Goal: Information Seeking & Learning: Learn about a topic

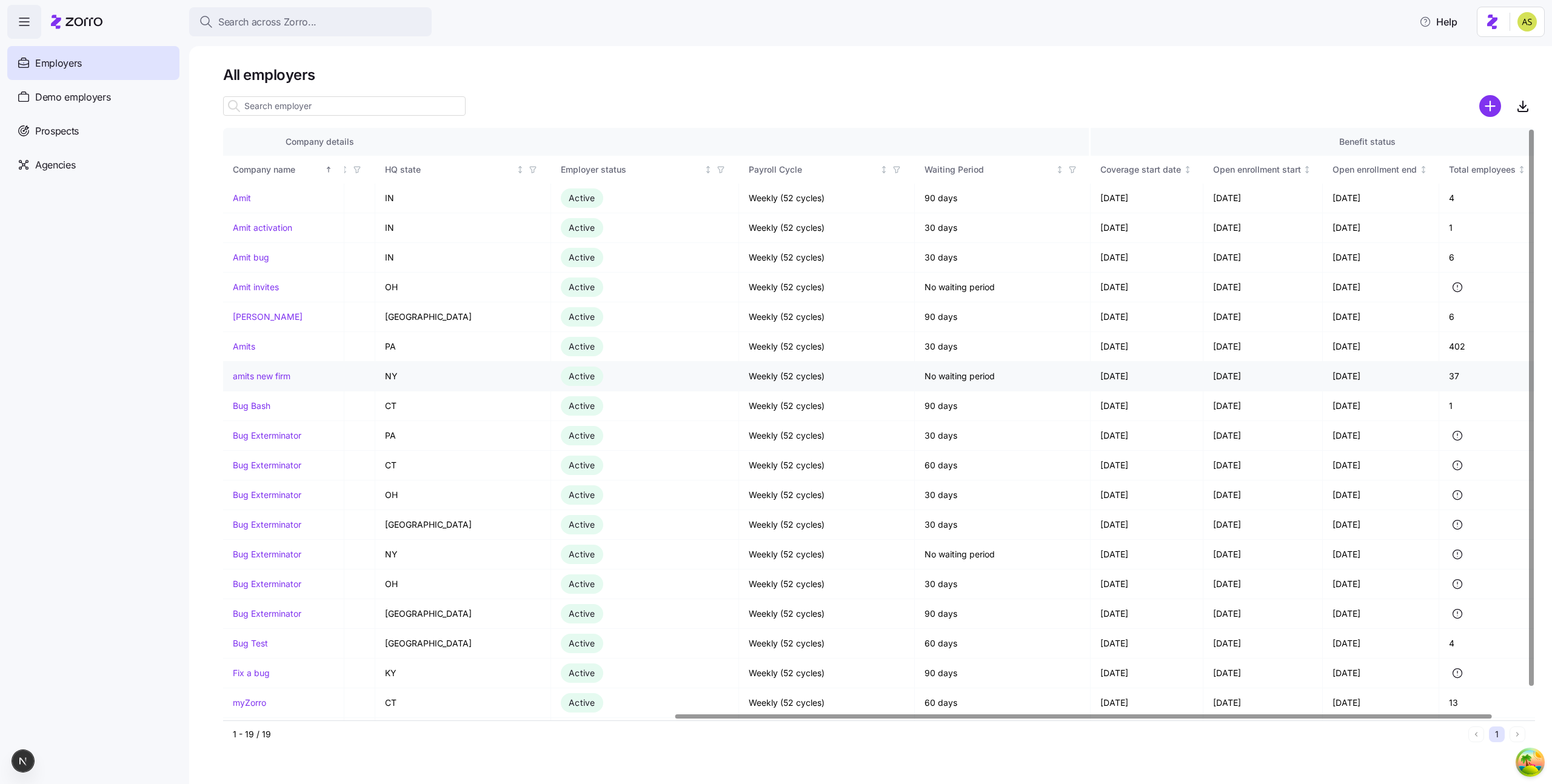
scroll to position [0, 781]
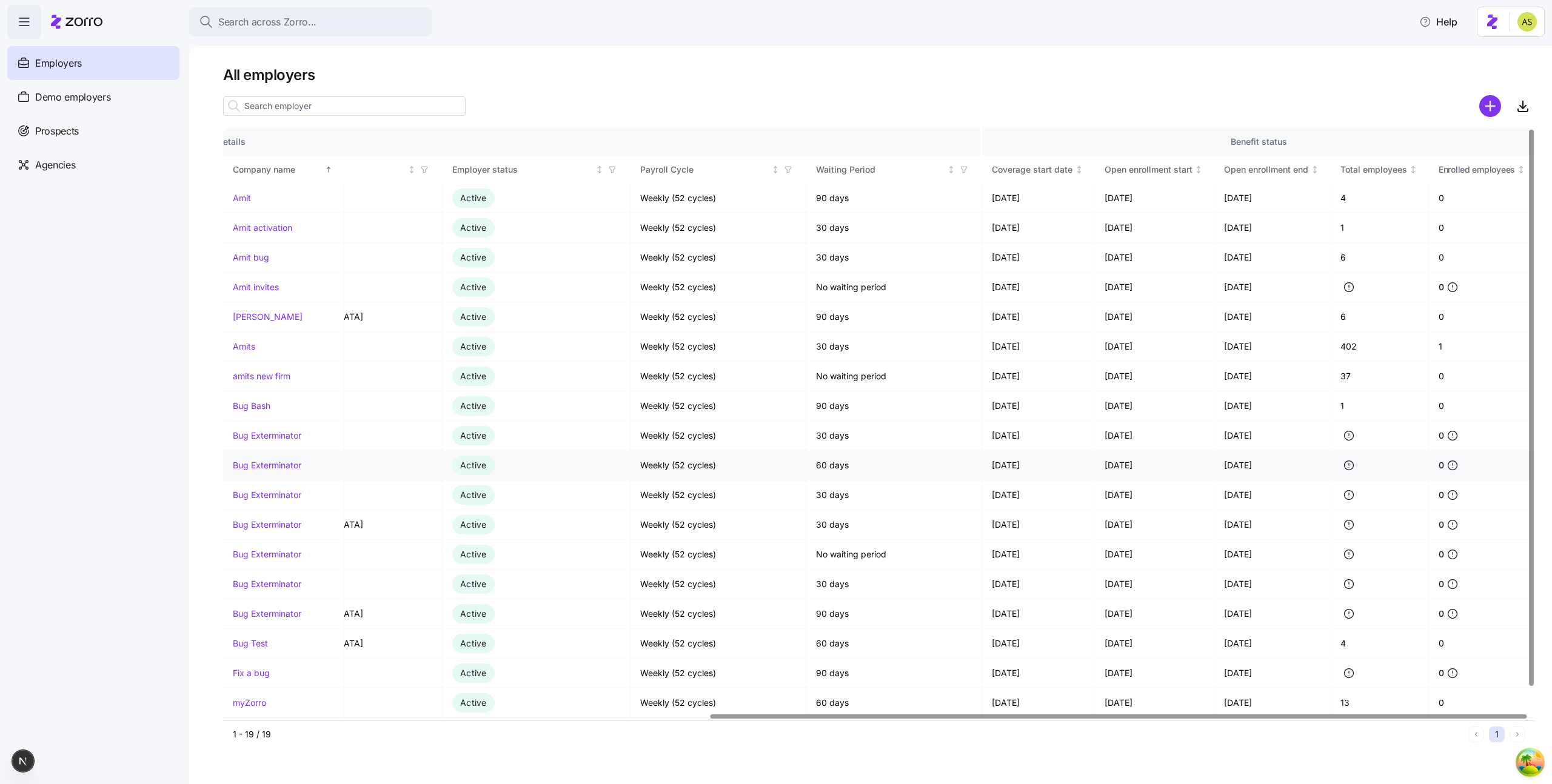
click at [281, 468] on link "Bug Exterminator" at bounding box center [267, 465] width 69 height 12
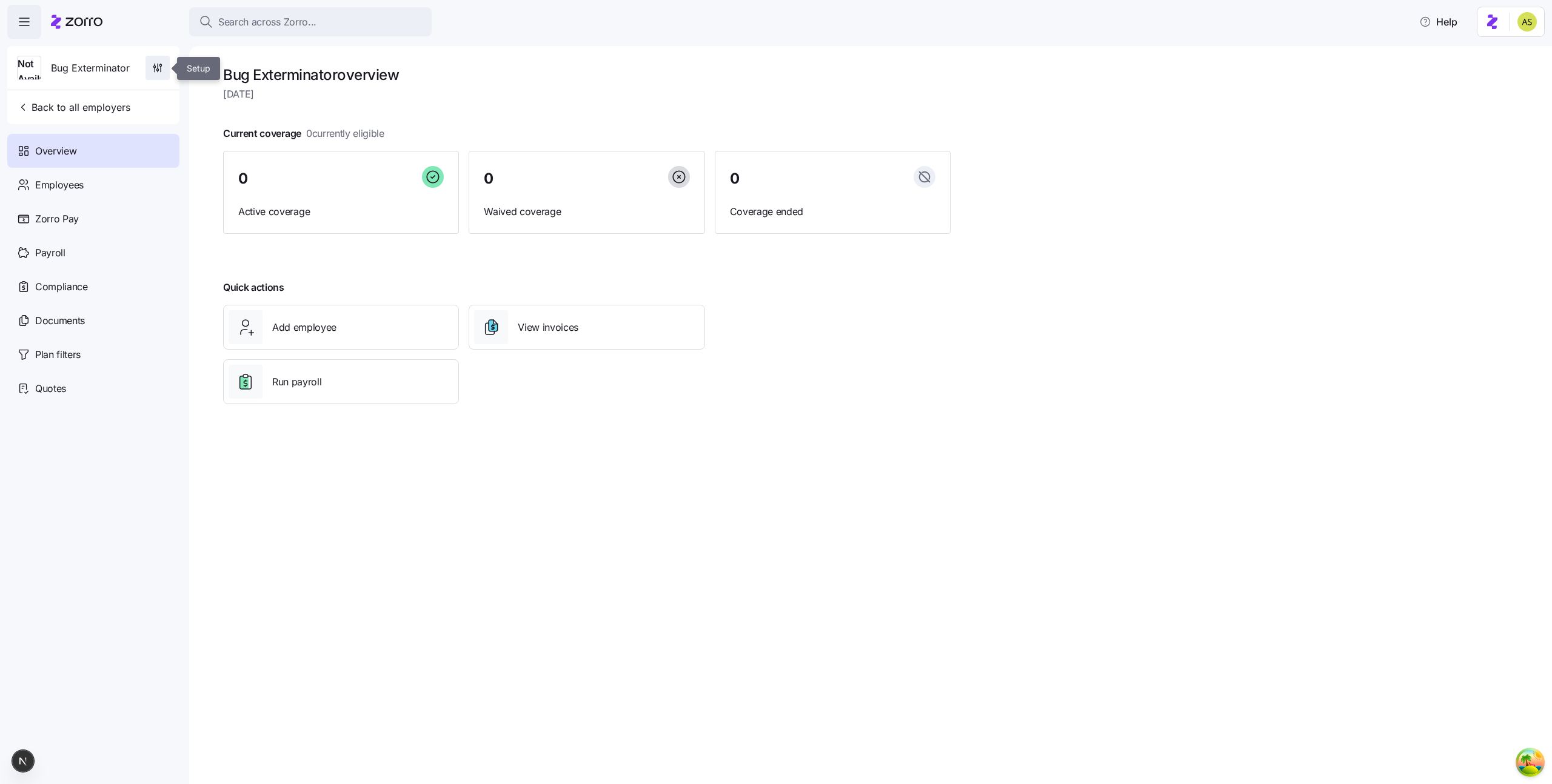
click at [158, 69] on icon "button" at bounding box center [157, 67] width 12 height 12
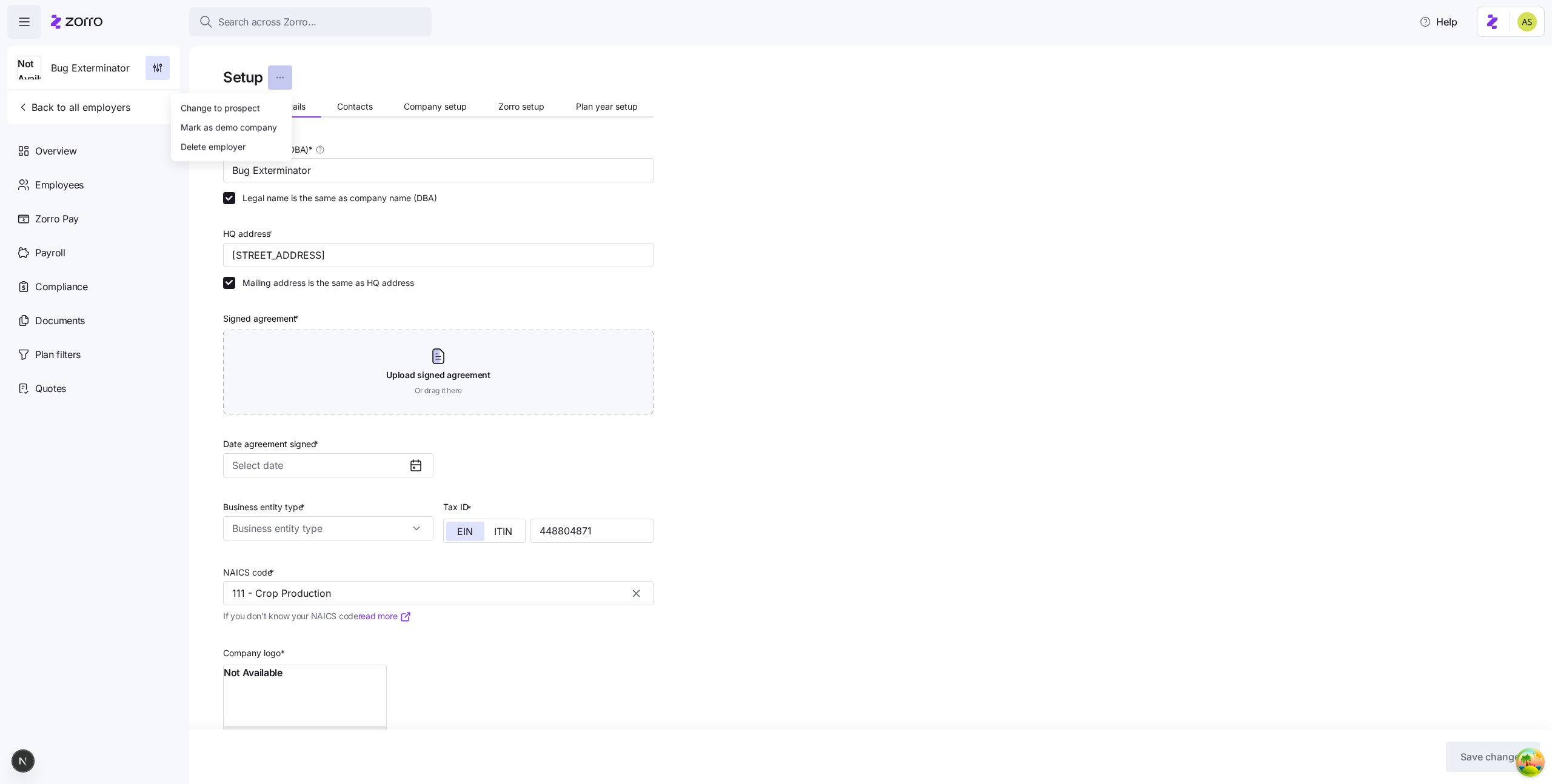
click at [286, 81] on html "Search across Zorro... Help Not Available Bug Exterminator Back to all employer…" at bounding box center [776, 388] width 1552 height 777
click at [259, 146] on div "Delete employer" at bounding box center [232, 146] width 112 height 19
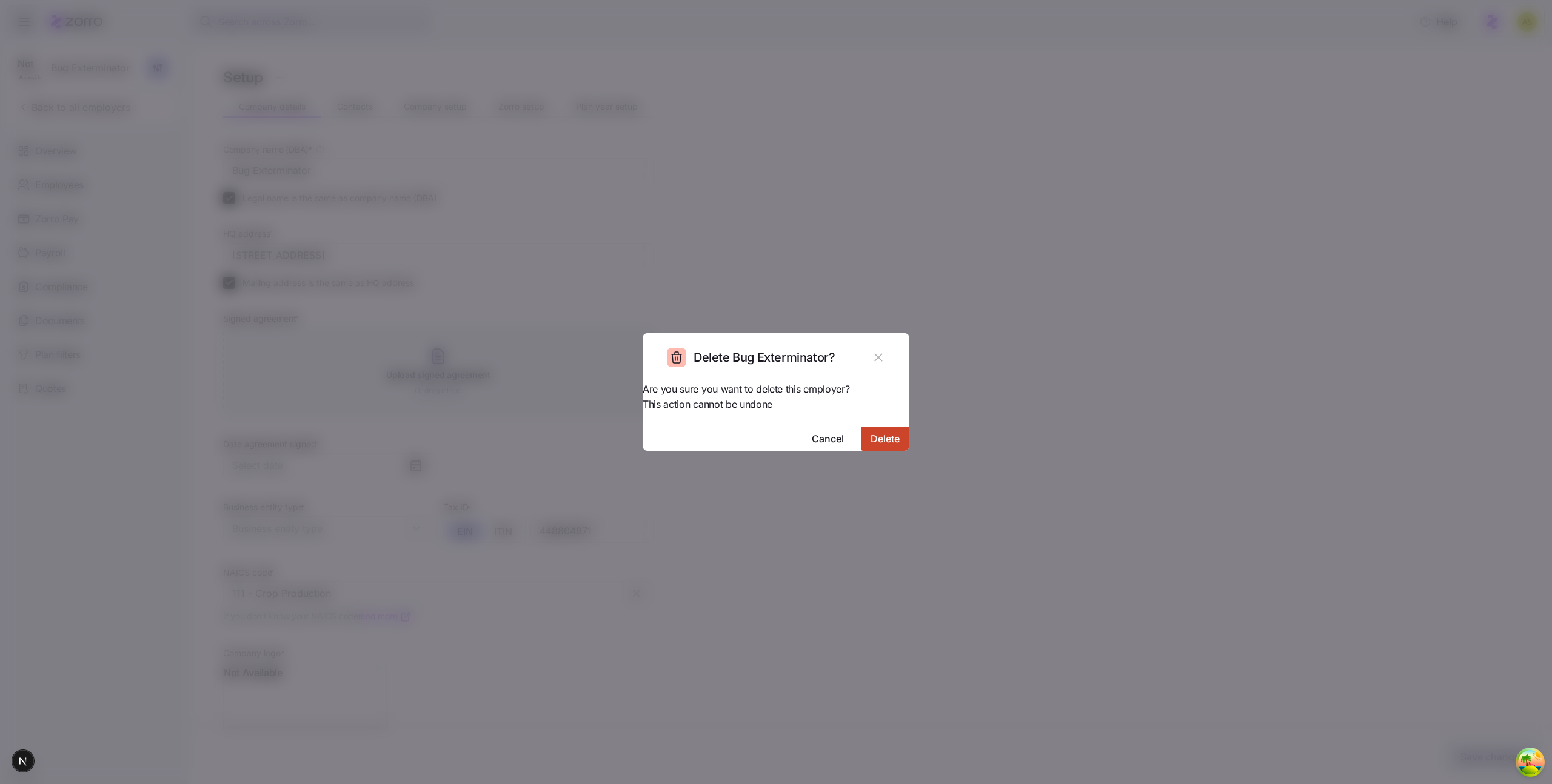
click at [870, 432] on span "Delete" at bounding box center [884, 439] width 29 height 15
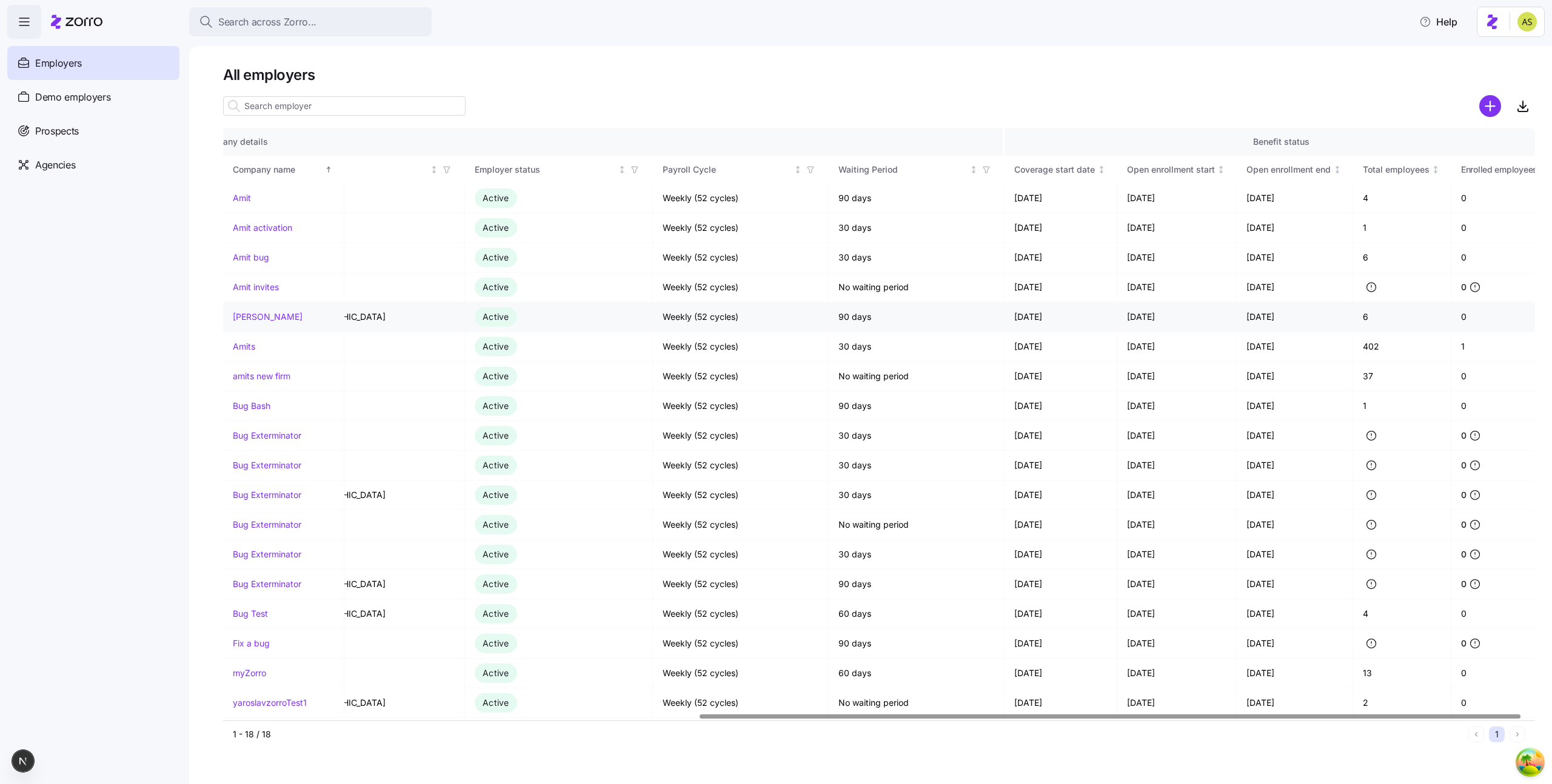
scroll to position [0, 760]
click at [242, 344] on link "Amits" at bounding box center [244, 346] width 23 height 12
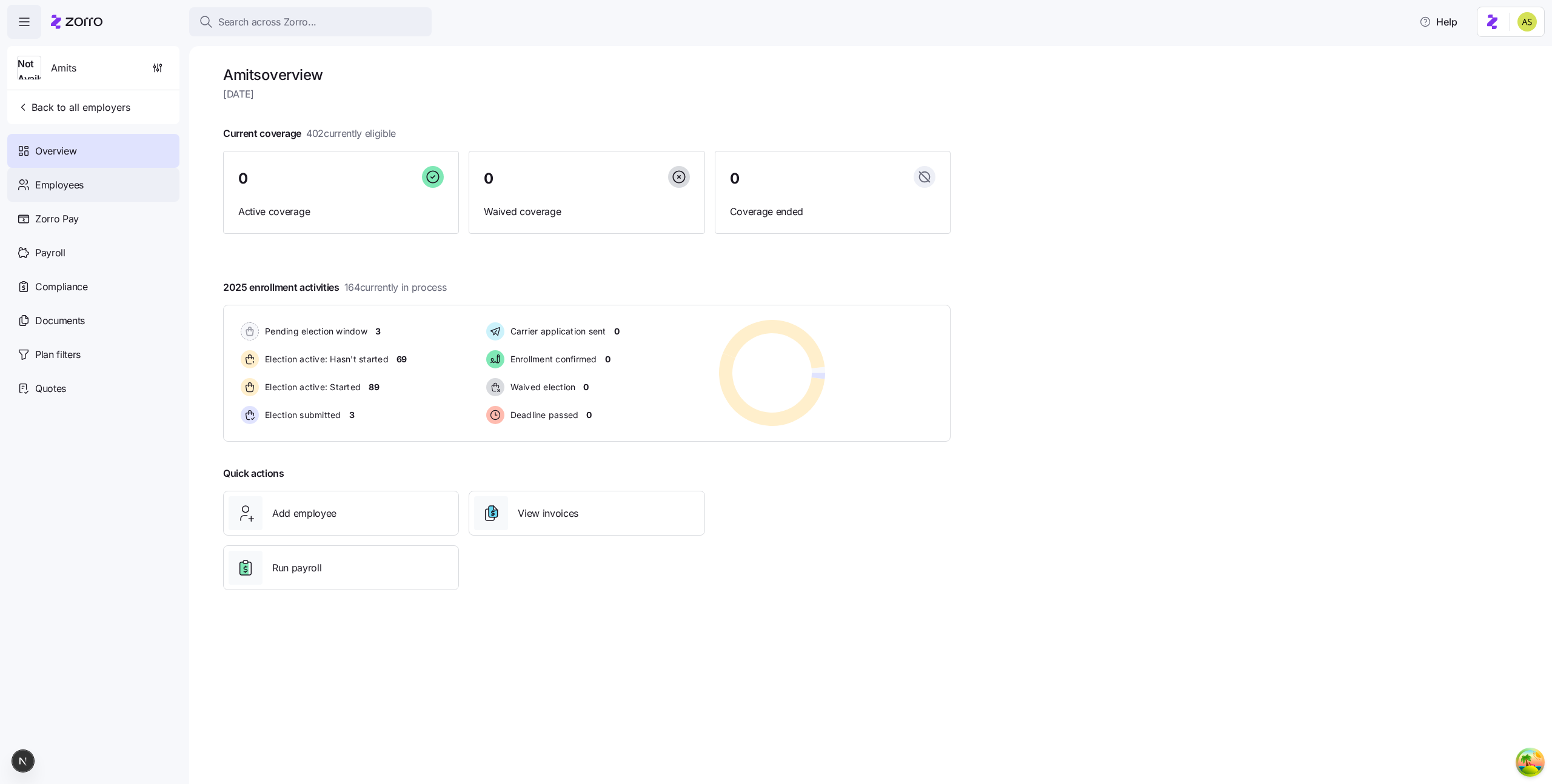
click at [49, 191] on span "Employees" at bounding box center [59, 185] width 48 height 15
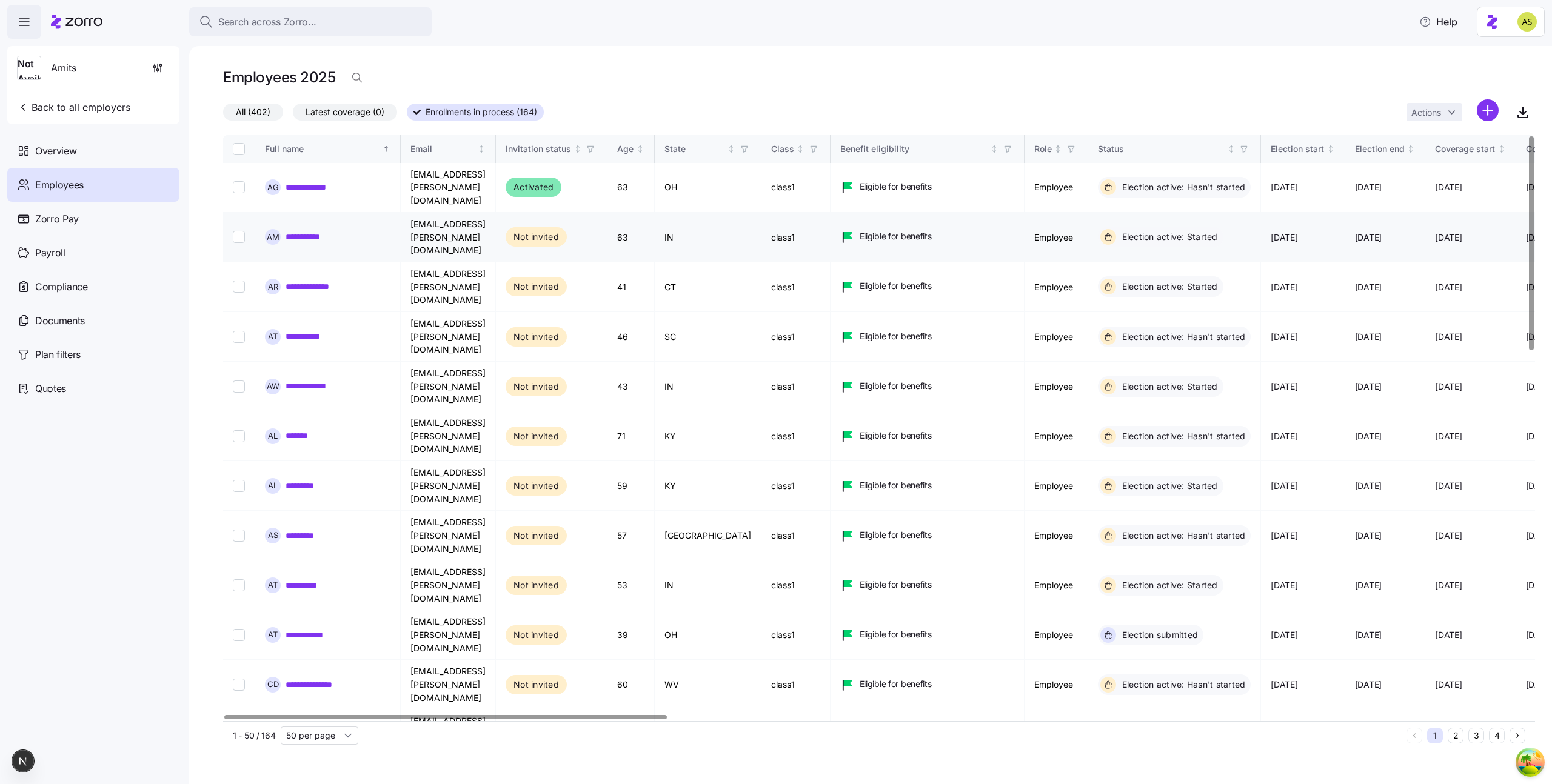
click at [296, 231] on link "**********" at bounding box center [308, 236] width 45 height 12
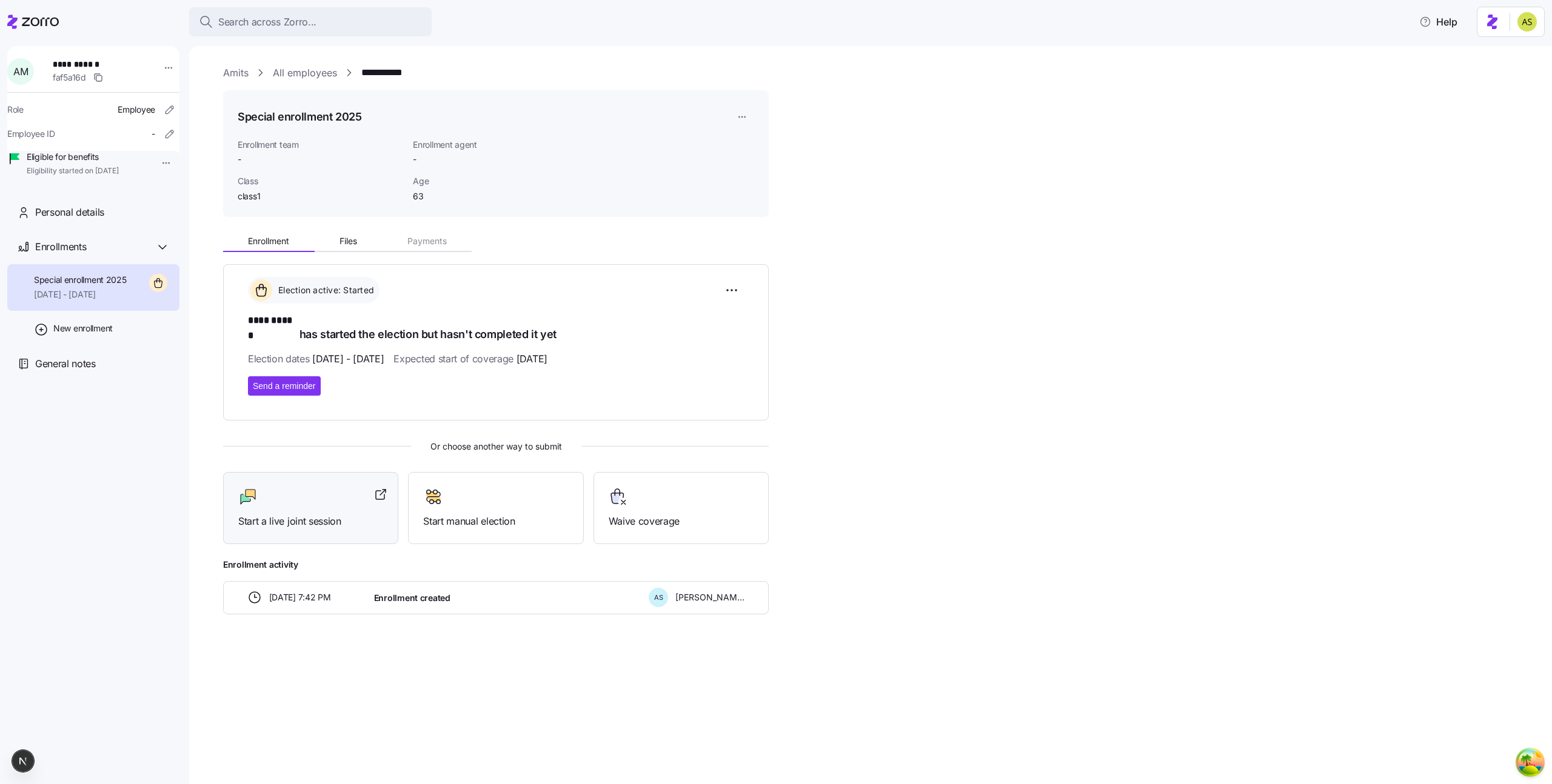
click at [285, 493] on div at bounding box center [310, 496] width 145 height 19
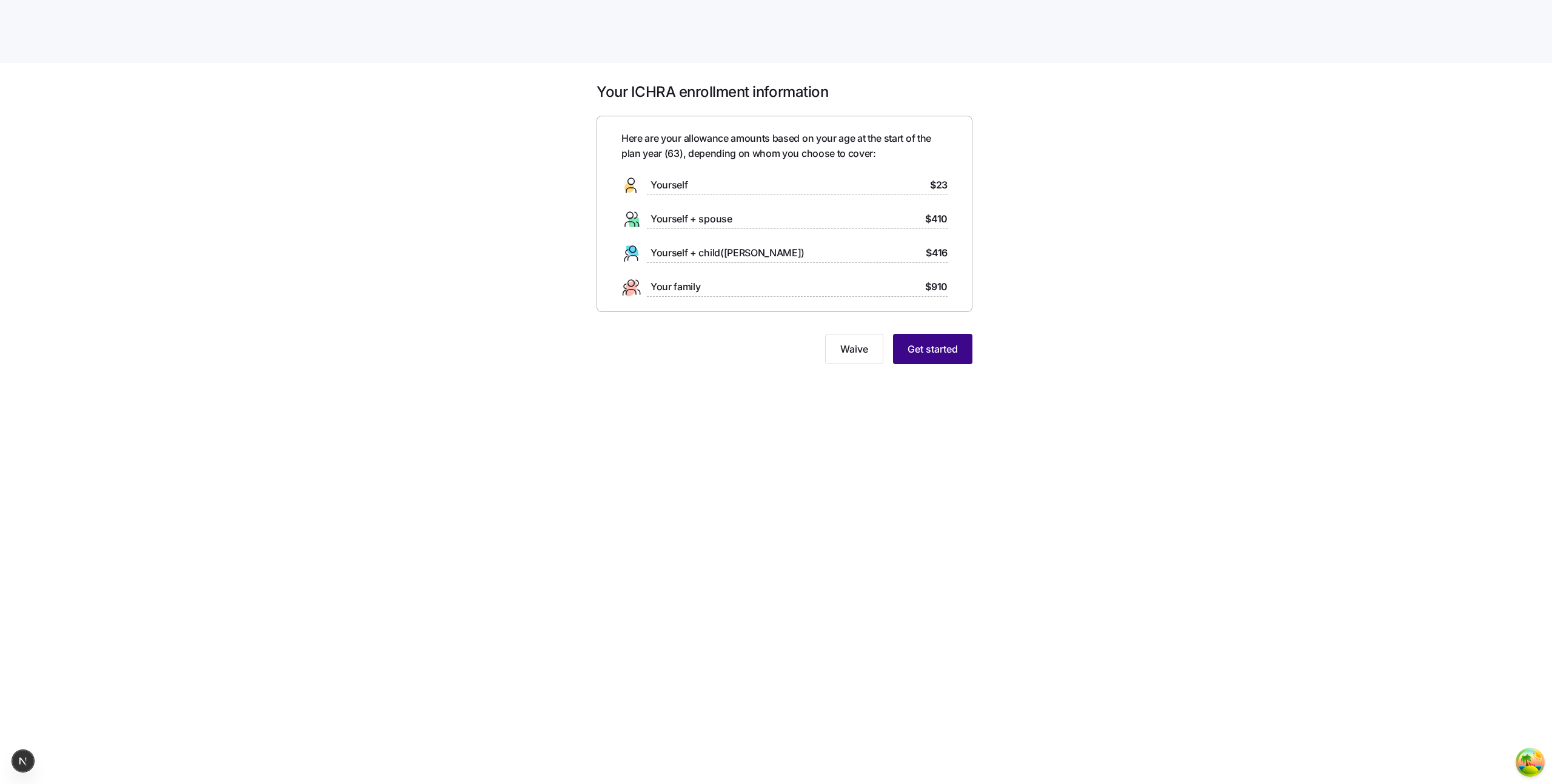
click at [930, 359] on button "Get started" at bounding box center [932, 349] width 79 height 30
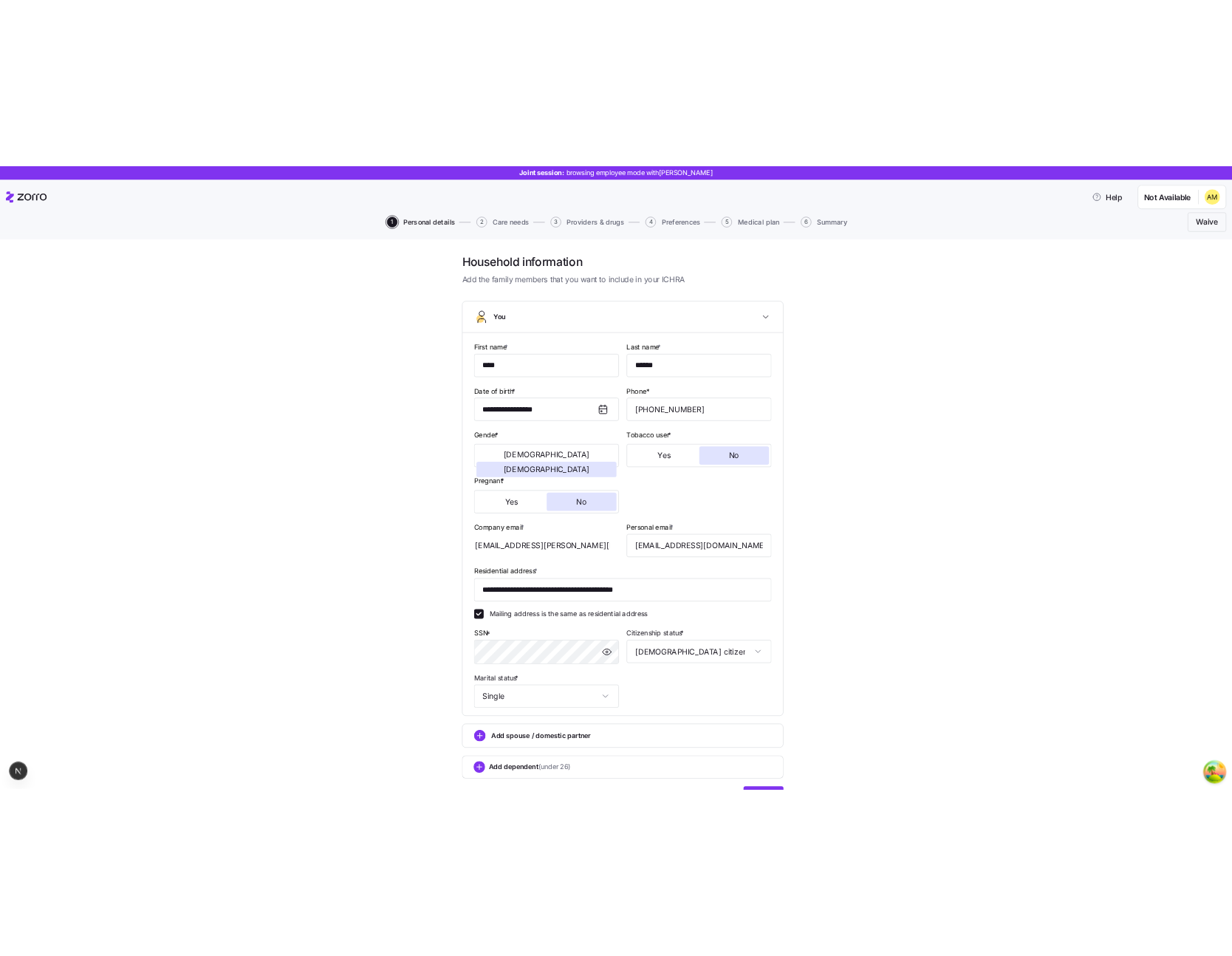
scroll to position [85, 0]
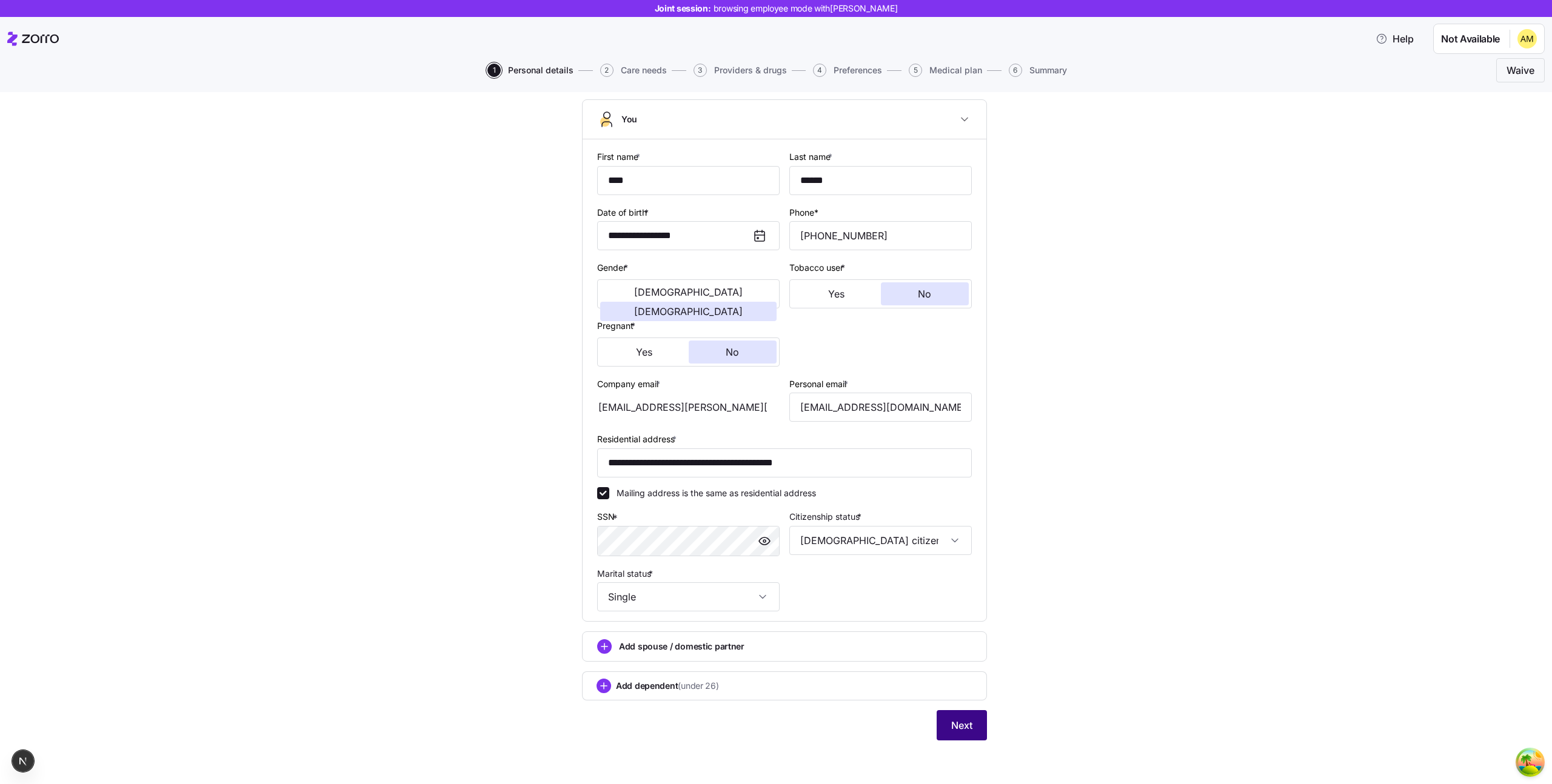
click at [964, 727] on span "Next" at bounding box center [962, 725] width 21 height 15
click at [957, 716] on button "Next" at bounding box center [962, 725] width 50 height 30
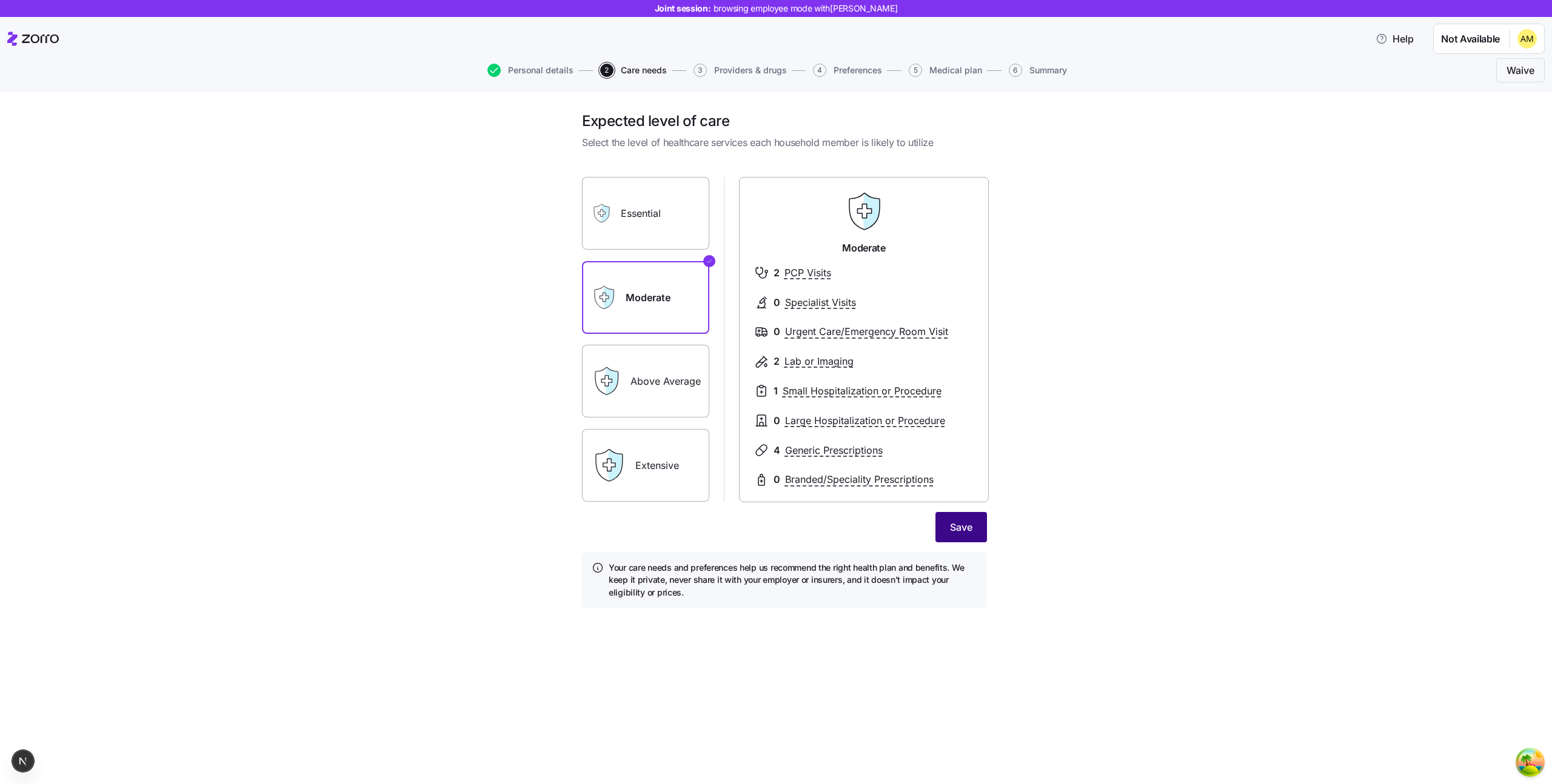
click at [964, 528] on span "Save" at bounding box center [962, 527] width 23 height 15
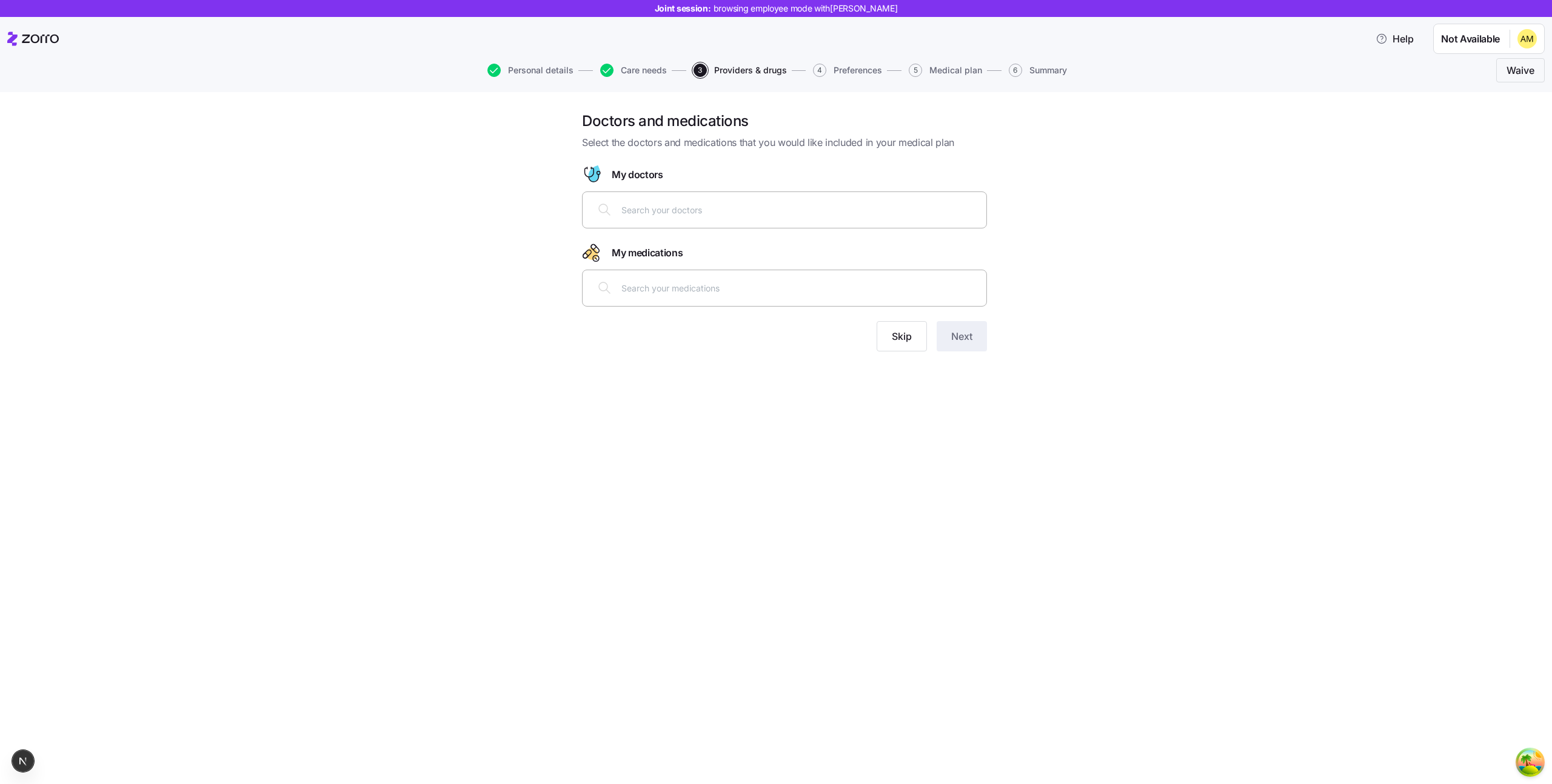
click at [693, 219] on div at bounding box center [784, 209] width 389 height 29
type input "cohen"
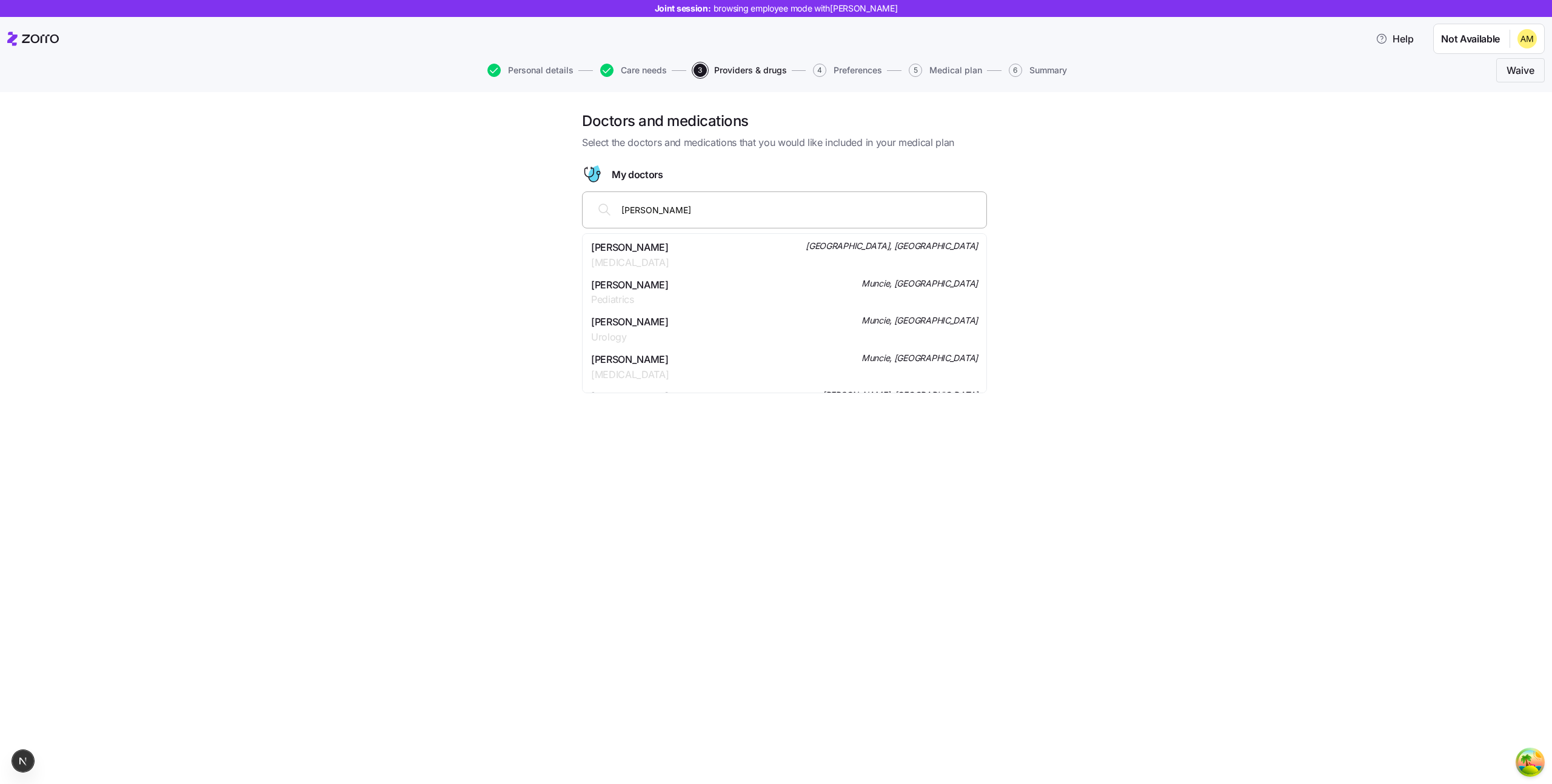
click at [670, 303] on div "Dr. Shana Zwick Pediatrics Muncie, IN" at bounding box center [784, 292] width 387 height 30
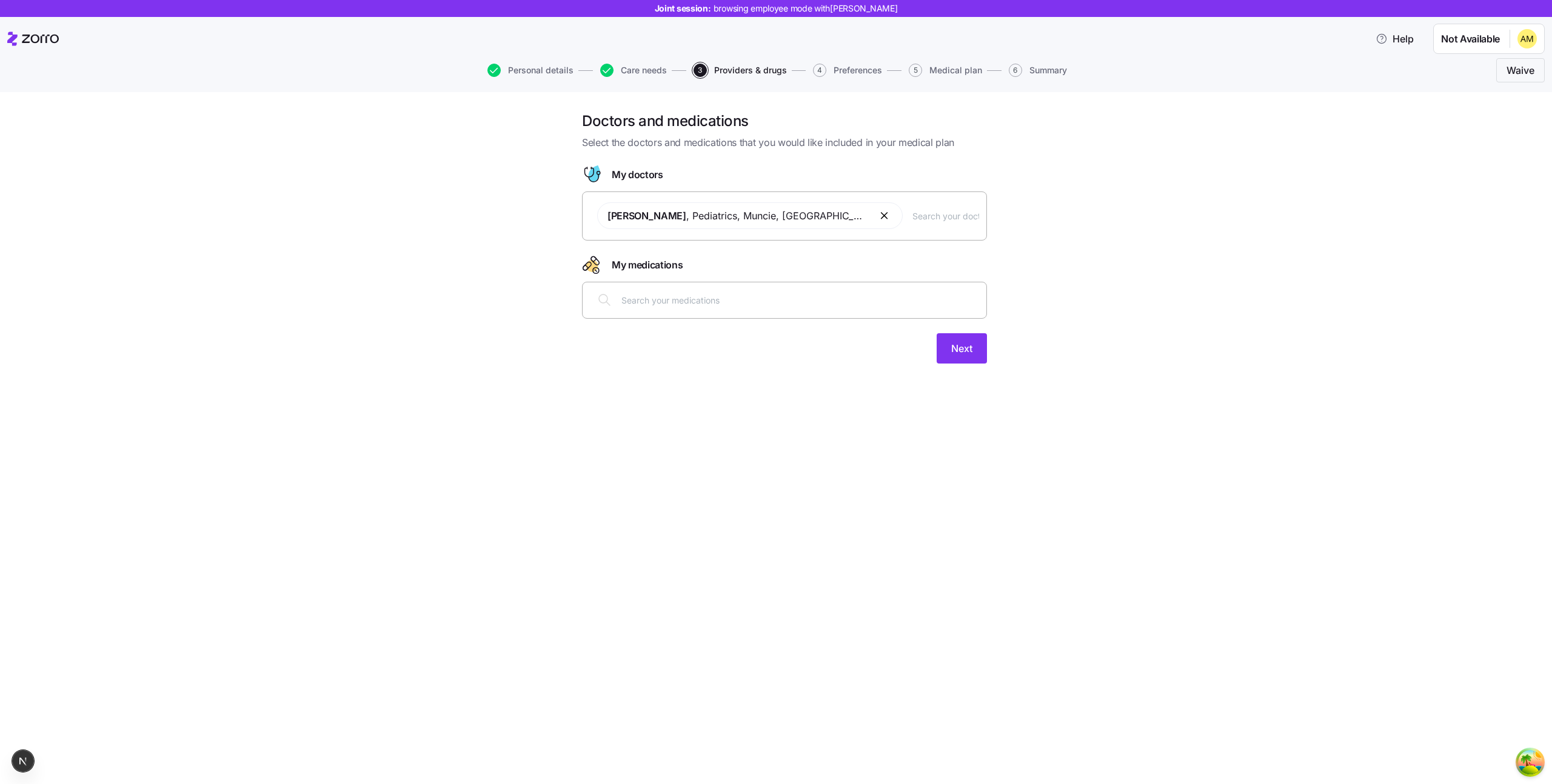
click at [660, 292] on div at bounding box center [784, 299] width 389 height 29
type input "accutan"
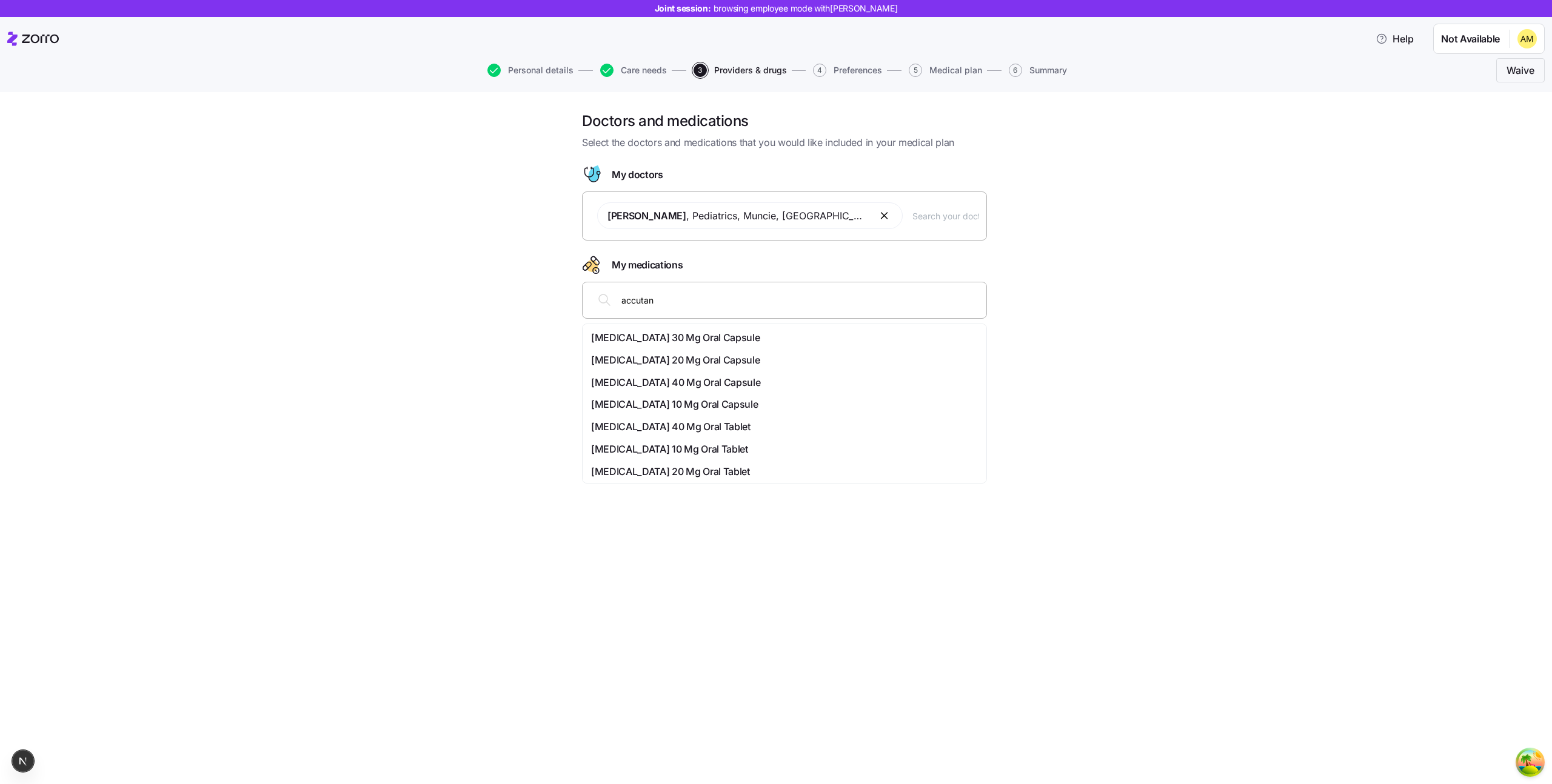
click at [677, 353] on span "Accutane 20 Mg Oral Capsule" at bounding box center [675, 359] width 169 height 15
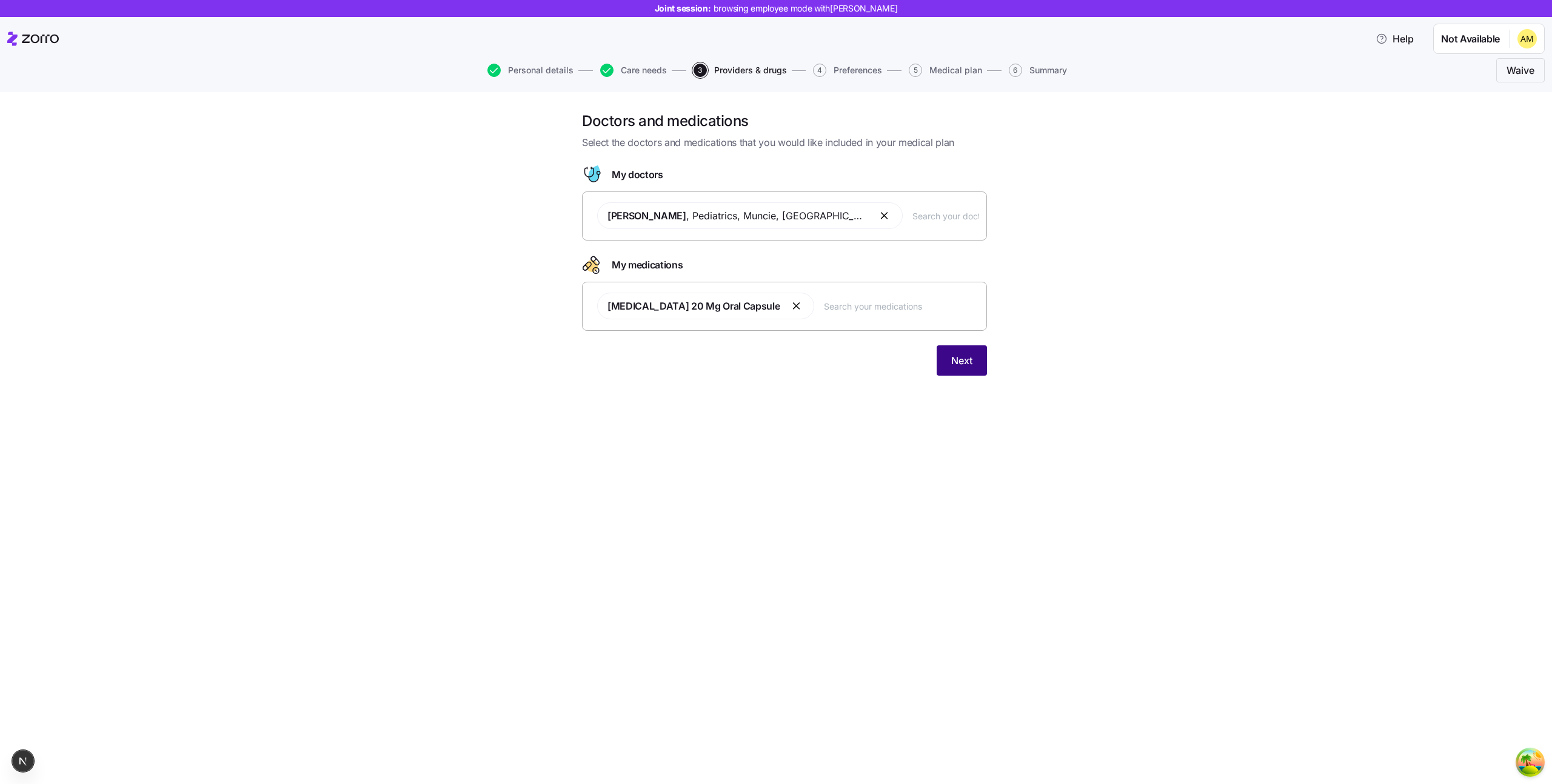
click at [983, 364] on button "Next" at bounding box center [962, 360] width 50 height 30
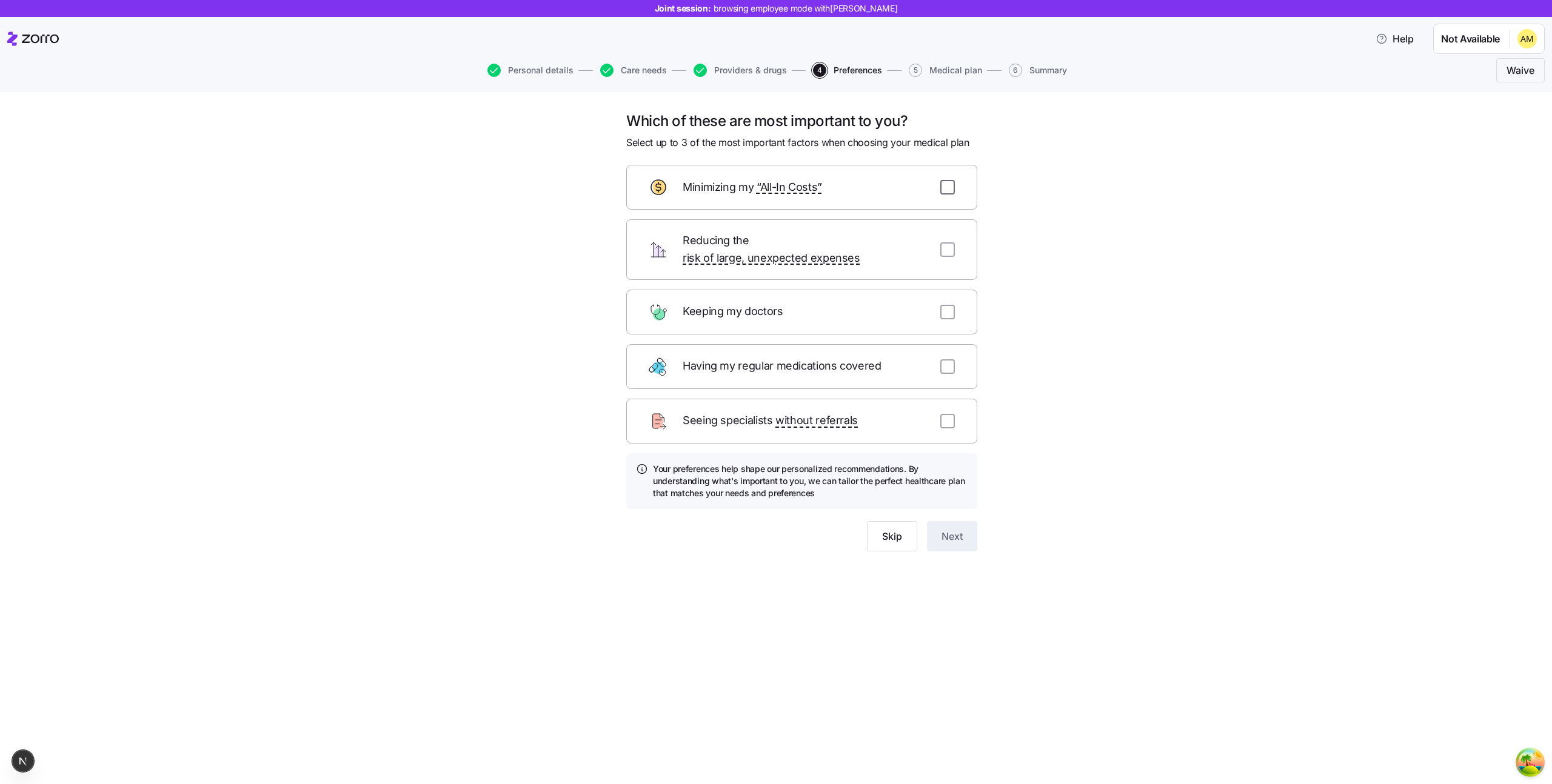
click at [946, 188] on input "checkbox" at bounding box center [947, 187] width 15 height 15
checkbox input "true"
click at [946, 242] on input "checkbox" at bounding box center [947, 249] width 15 height 15
checkbox input "true"
click at [948, 305] on input "checkbox" at bounding box center [947, 312] width 15 height 15
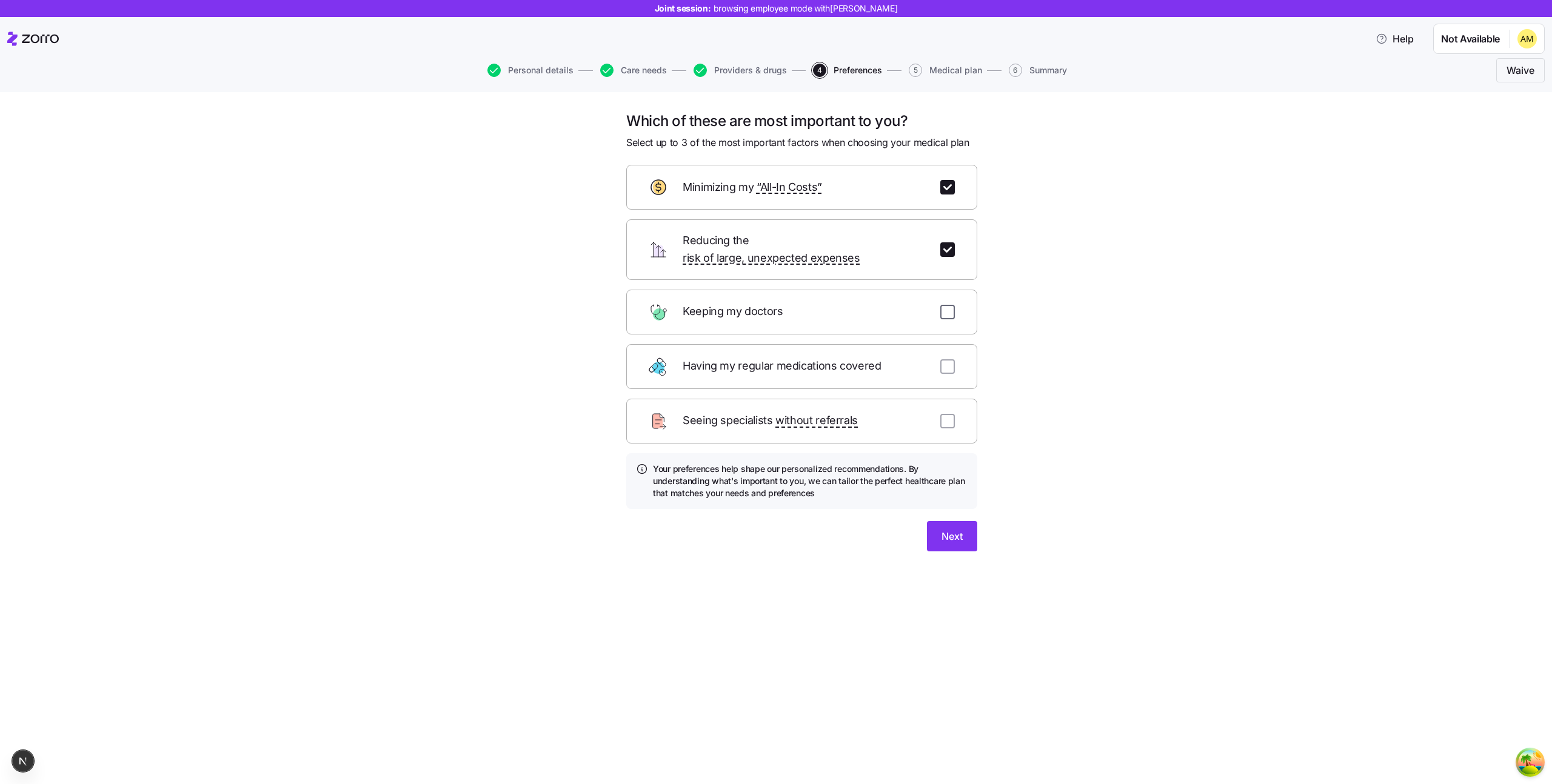
checkbox input "true"
click at [949, 529] on span "Next" at bounding box center [952, 536] width 21 height 15
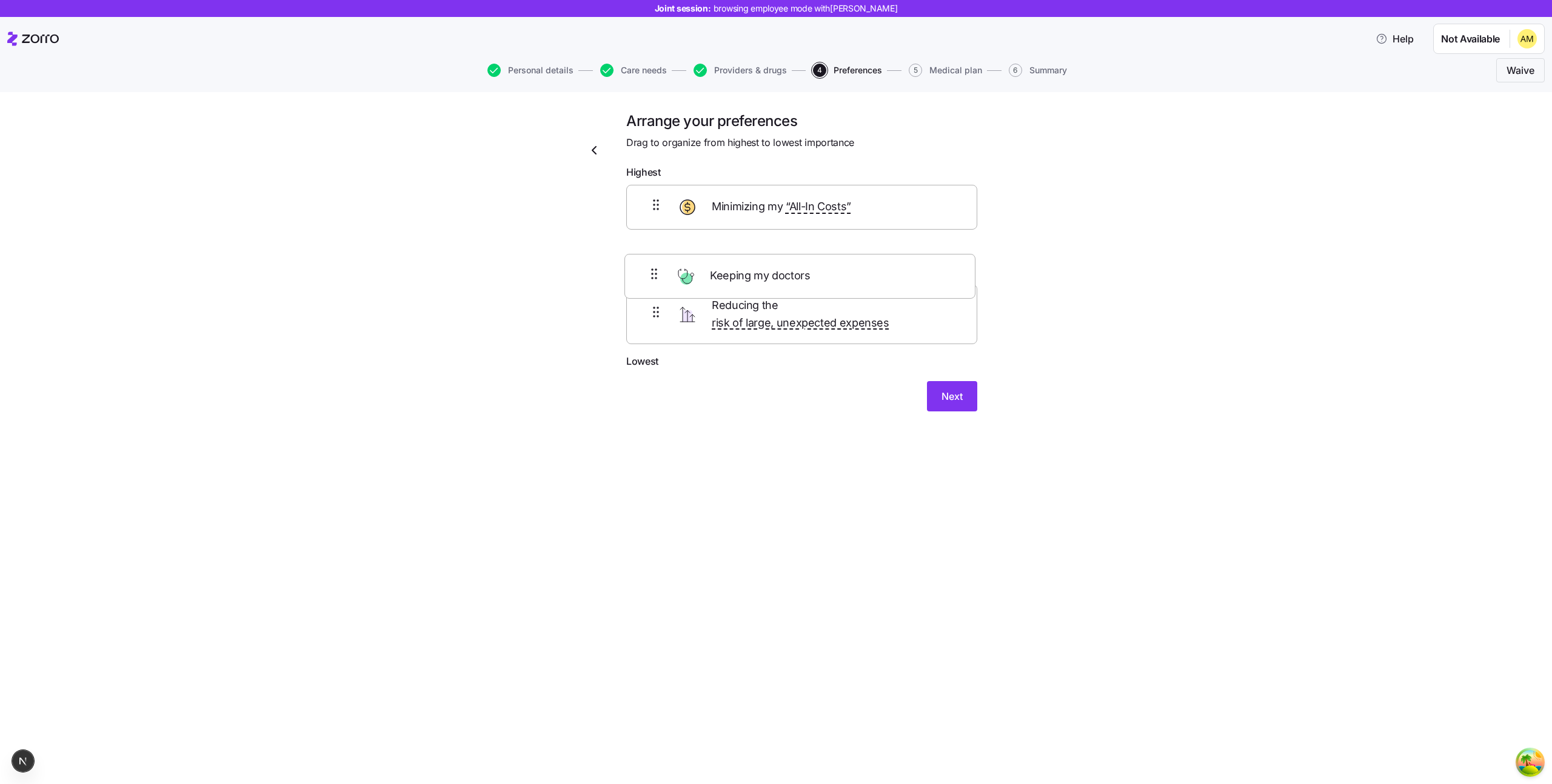
drag, startPoint x: 656, startPoint y: 308, endPoint x: 654, endPoint y: 263, distance: 45.0
click at [654, 263] on div "Minimizing my “All-In Costs” Reducing the risk of large, unexpected expenses Ke…" at bounding box center [801, 270] width 351 height 170
click at [938, 398] on button "Next" at bounding box center [952, 405] width 50 height 30
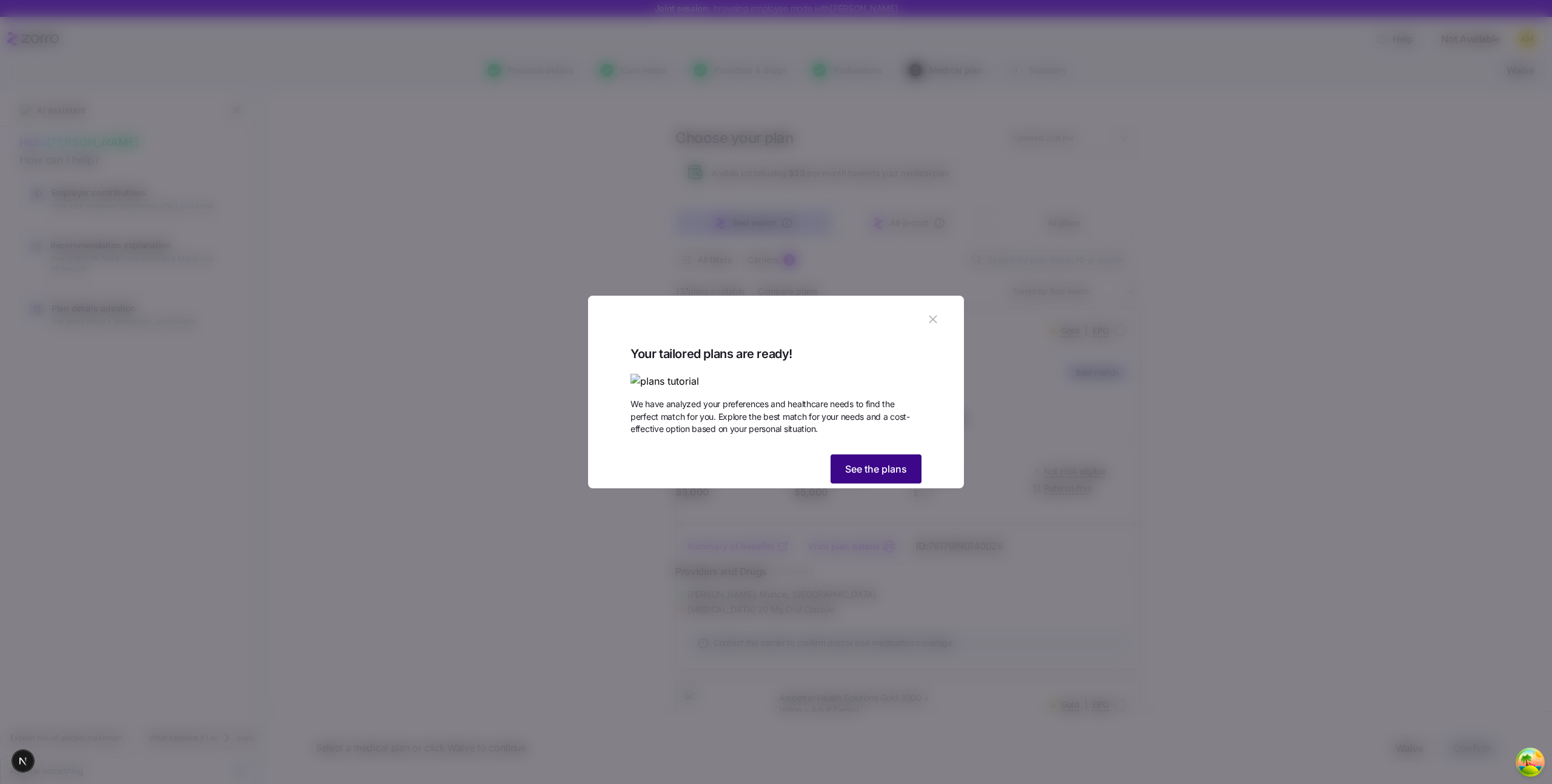
click at [856, 483] on button "See the plans" at bounding box center [876, 468] width 91 height 29
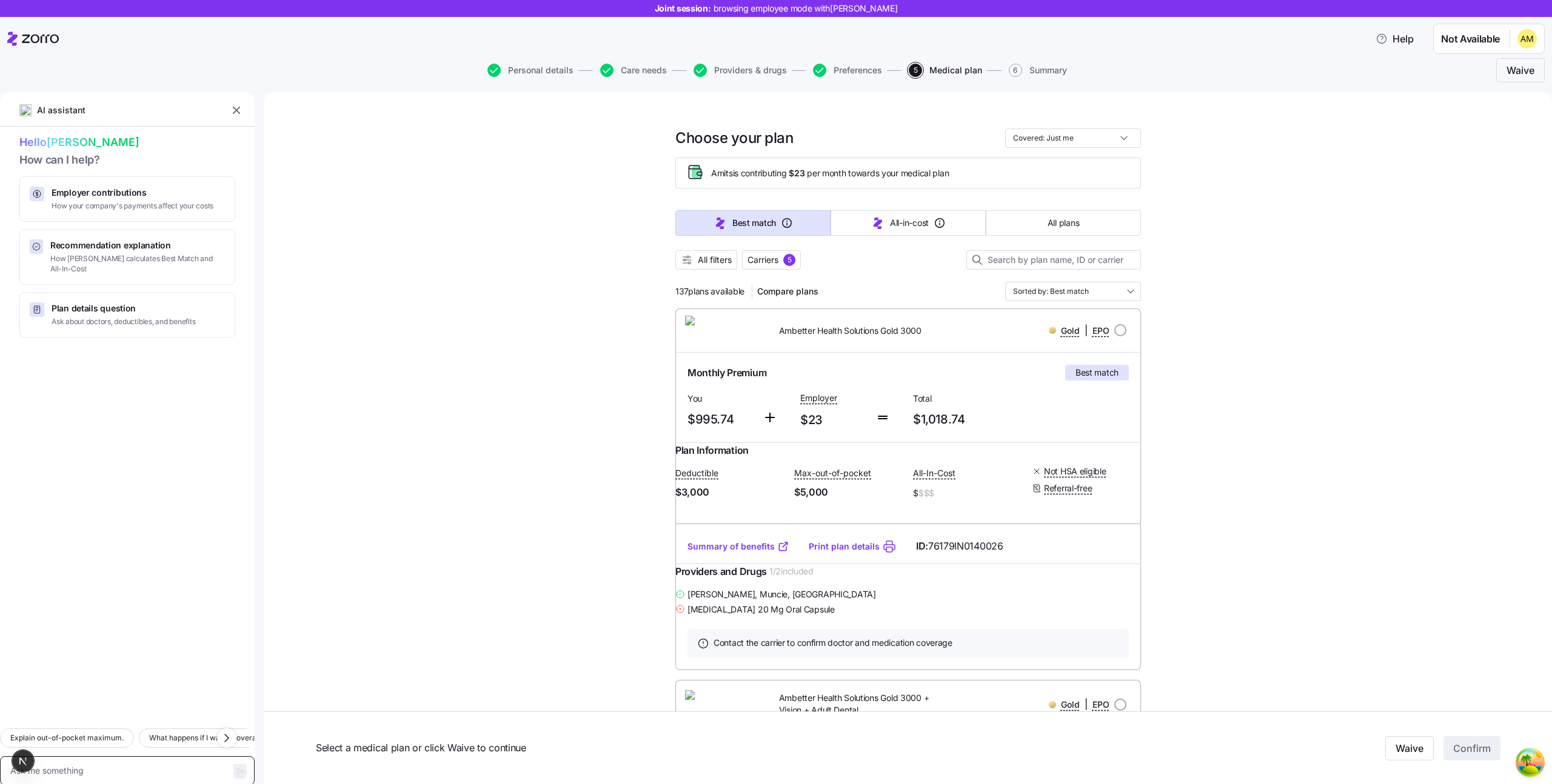
click at [125, 756] on textarea at bounding box center [127, 770] width 255 height 29
type textarea "x"
type textarea "H"
type textarea "x"
type textarea "Hi"
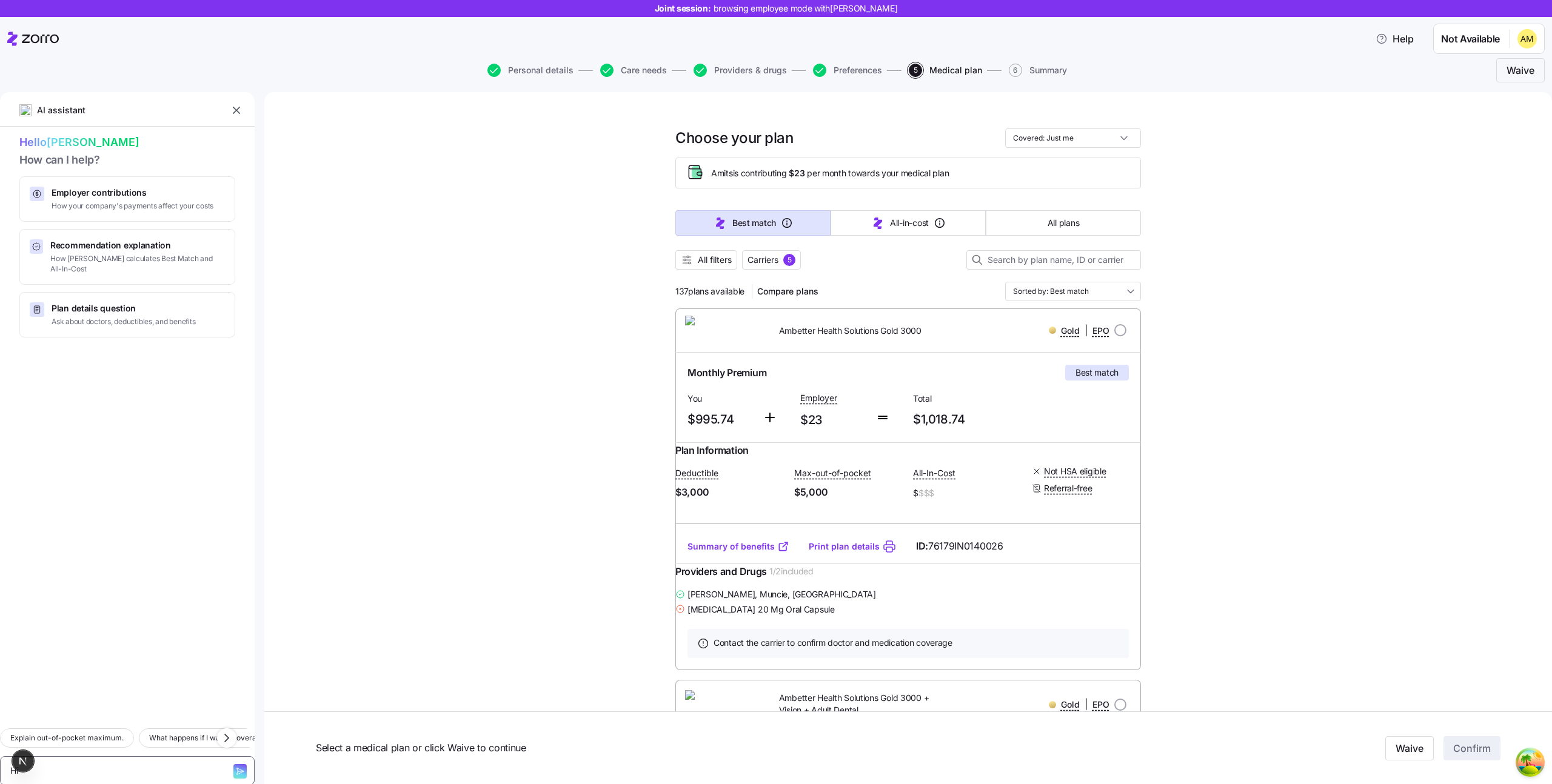
type textarea "x"
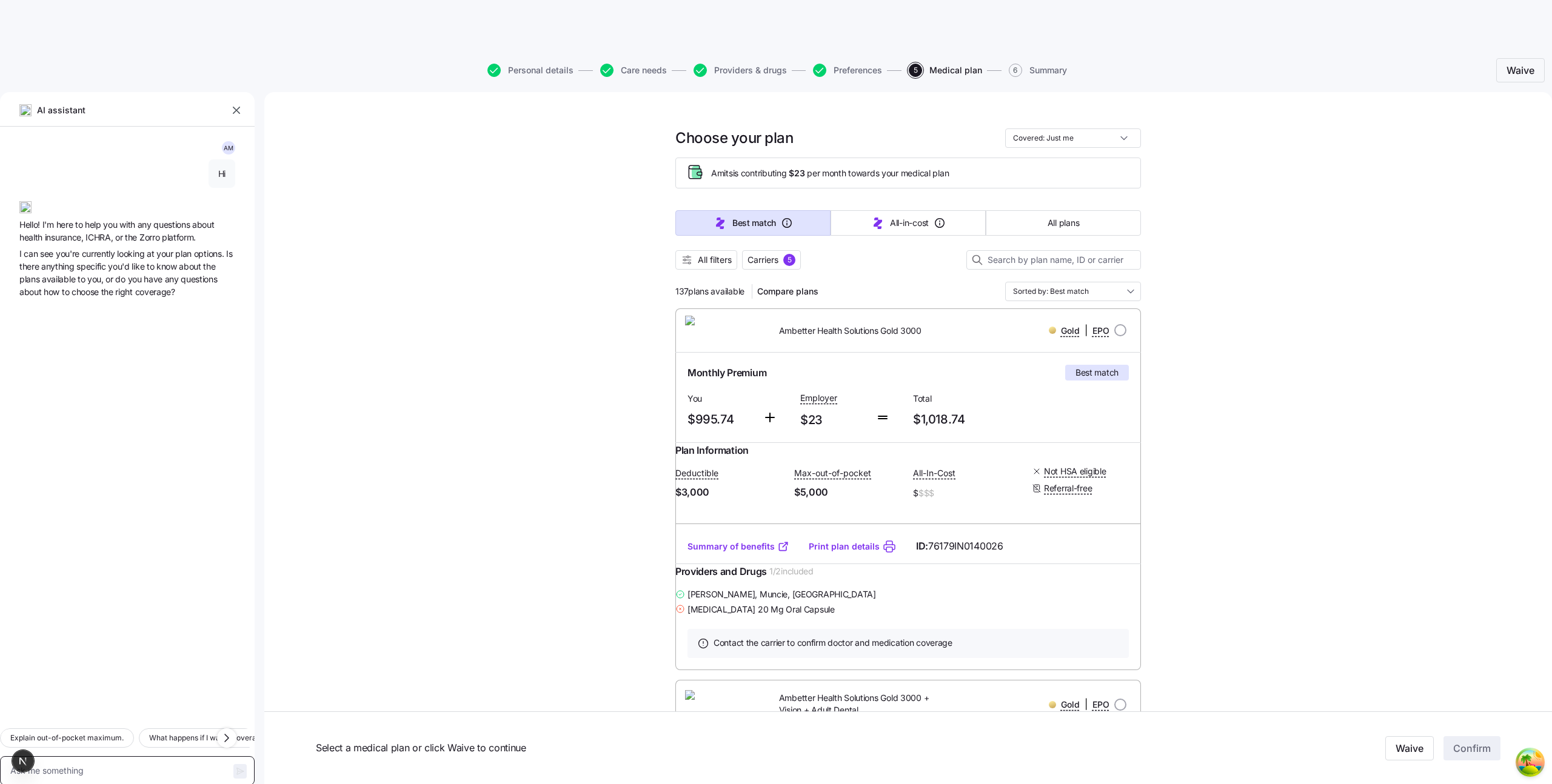
click at [125, 756] on textarea at bounding box center [127, 770] width 255 height 29
type textarea "x"
type textarea "W"
type textarea "x"
type textarea "Wh"
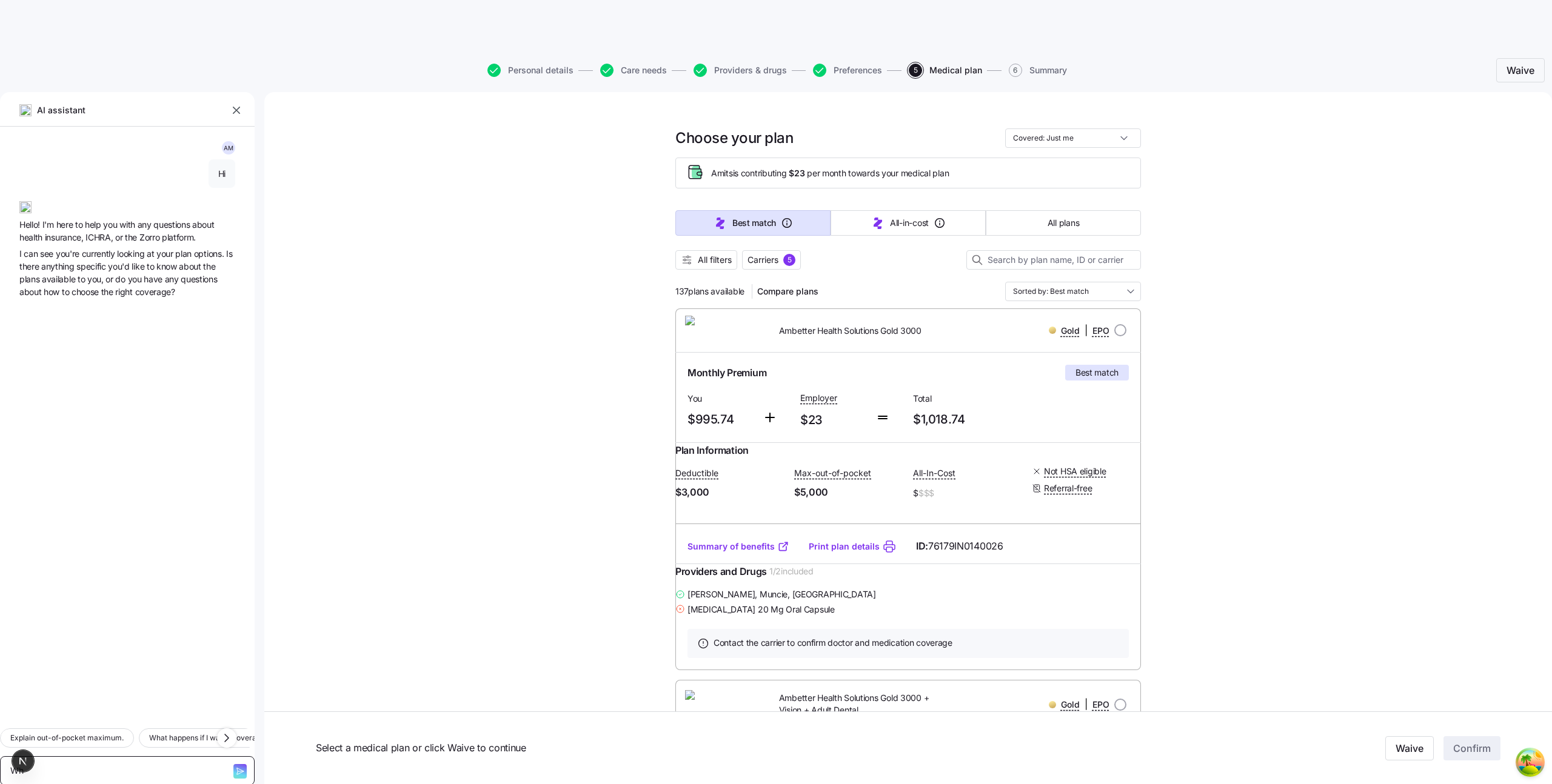
type textarea "x"
type textarea "Whi"
type textarea "x"
type textarea "Whic"
type textarea "x"
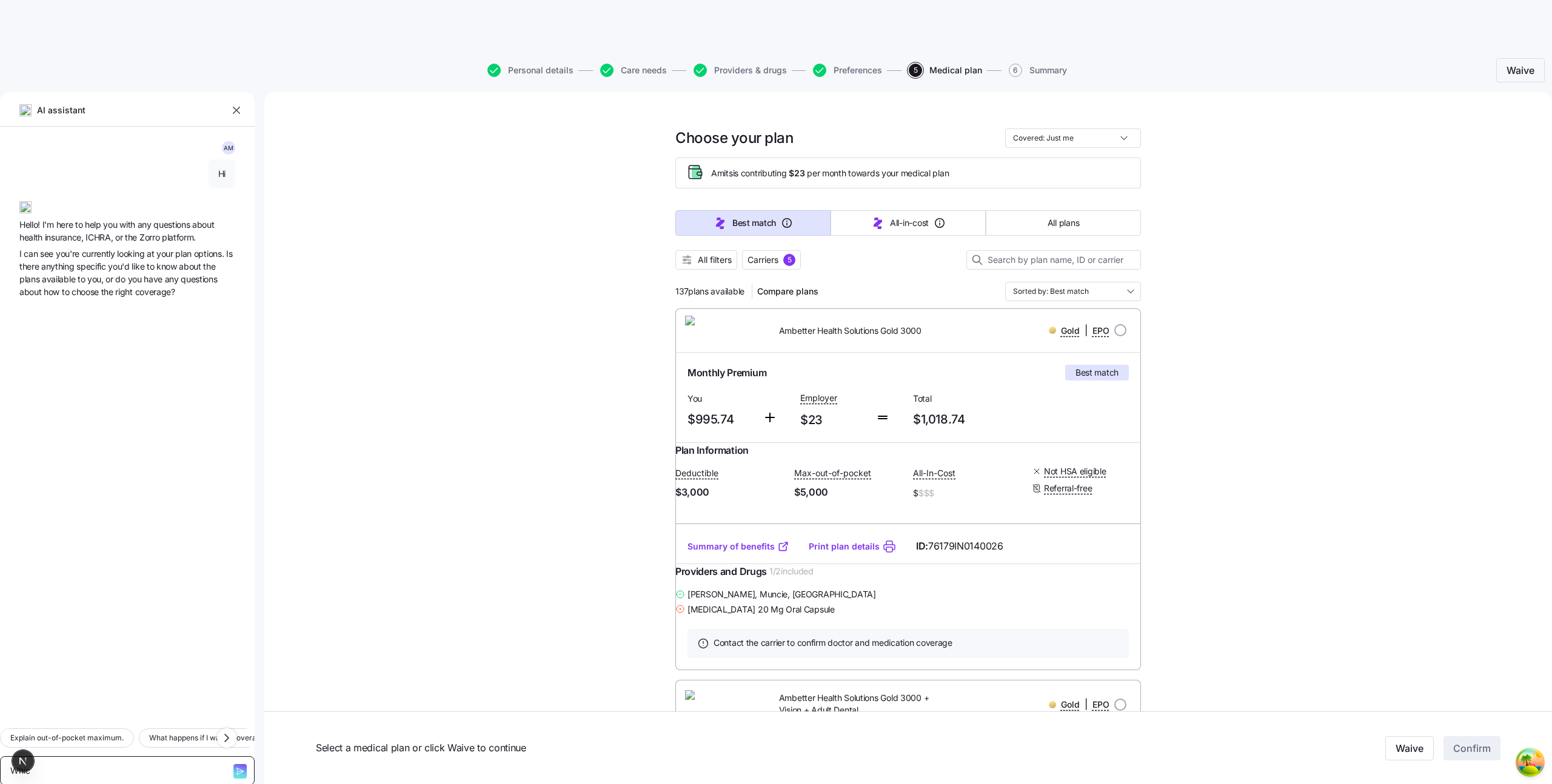
type textarea "Which"
type textarea "x"
type textarea "Which"
type textarea "x"
type textarea "Which p"
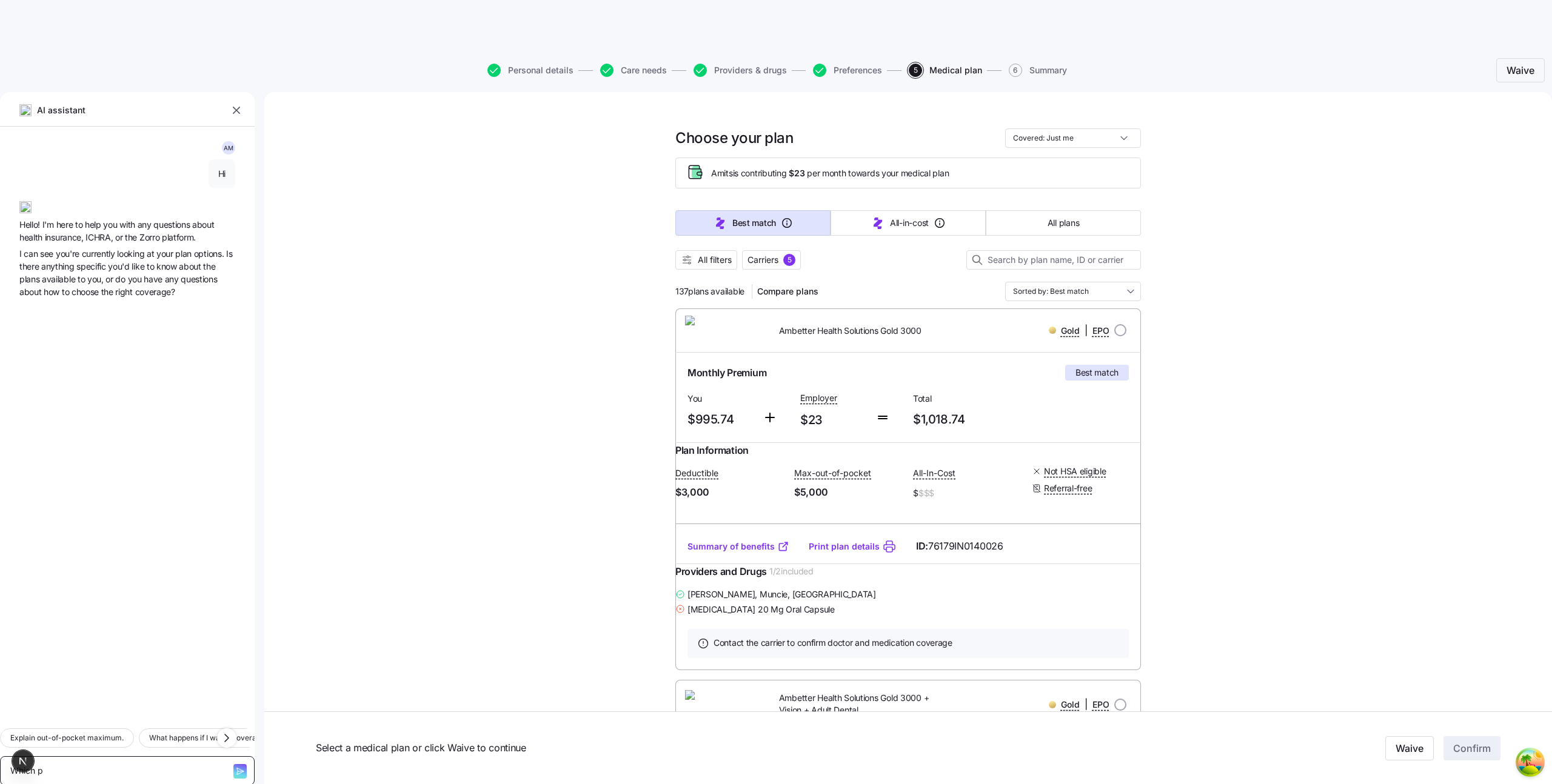
type textarea "x"
type textarea "Which pl"
type textarea "x"
type textarea "Which pla"
type textarea "x"
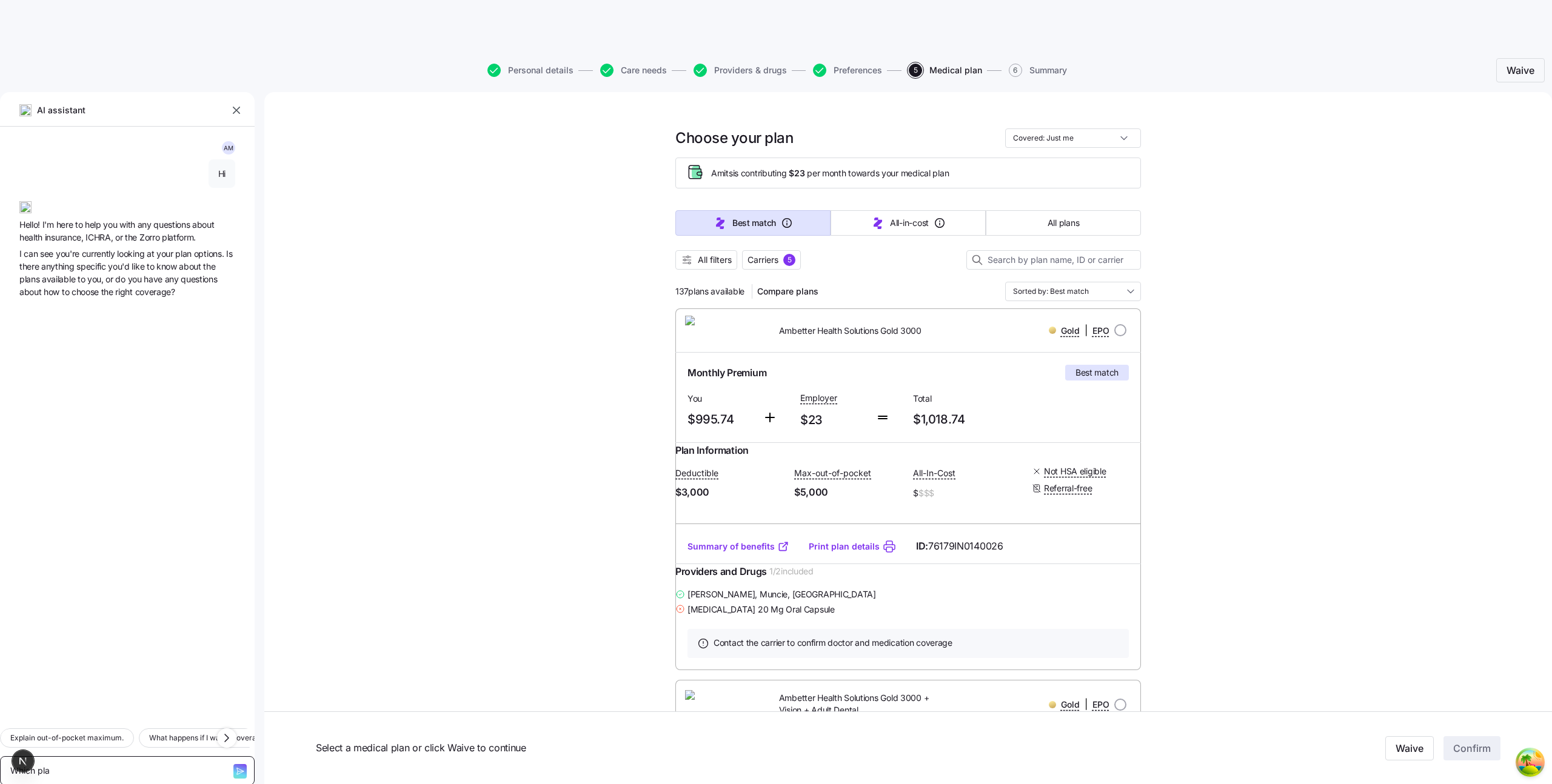
type textarea "Which plan"
type textarea "x"
type textarea "Which plan"
type textarea "x"
type textarea "Which plan h"
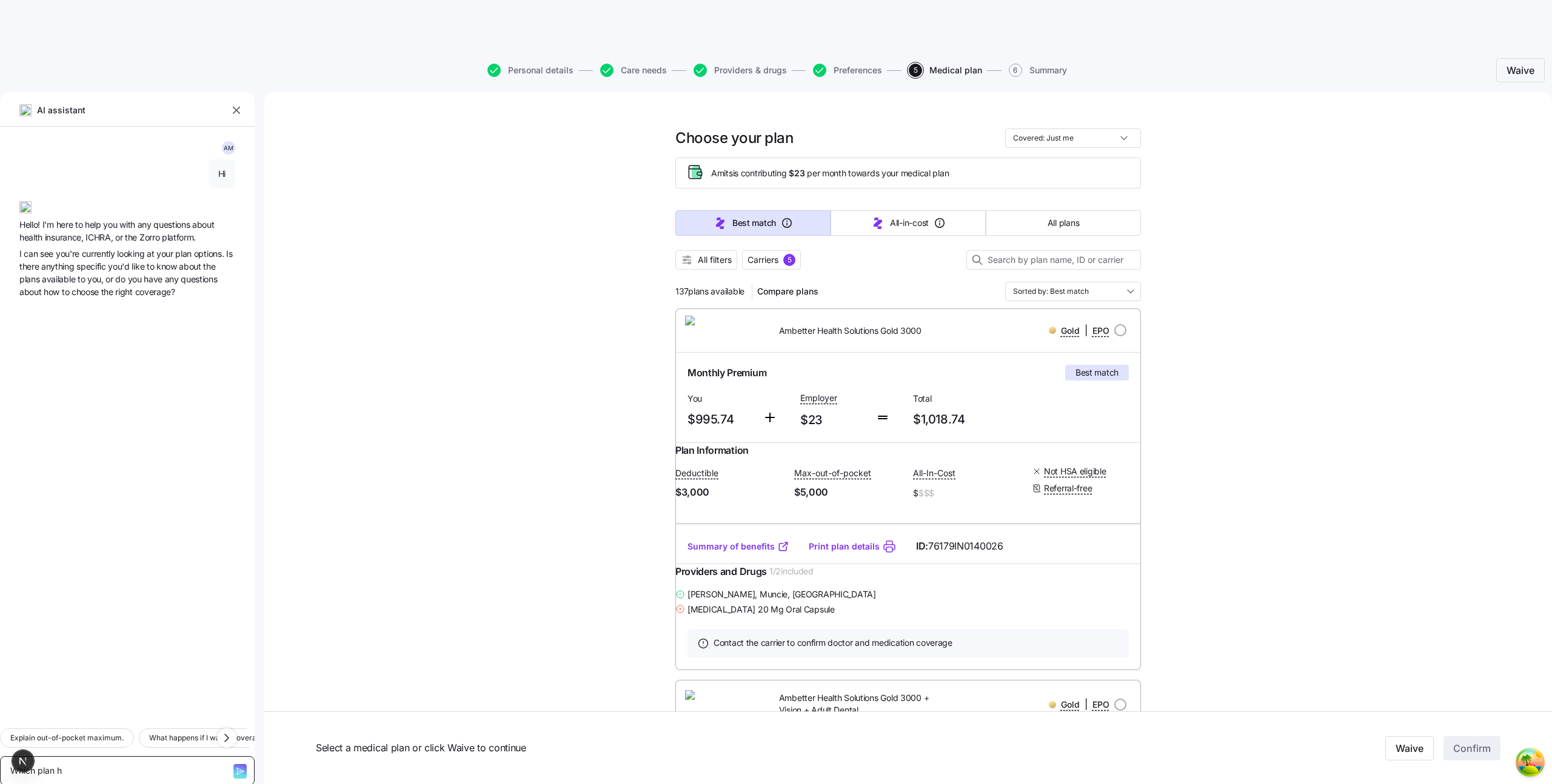
type textarea "x"
type textarea "Which plan ha"
type textarea "x"
type textarea "Which plan has"
type textarea "x"
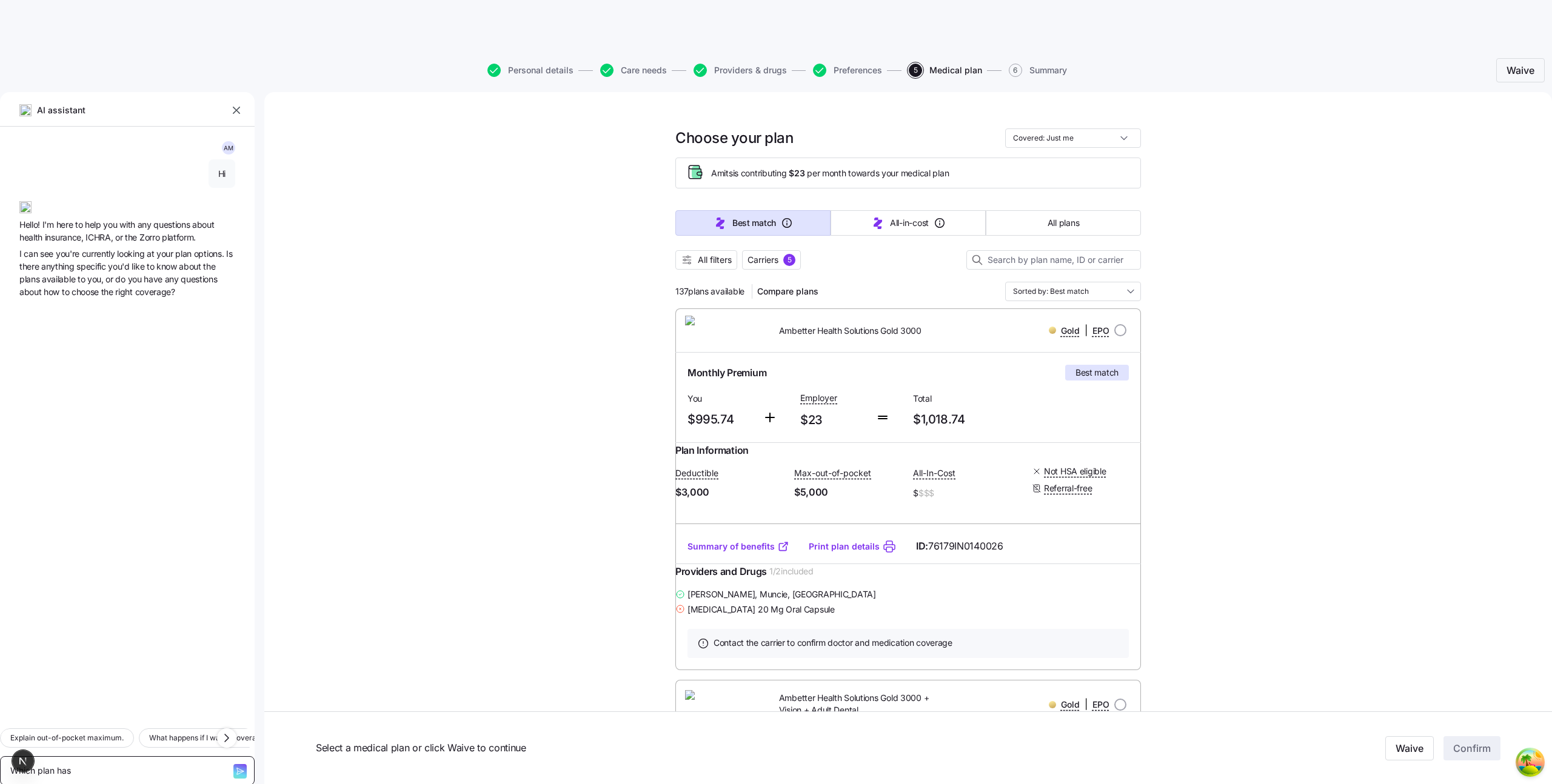
type textarea "Which plan has"
type textarea "x"
type textarea "Which plan has a"
type textarea "x"
type textarea "Which plan has a"
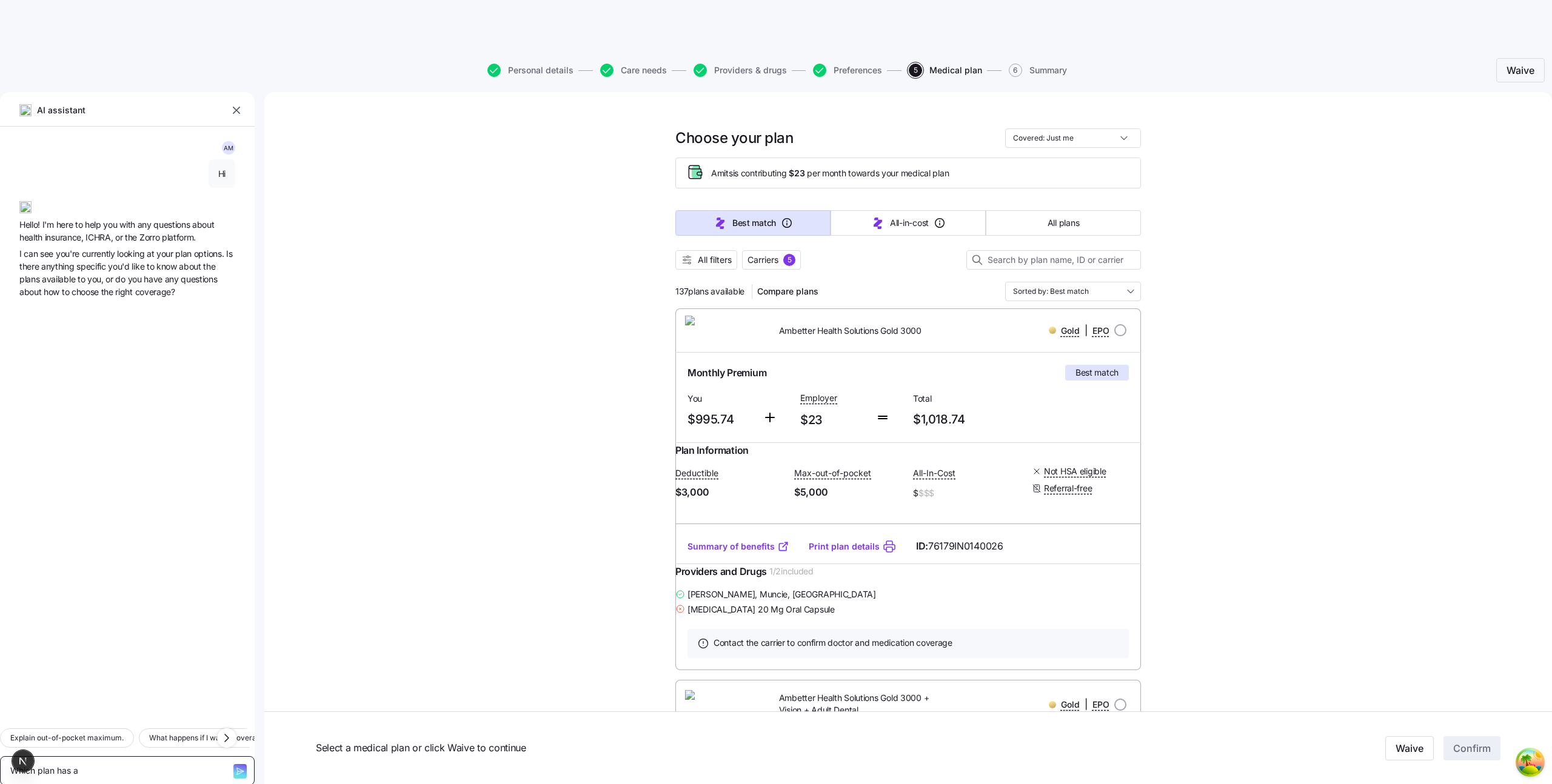
type textarea "x"
type textarea "Which plan has a l"
type textarea "x"
type textarea "Which plan has a lo"
type textarea "x"
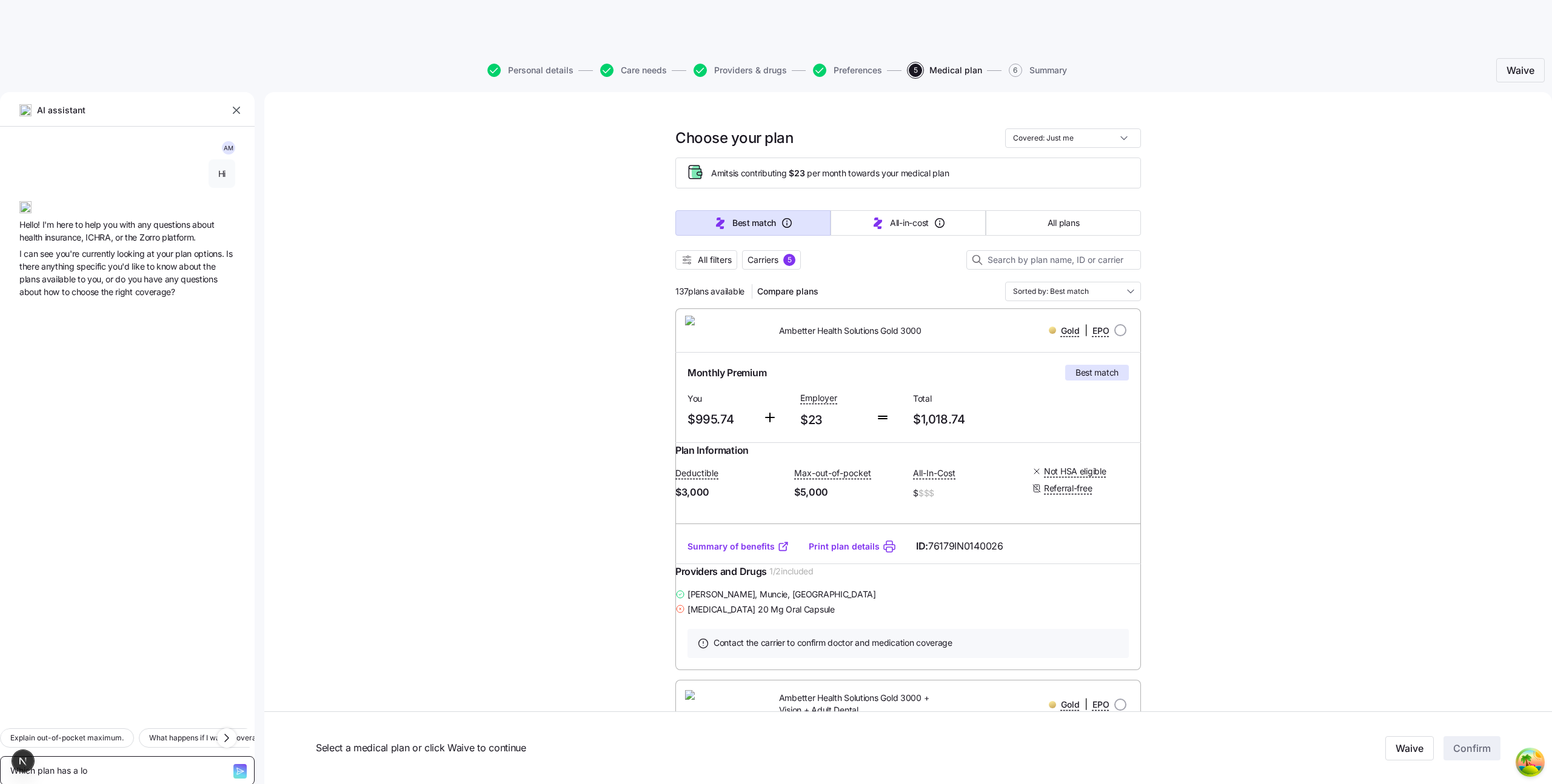
type textarea "Which plan has a low"
type textarea "x"
type textarea "Which plan has a lowe"
type textarea "x"
type textarea "Which plan has a lowes"
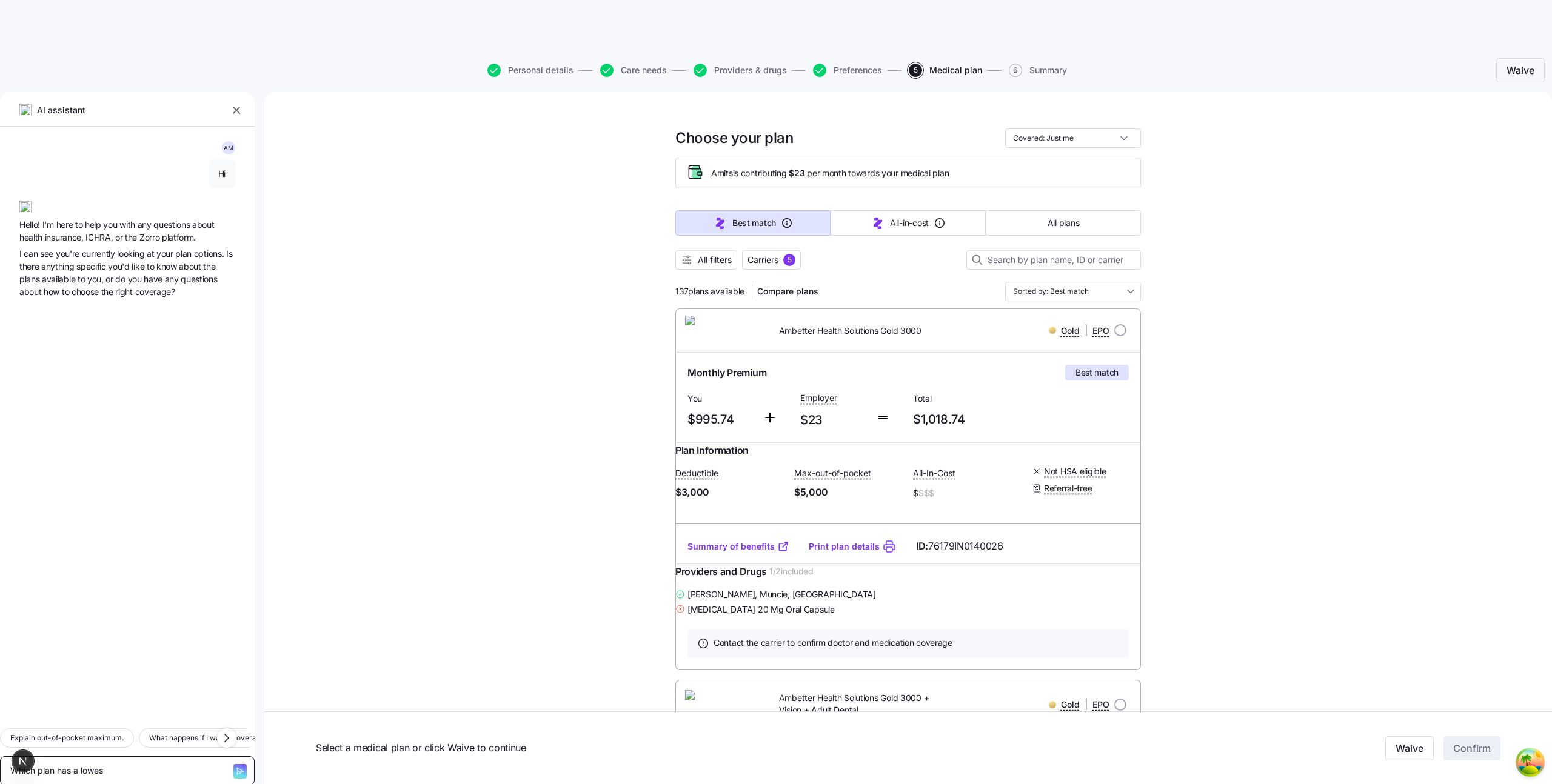
type textarea "x"
type textarea "Which plan has a lowest"
type textarea "x"
type textarea "Which plan has a lowest"
type textarea "x"
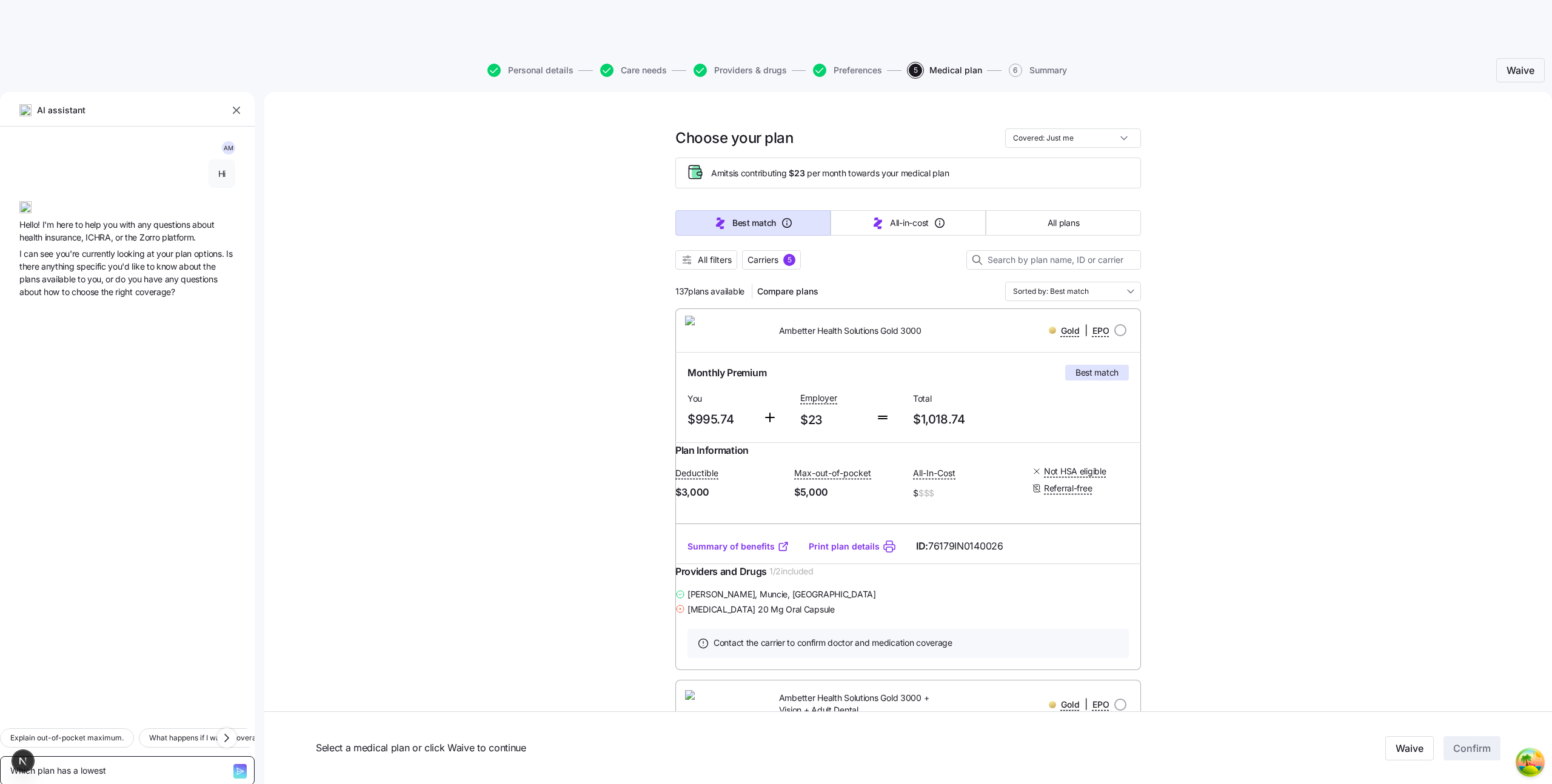
type textarea "Which plan has a lowest d"
type textarea "x"
type textarea "Which plan has a lowest de"
type textarea "x"
type textarea "Which plan has a lowest ded"
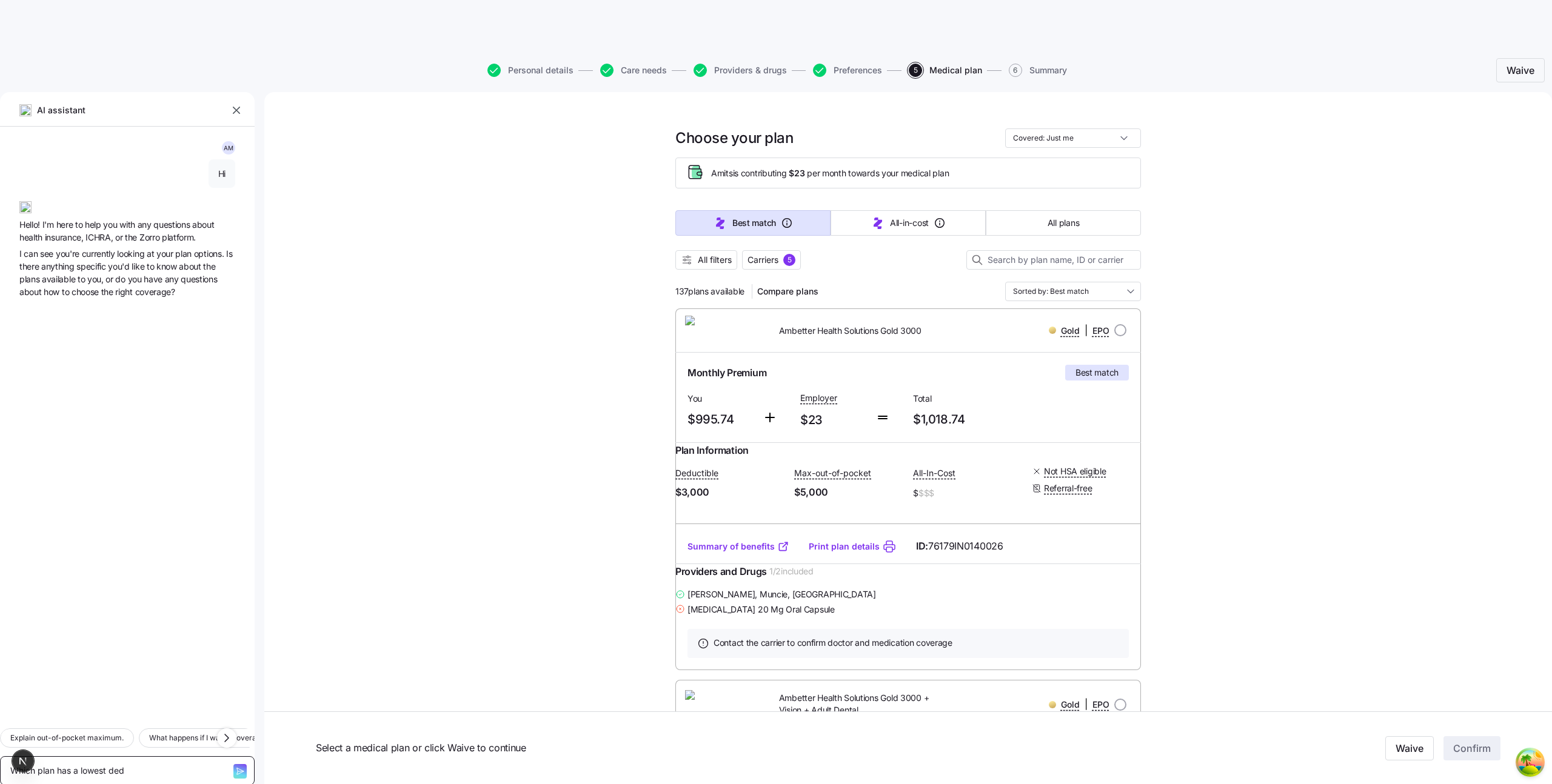
type textarea "x"
type textarea "Which plan has a lowest dedu"
type textarea "x"
type textarea "Which plan has a lowest deduc"
type textarea "x"
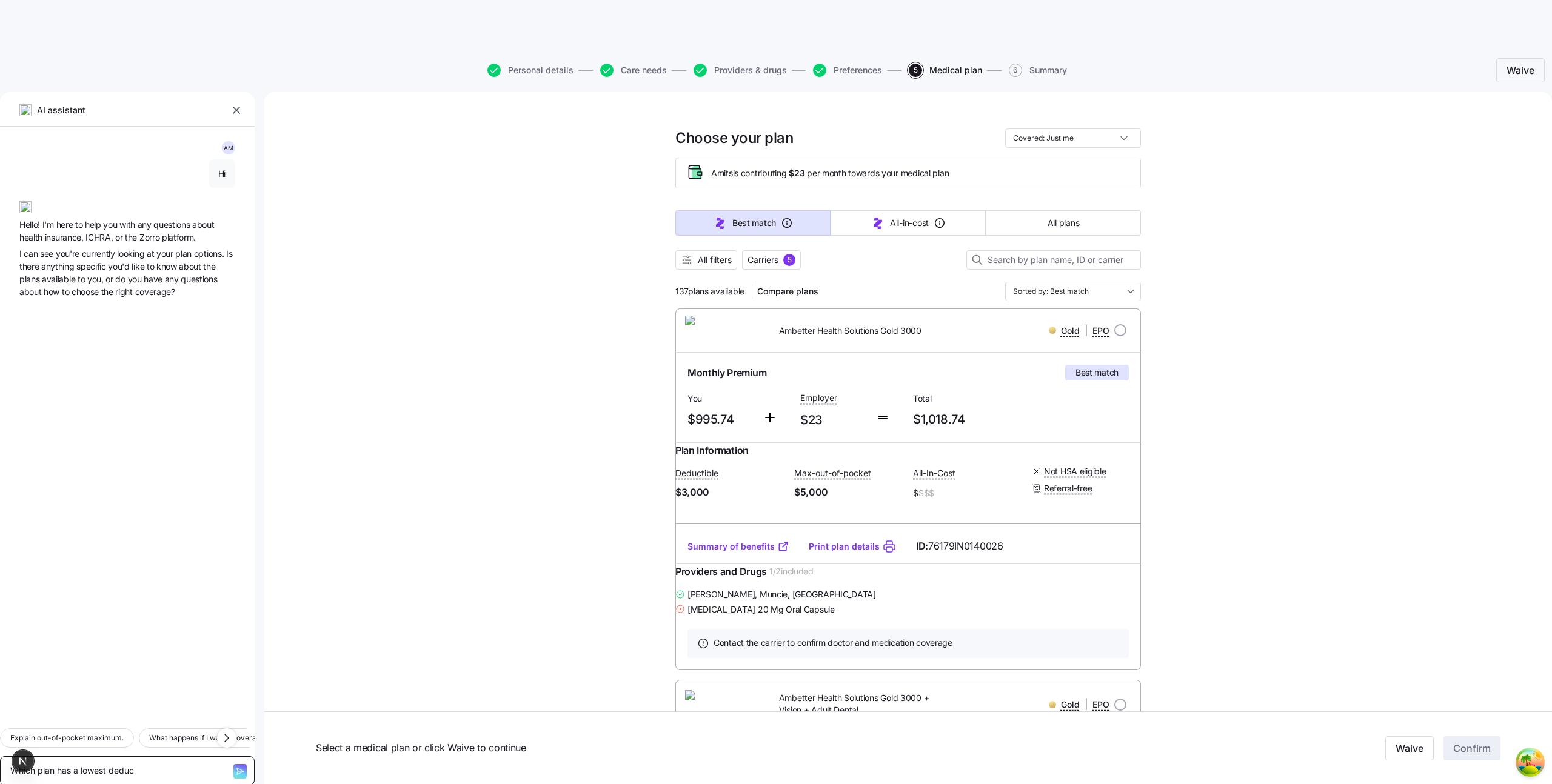
type textarea "Which plan has a lowest deduct"
type textarea "x"
type textarea "Which plan has a lowest deducti"
type textarea "x"
type textarea "Which plan has a lowest deductib"
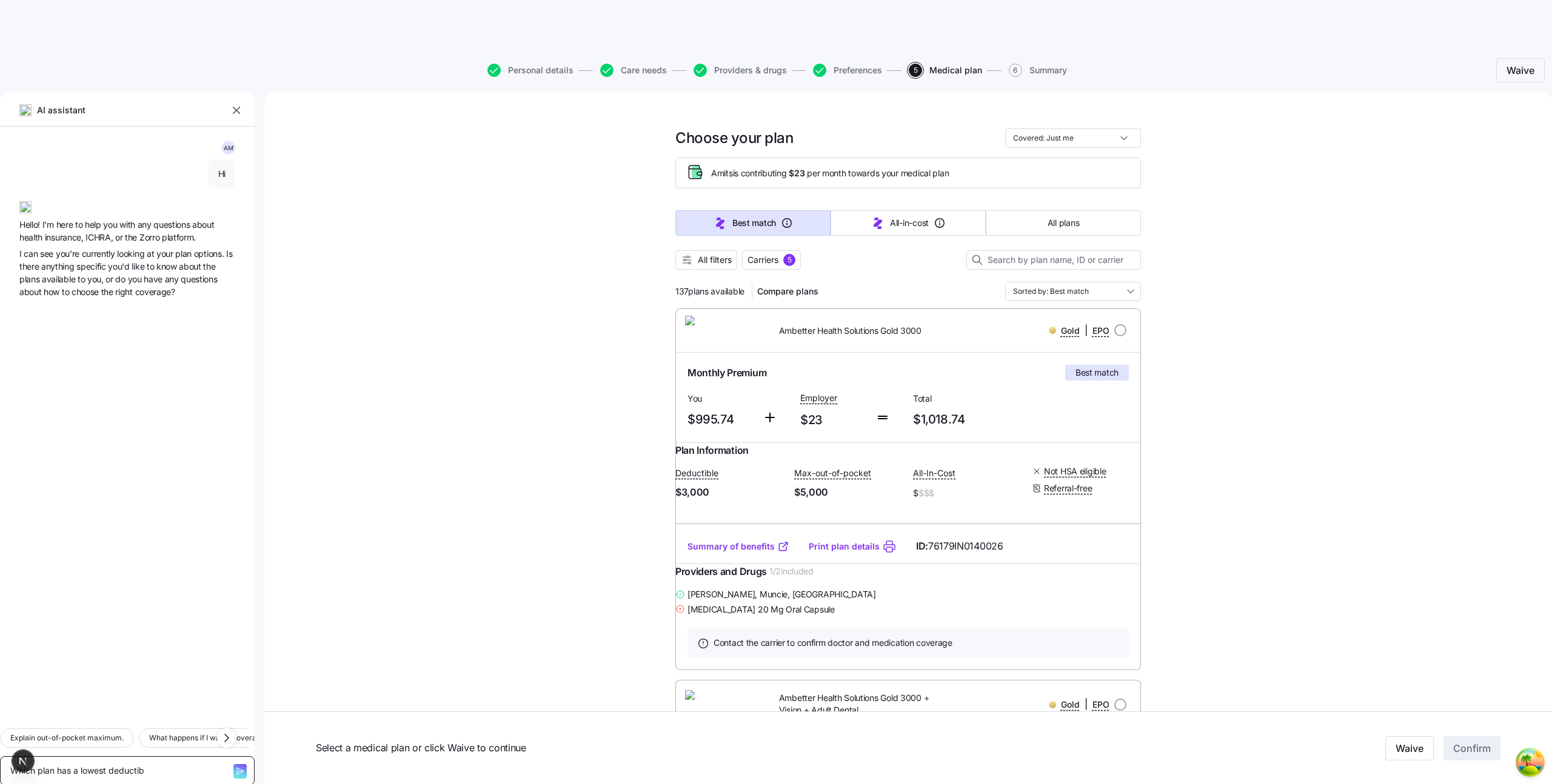
type textarea "x"
type textarea "Which plan has a lowest deductibl"
type textarea "x"
type textarea "Which plan has a lowest deductible"
type textarea "x"
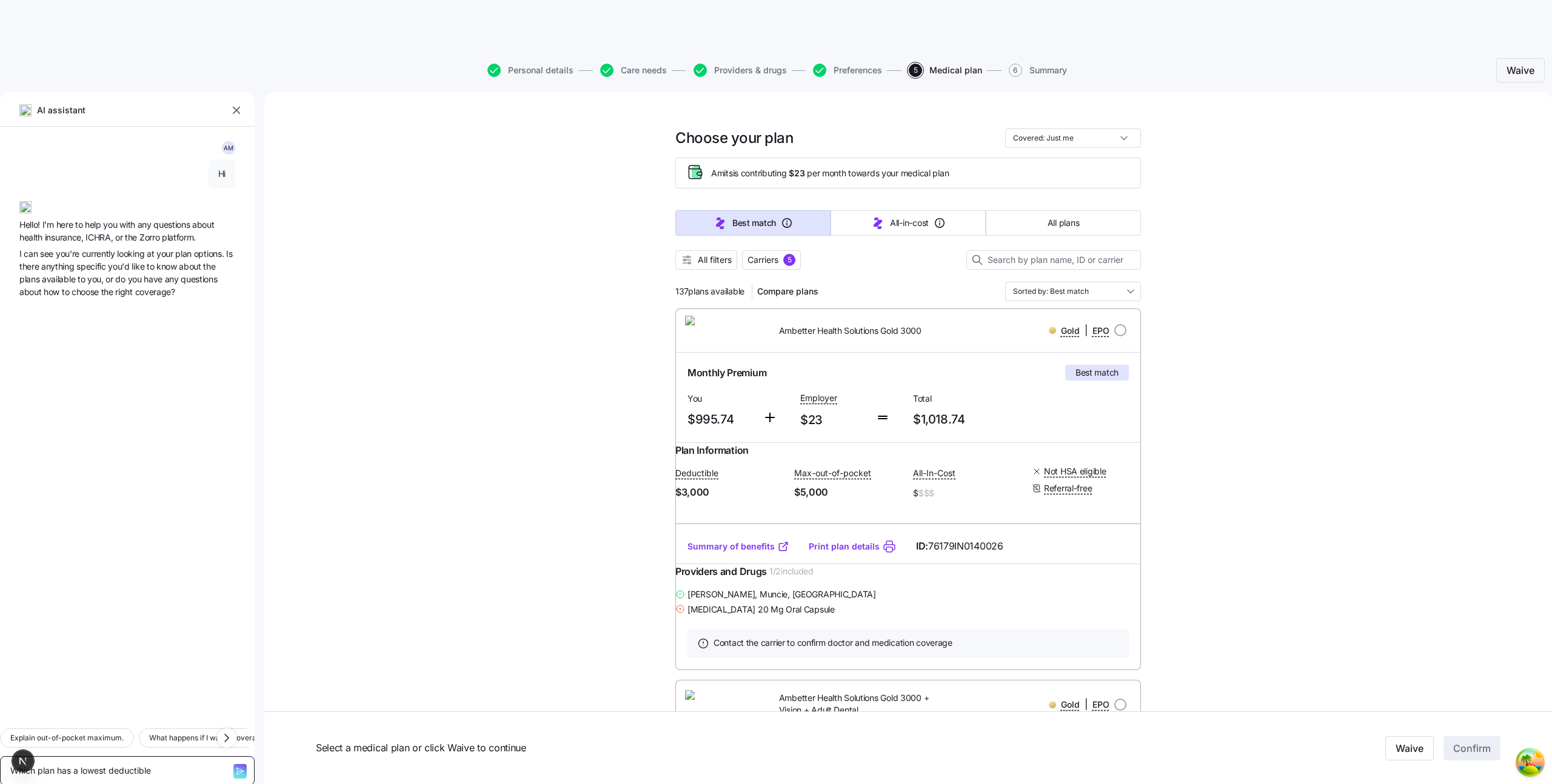
type textarea "Which plan has a lowest deductible"
type textarea "x"
type textarea "Which plan has a lowest deductible"
type textarea "x"
type textarea "Which plan has a lowest deductible?"
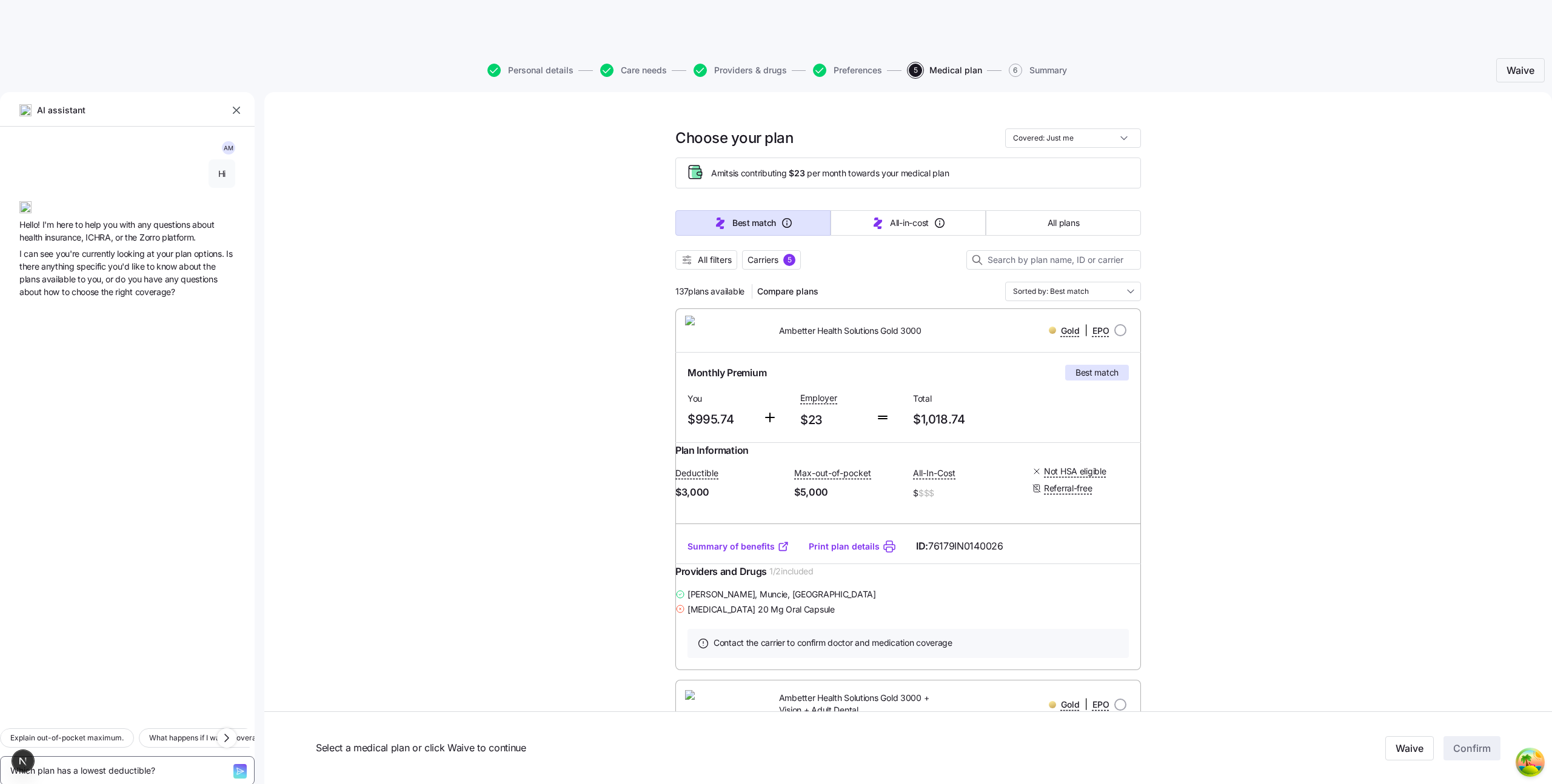
type textarea "x"
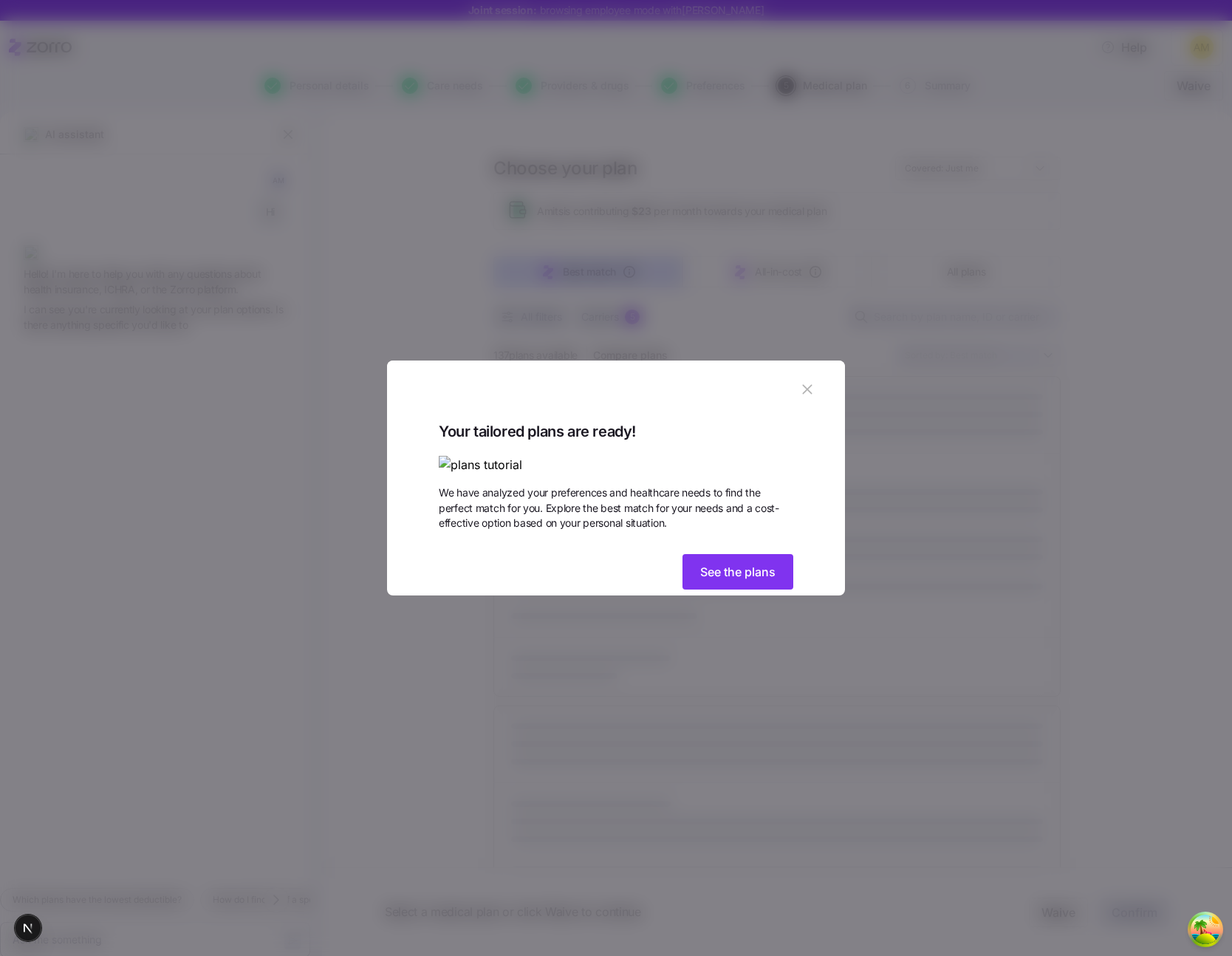
click at [732, 596] on div "Your tailored plans are ready! We have analyzed your preferences and healthcare…" at bounding box center [616, 507] width 458 height 177
click at [732, 589] on button "See the plans" at bounding box center [738, 571] width 110 height 35
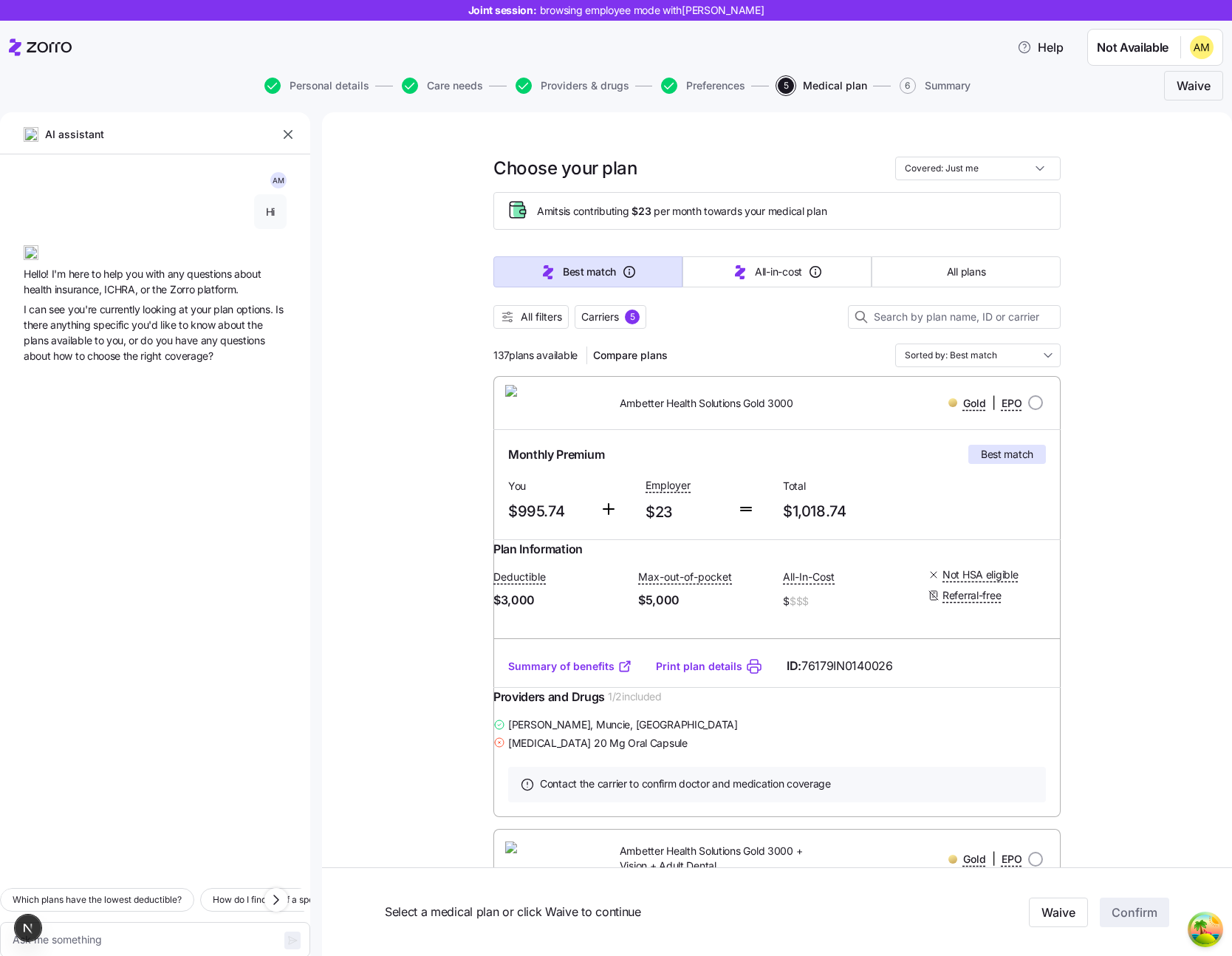
type textarea "x"
click at [140, 921] on textarea at bounding box center [155, 939] width 311 height 35
type textarea "W"
type textarea "x"
type textarea "Wh"
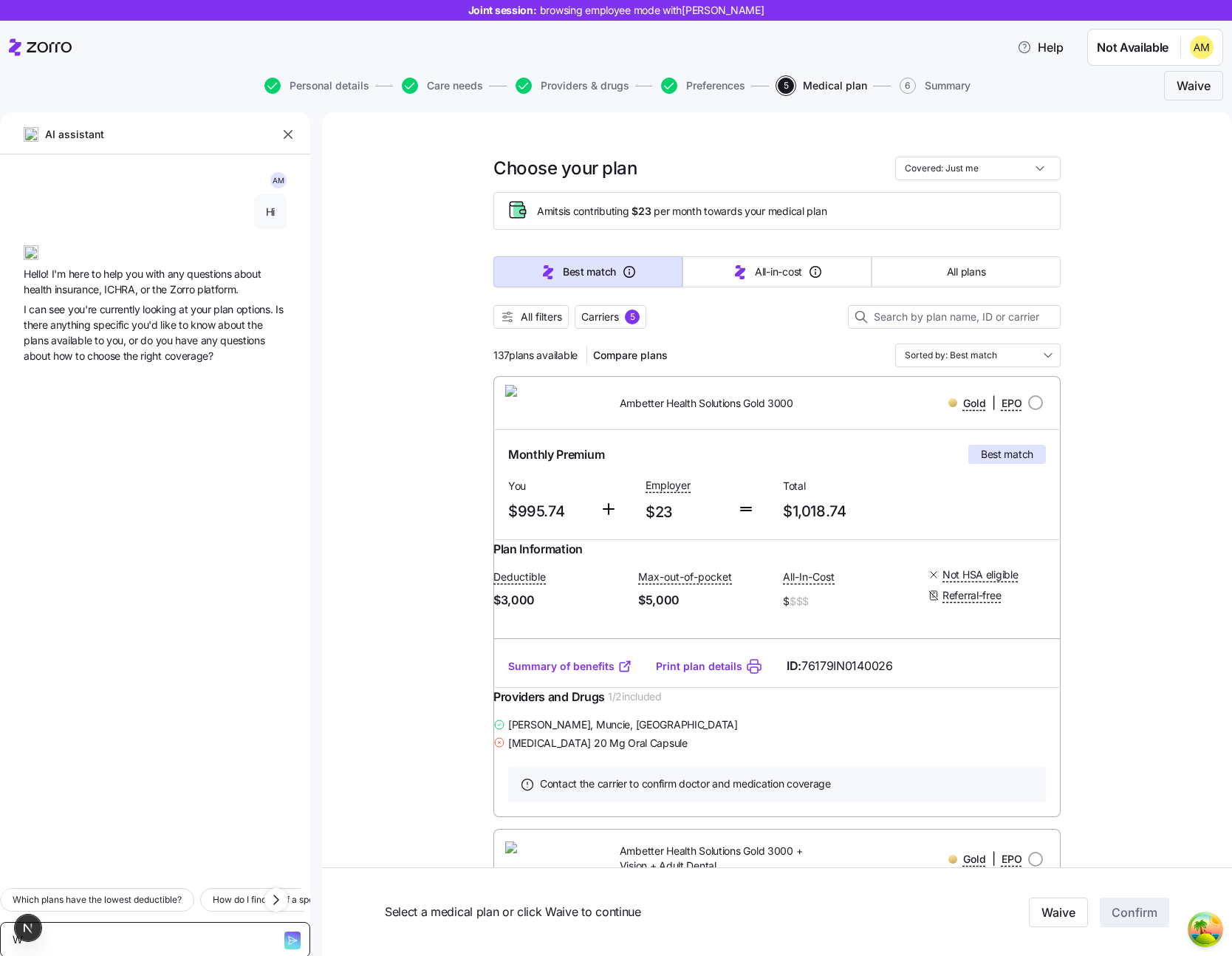
type textarea "x"
type textarea "Whi"
type textarea "x"
type textarea "Whic"
type textarea "x"
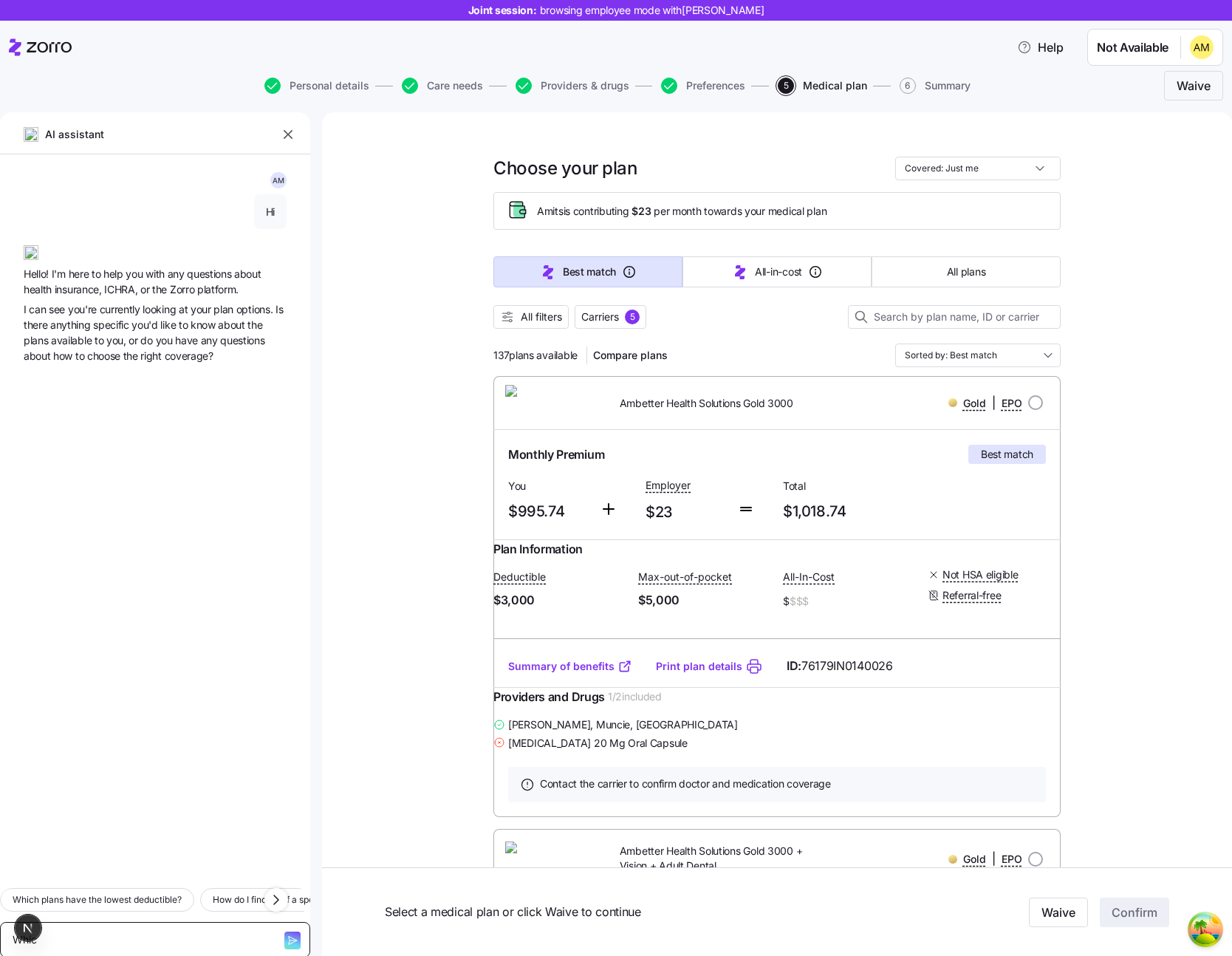
type textarea "Which"
type textarea "x"
type textarea "Which"
type textarea "x"
type textarea "Which p"
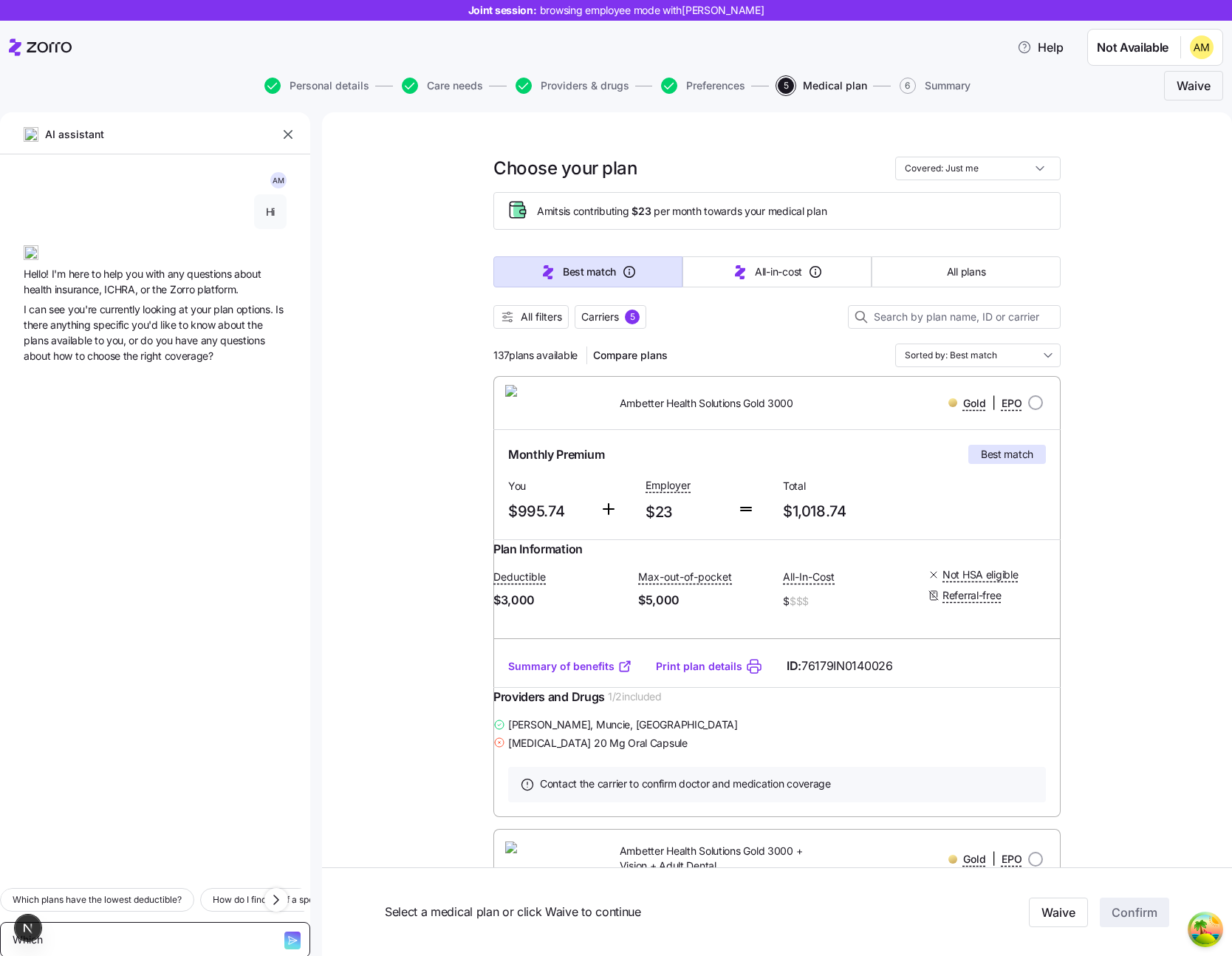
type textarea "x"
type textarea "Which pl"
type textarea "x"
type textarea "Which pla"
type textarea "x"
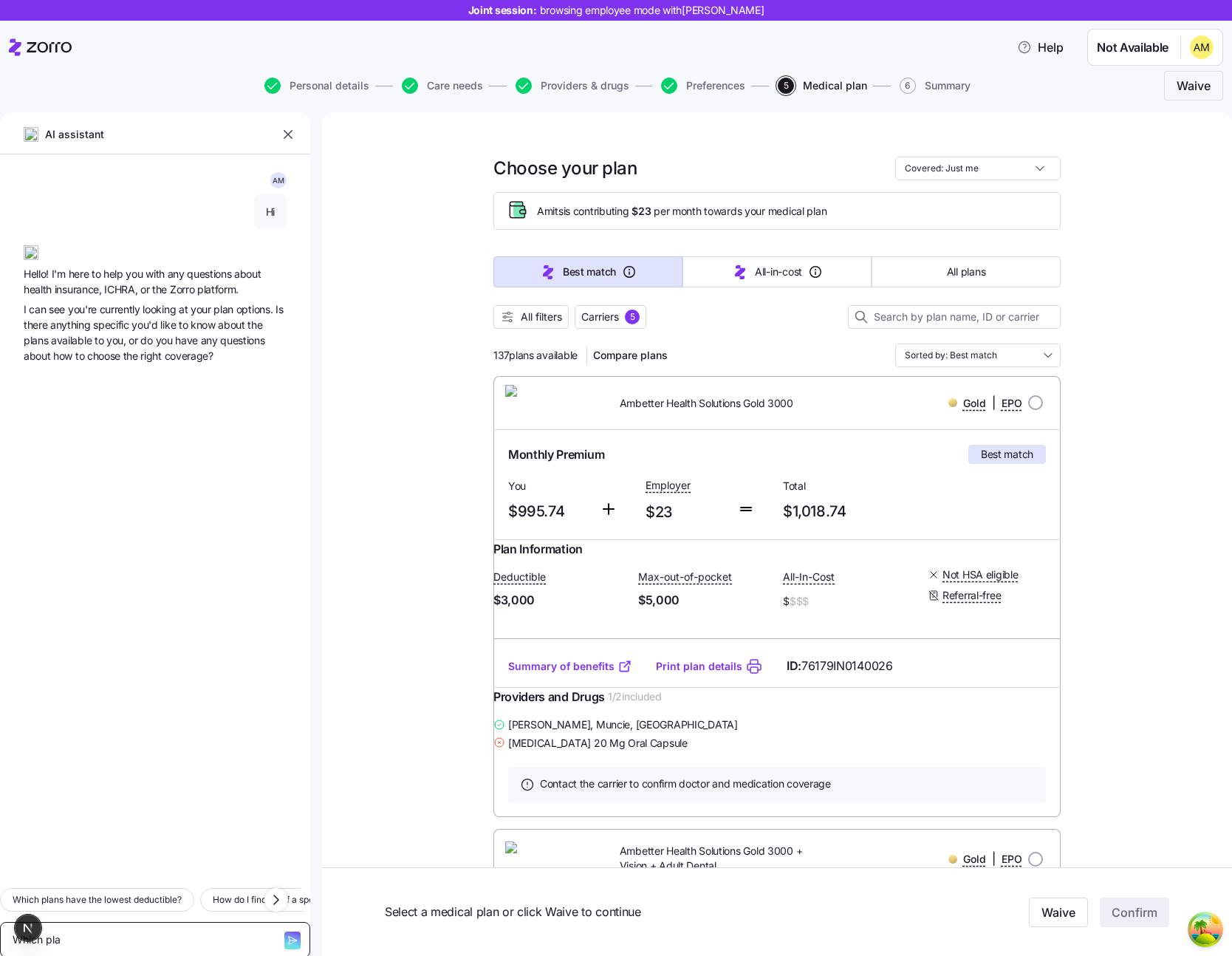
type textarea "Which plan"
type textarea "x"
type textarea "Which plan"
type textarea "x"
type textarea "Which plan h"
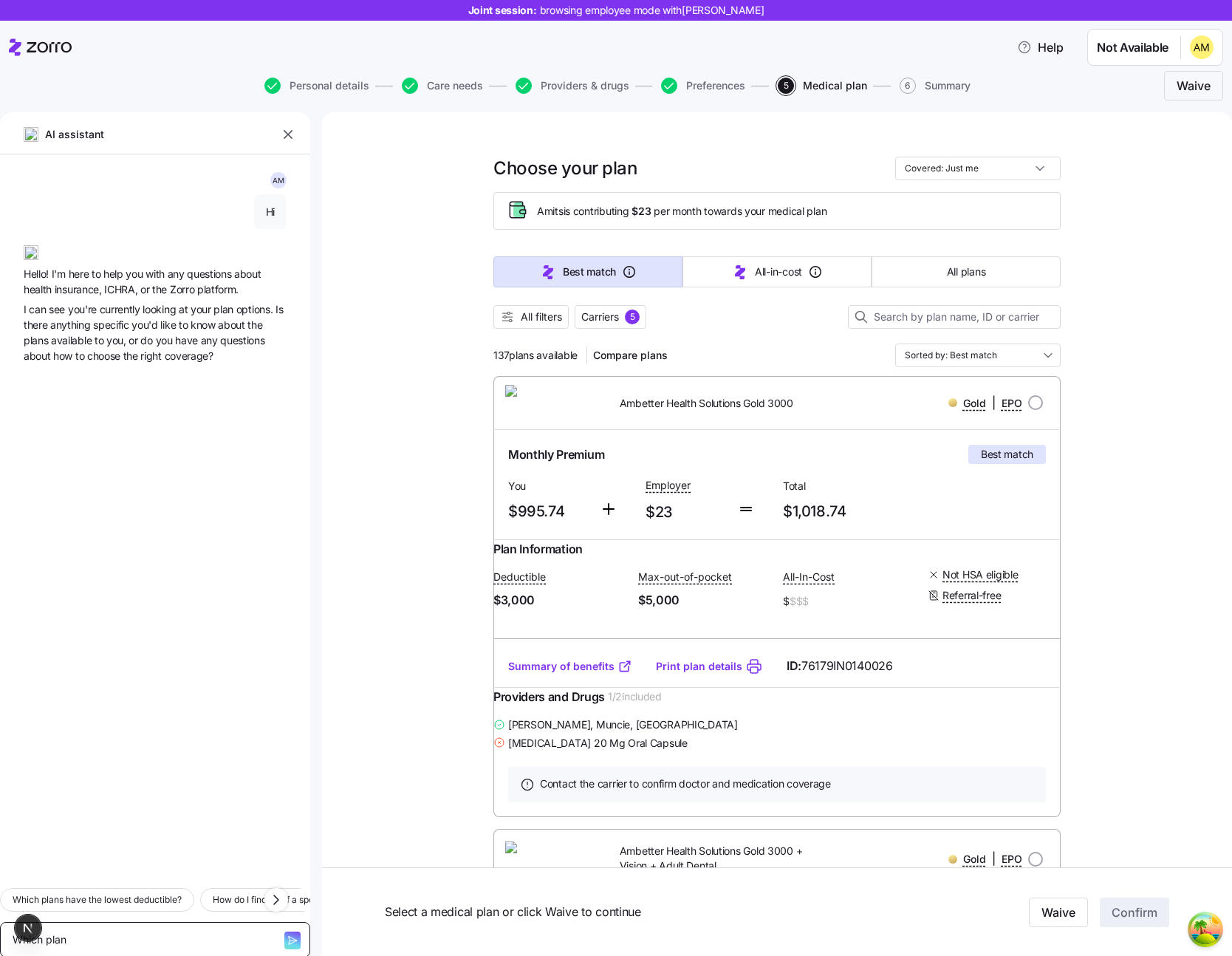
type textarea "x"
type textarea "Which plan ha"
type textarea "x"
type textarea "Which plan has"
type textarea "x"
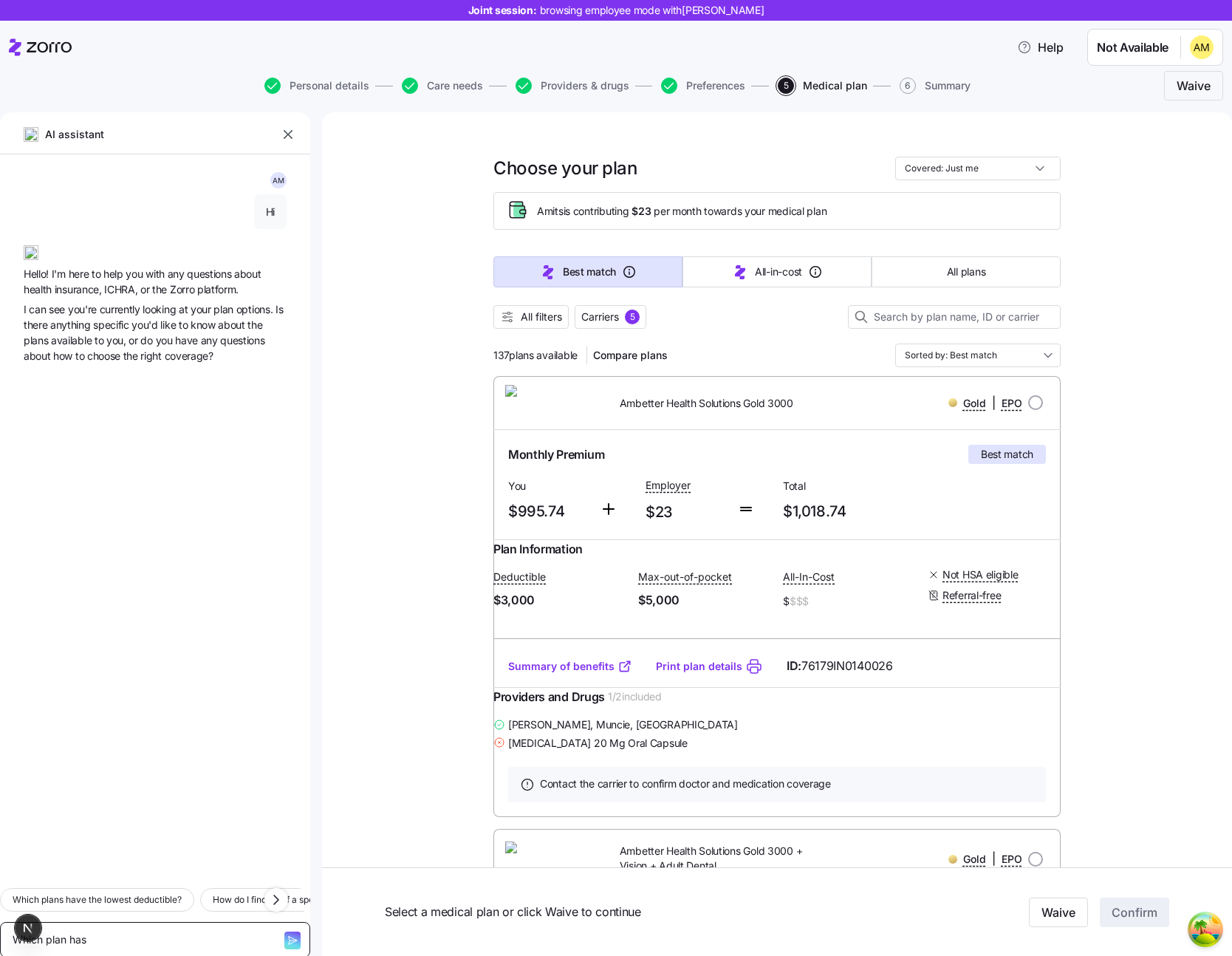
type textarea "Which plan has"
type textarea "x"
type textarea "Which plan has t"
type textarea "x"
type textarea "Which plan has th"
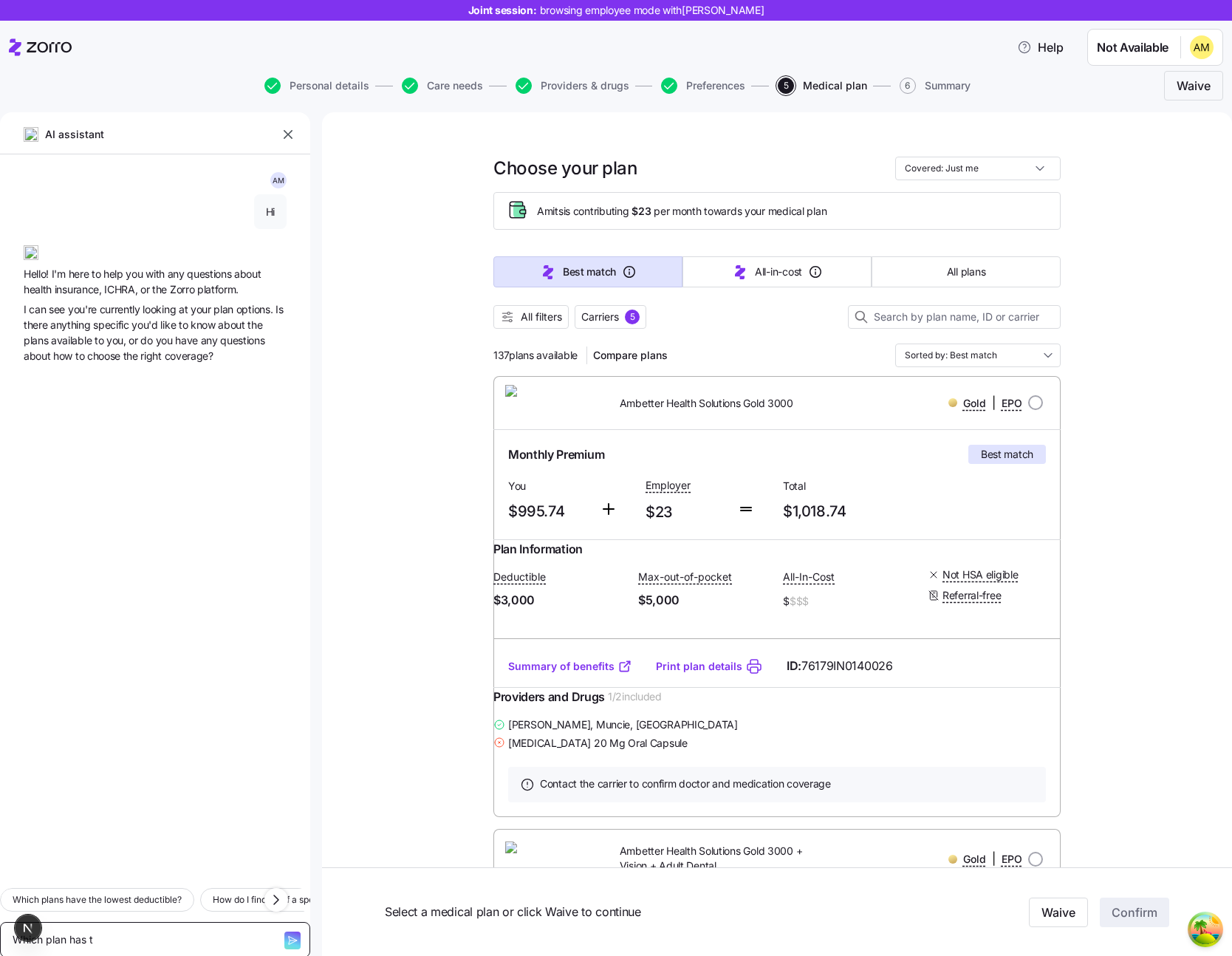
type textarea "x"
type textarea "Which plan has the"
type textarea "x"
type textarea "Which plan has the"
type textarea "x"
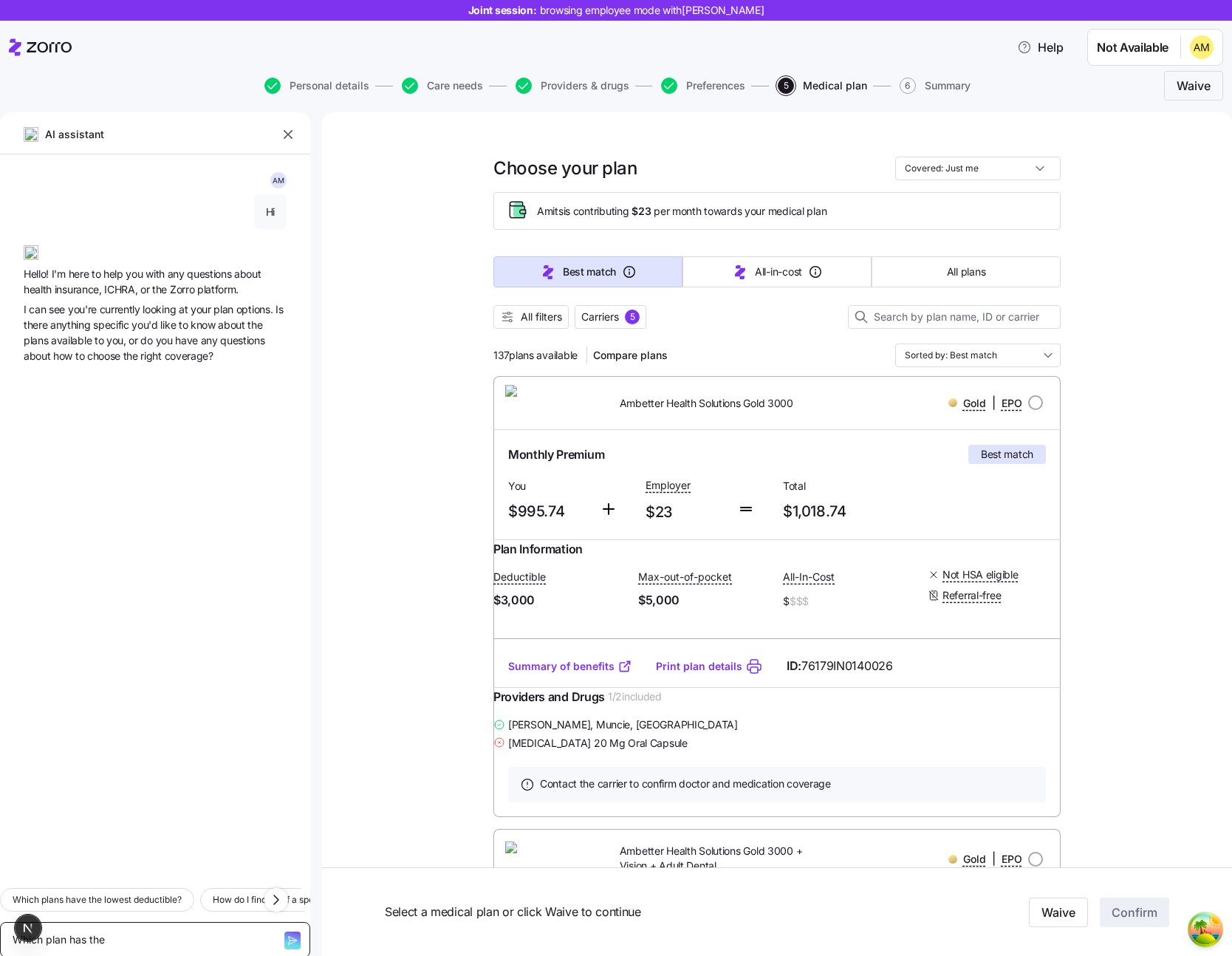
type textarea "Which plan has the l"
type textarea "x"
type textarea "Which plan has the lo"
type textarea "x"
type textarea "Which plan has the low"
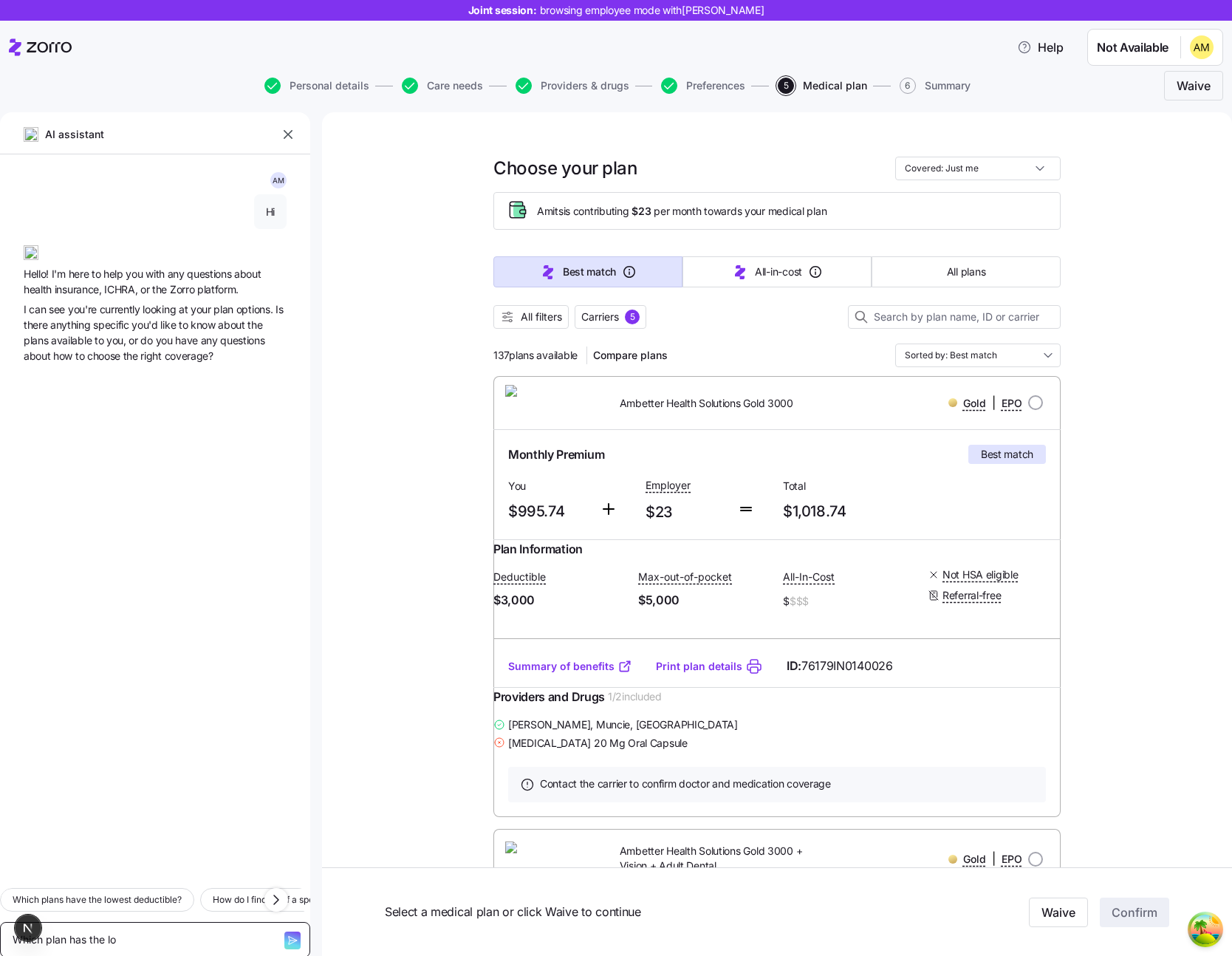
type textarea "x"
type textarea "Which plan has the lowe"
type textarea "x"
type textarea "Which plan has the lowes"
type textarea "x"
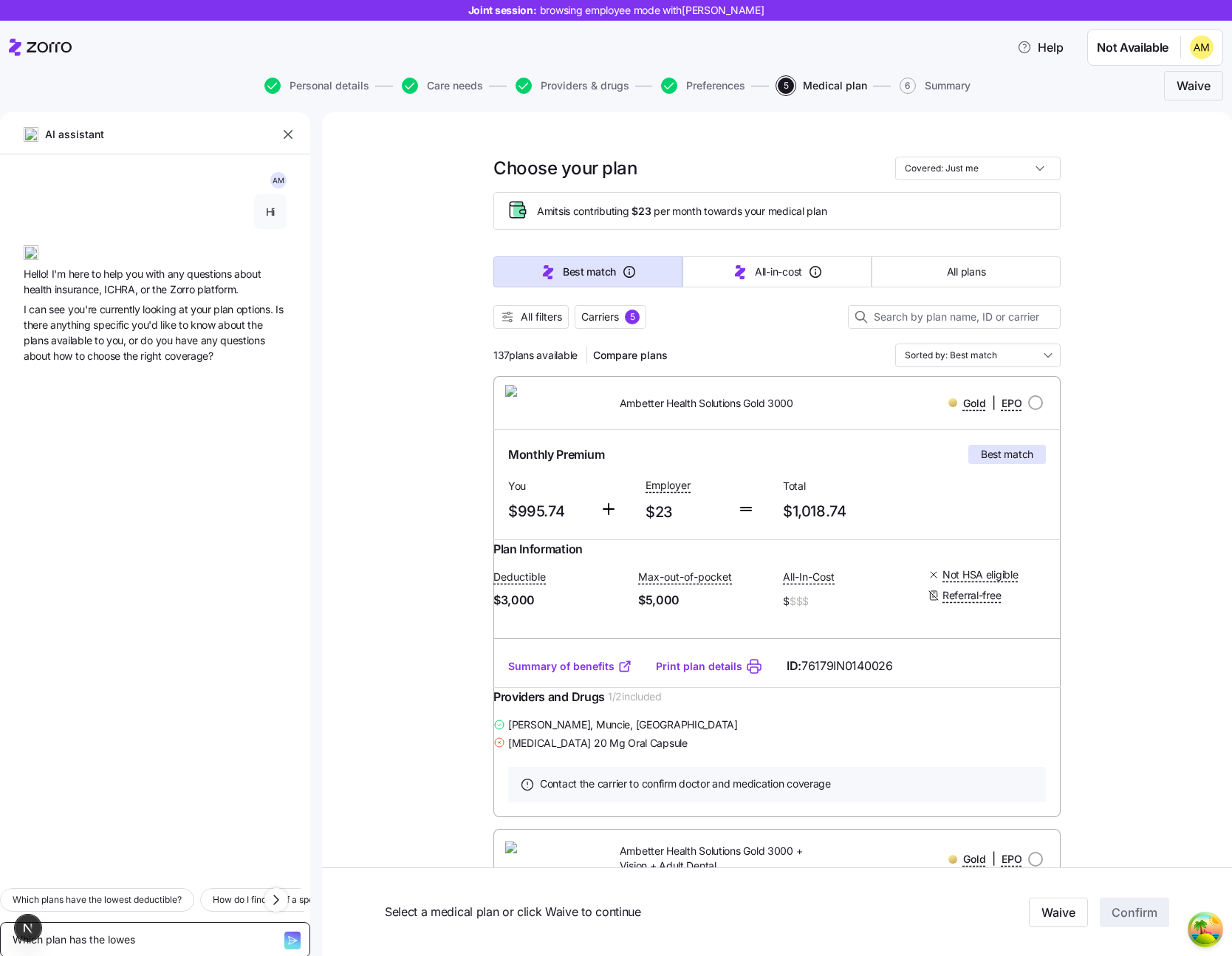
type textarea "Which plan has the lowest"
type textarea "x"
type textarea "Which plan has the lowest"
type textarea "x"
type textarea "Which plan has the lowest d"
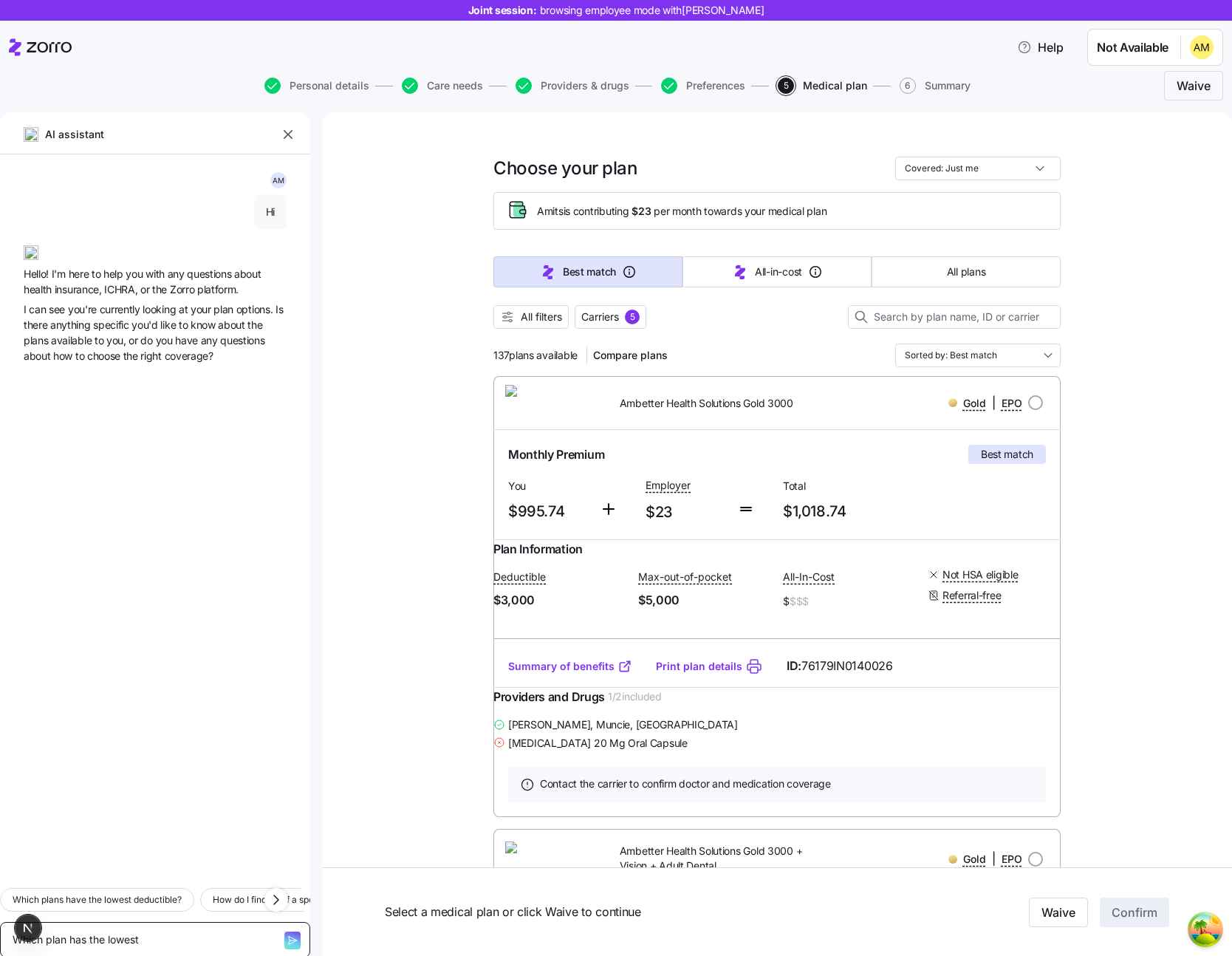
type textarea "x"
type textarea "Which plan has the lowest de"
type textarea "x"
type textarea "Which plan has the lowest ded"
type textarea "x"
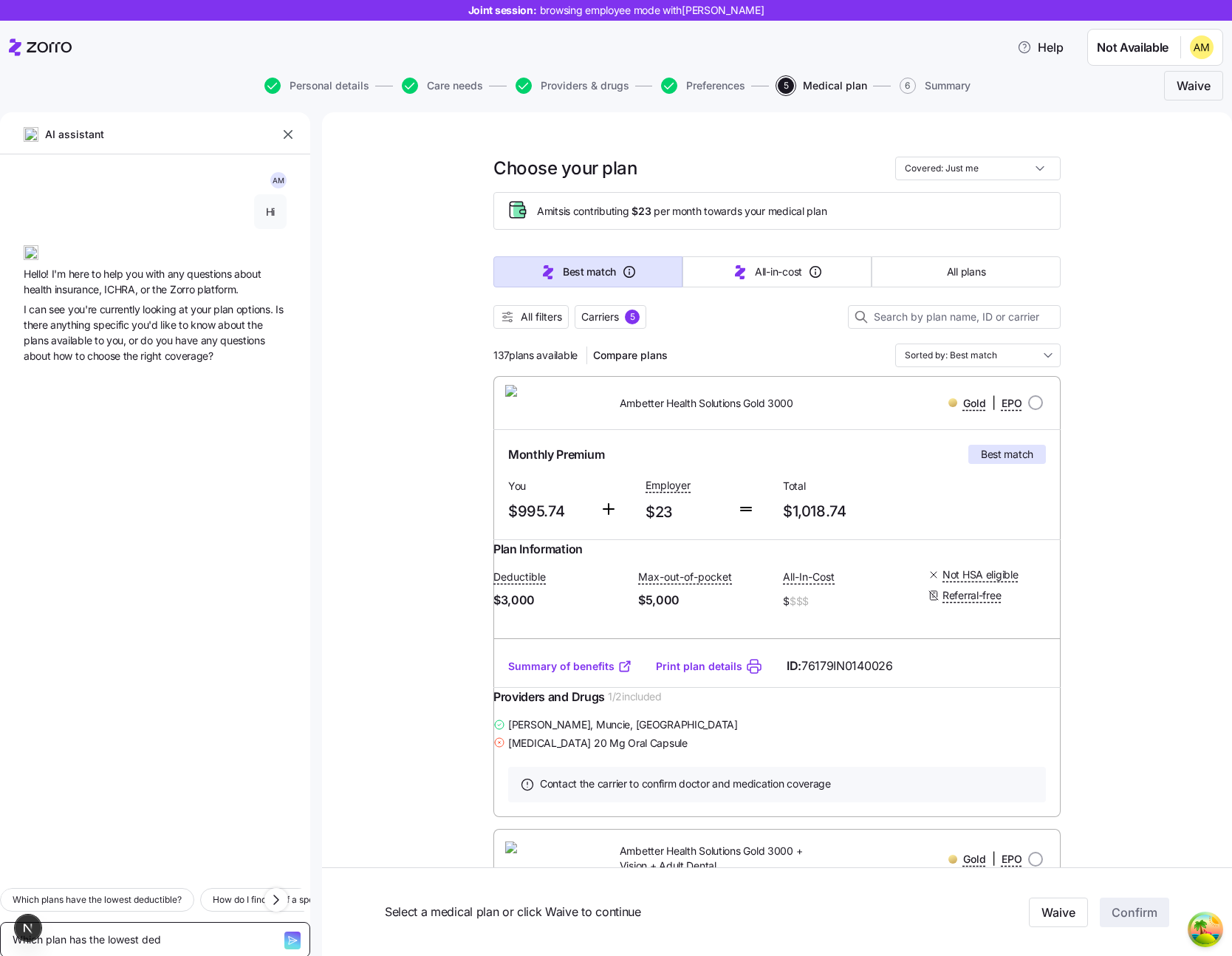
type textarea "Which plan has the lowest dedu"
type textarea "x"
type textarea "Which plan has the lowest deduc"
type textarea "x"
type textarea "Which plan has the lowest deduct"
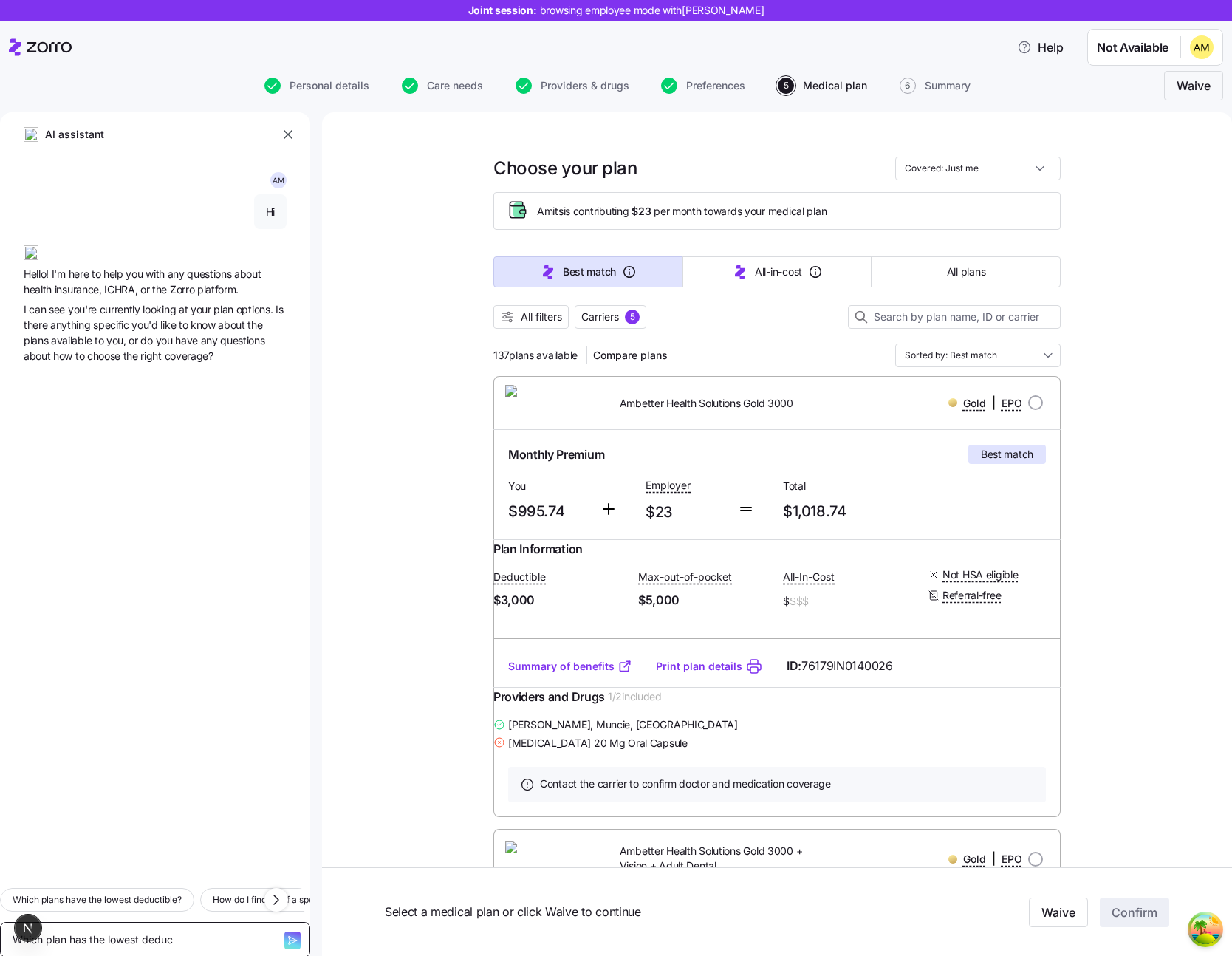
type textarea "x"
type textarea "Which plan has the lowest deducti"
type textarea "x"
type textarea "Which plan has the lowest deductib"
type textarea "x"
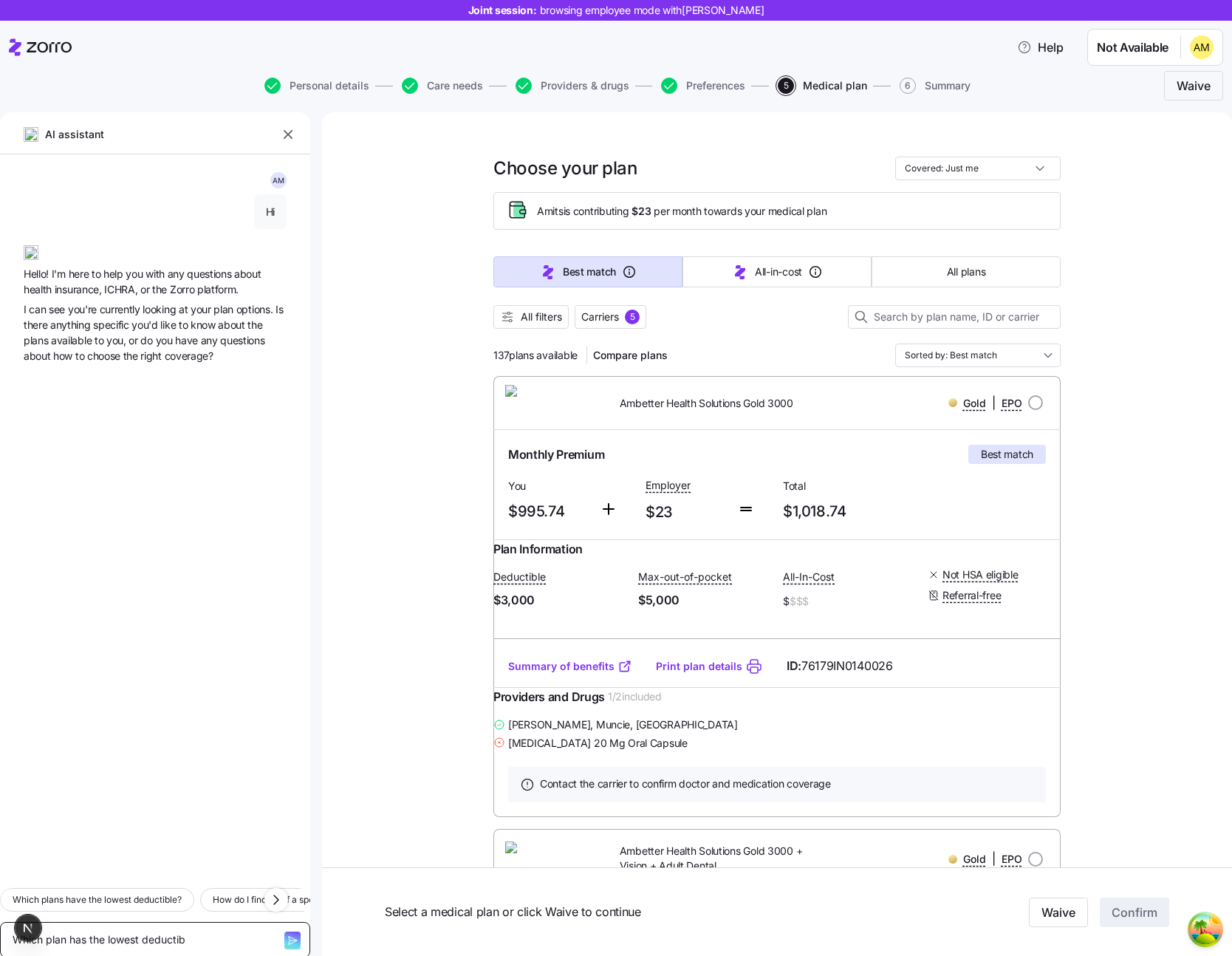
type textarea "Which plan has the lowest deductibl"
type textarea "x"
type textarea "Which plan has the lowest deductible"
type textarea "x"
type textarea "Which plan has the lowest deductible?"
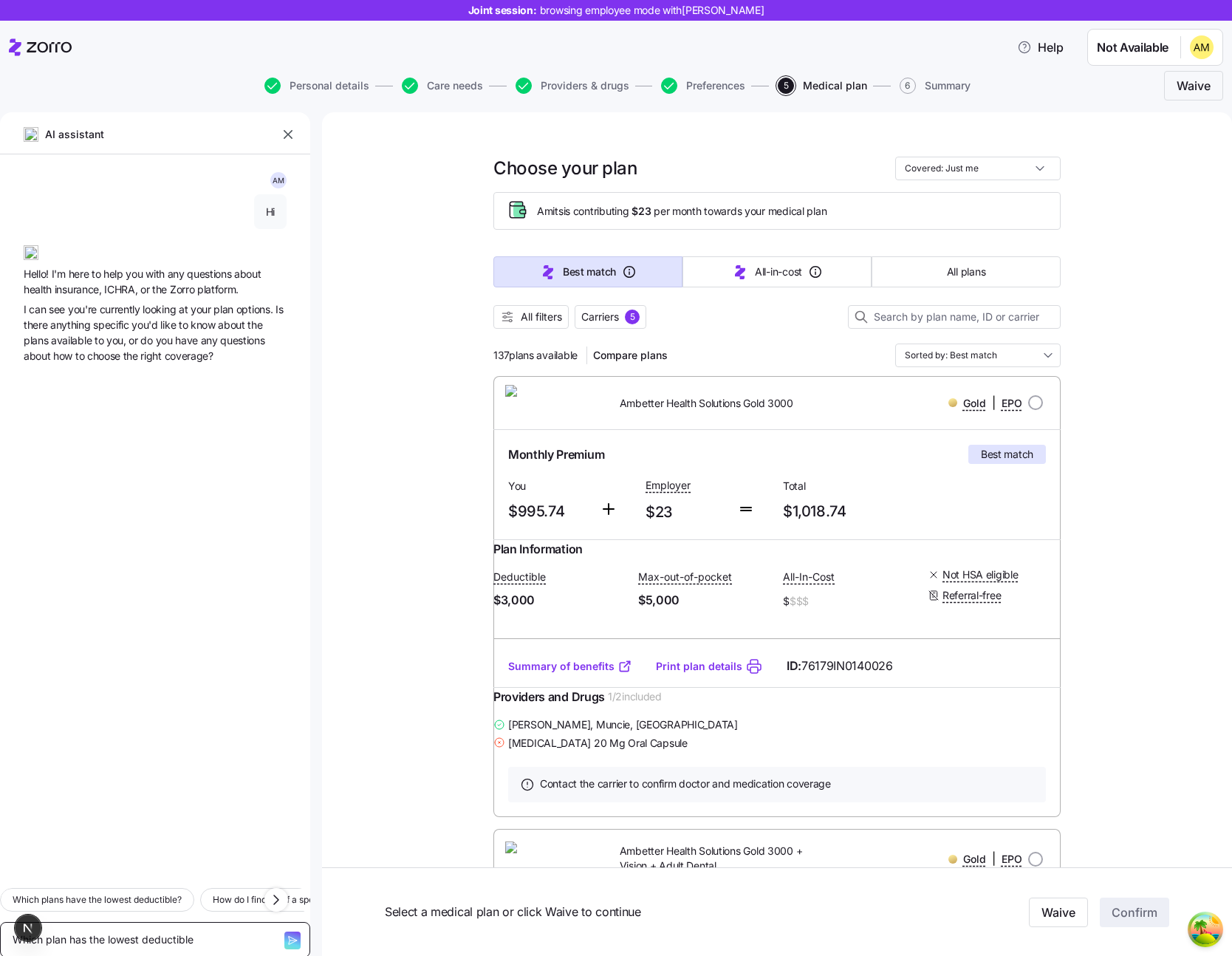
type textarea "x"
type textarea "Which plan has the lowest deductible?"
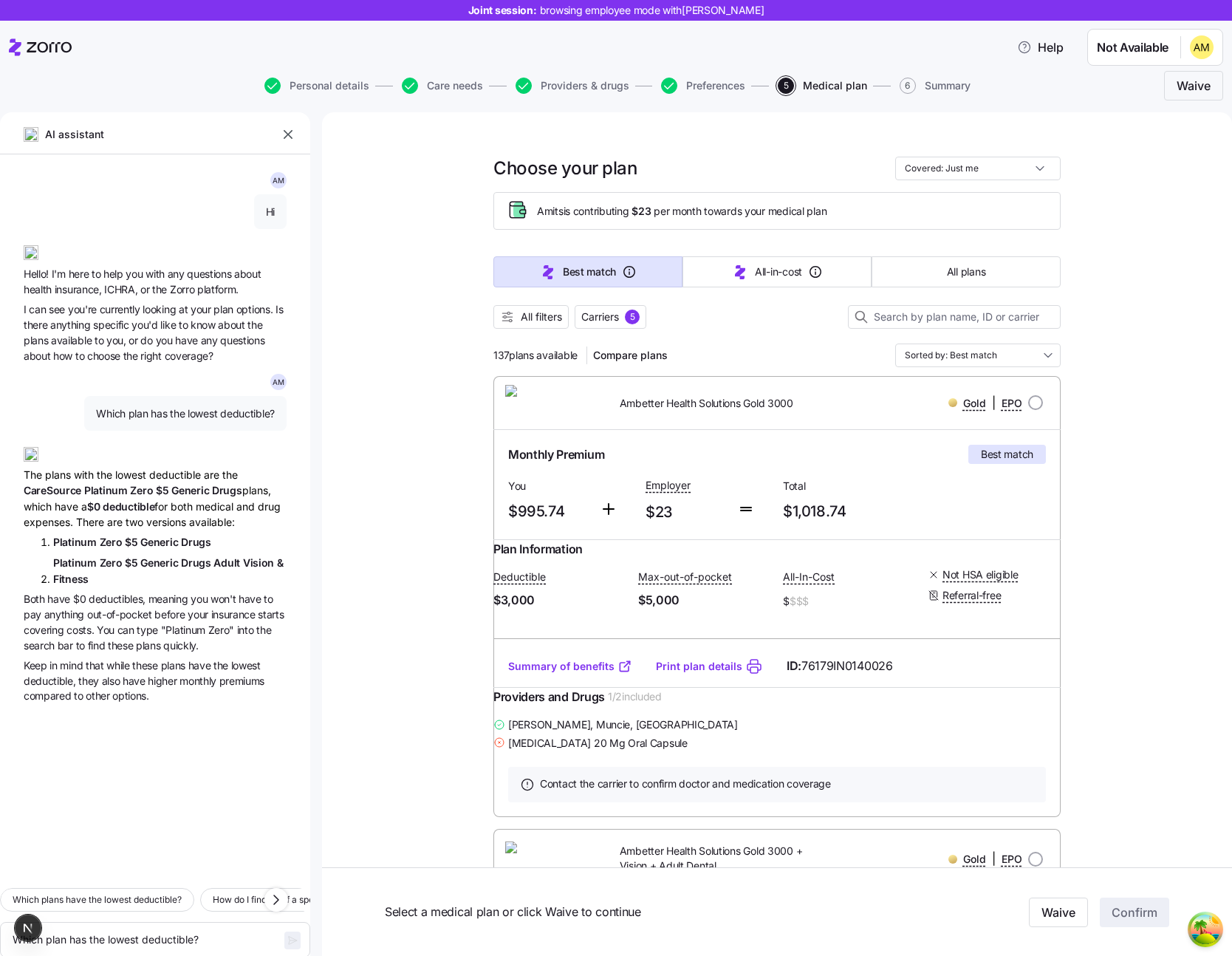
click at [701, 340] on div at bounding box center [777, 336] width 568 height 15
click at [526, 321] on span "All filters" at bounding box center [542, 317] width 41 height 15
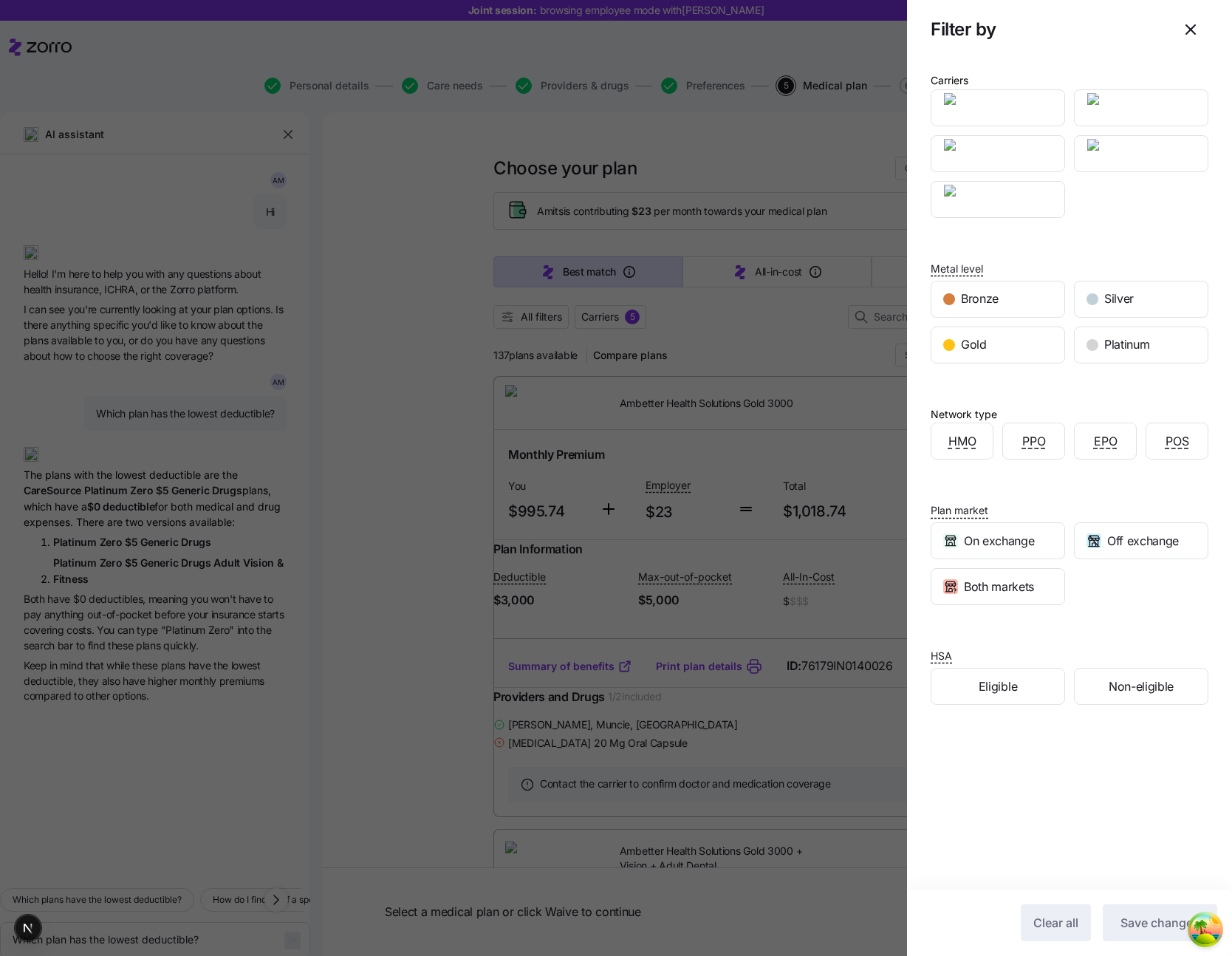
click at [1024, 365] on div "Carriers Metal level Bronze Silver Gold Platinum Network type HMO PPO EPO POS P…" at bounding box center [1069, 479] width 325 height 840
click at [1113, 349] on span "Platinum" at bounding box center [1127, 344] width 45 height 18
click at [1146, 906] on button "Save changes" at bounding box center [1160, 922] width 115 height 37
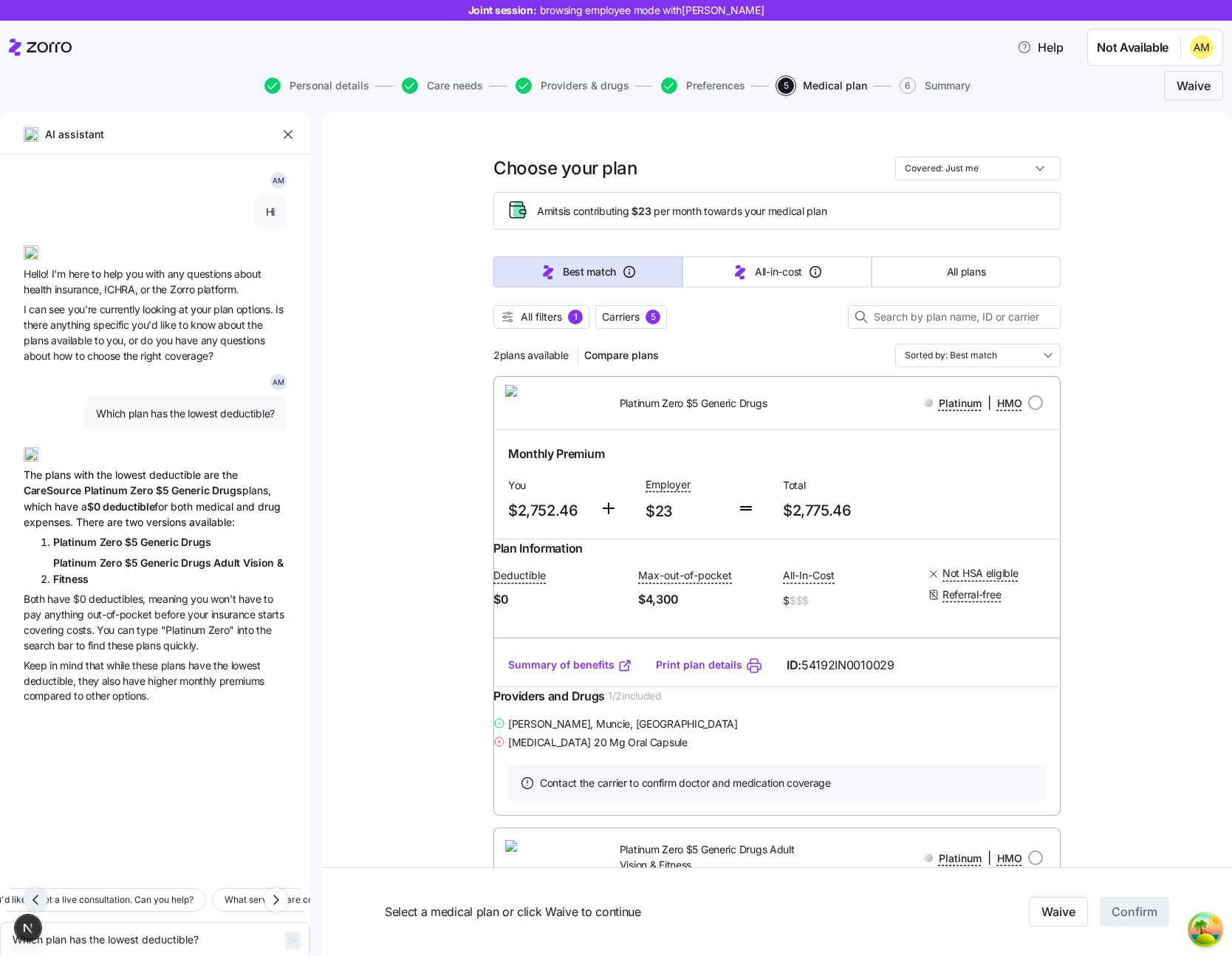
click at [36, 890] on icon "button" at bounding box center [35, 899] width 18 height 18
click at [211, 892] on span "What does deductible mean?" at bounding box center [220, 899] width 121 height 15
click at [286, 934] on icon "button" at bounding box center [292, 940] width 12 height 12
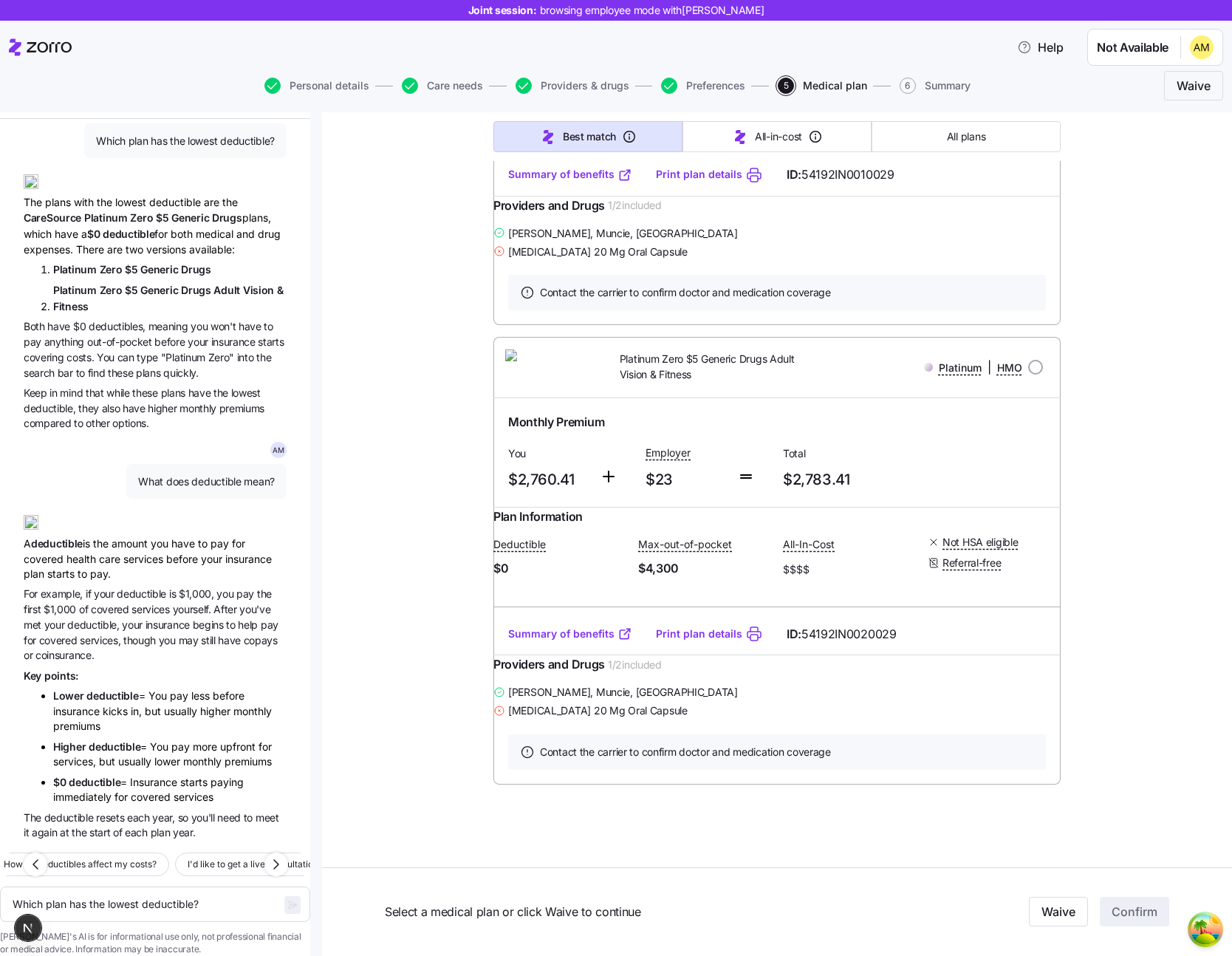
scroll to position [579, 0]
drag, startPoint x: 896, startPoint y: 612, endPoint x: 896, endPoint y: 315, distance: 297.0
click at [896, 507] on div "Plan Information Deductible $0 Max-out-of-pocket $4,300 All-In-Cost $$$$ Not HS…" at bounding box center [777, 645] width 568 height 277
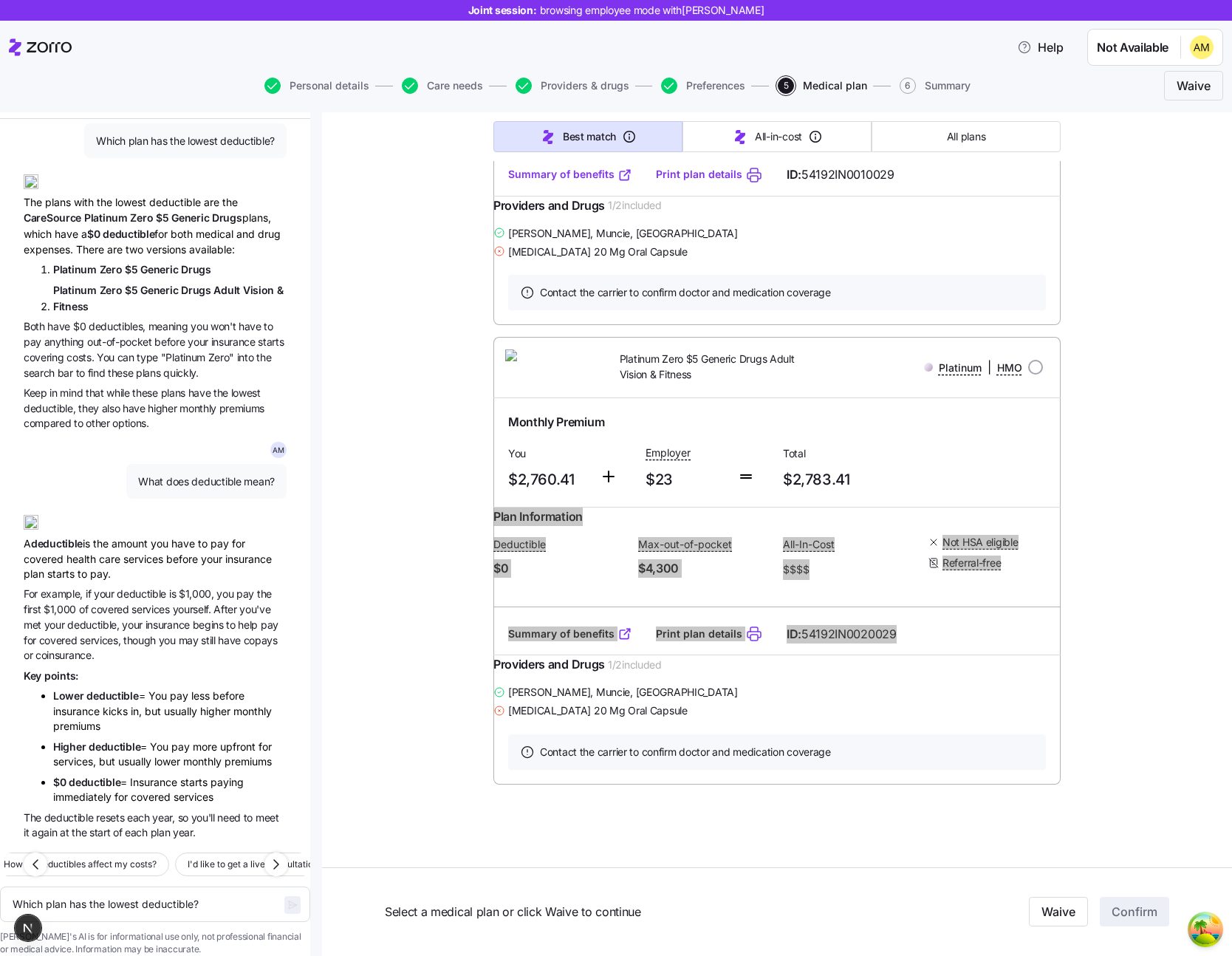
type textarea "x"
